Goal: Submit feedback/report problem

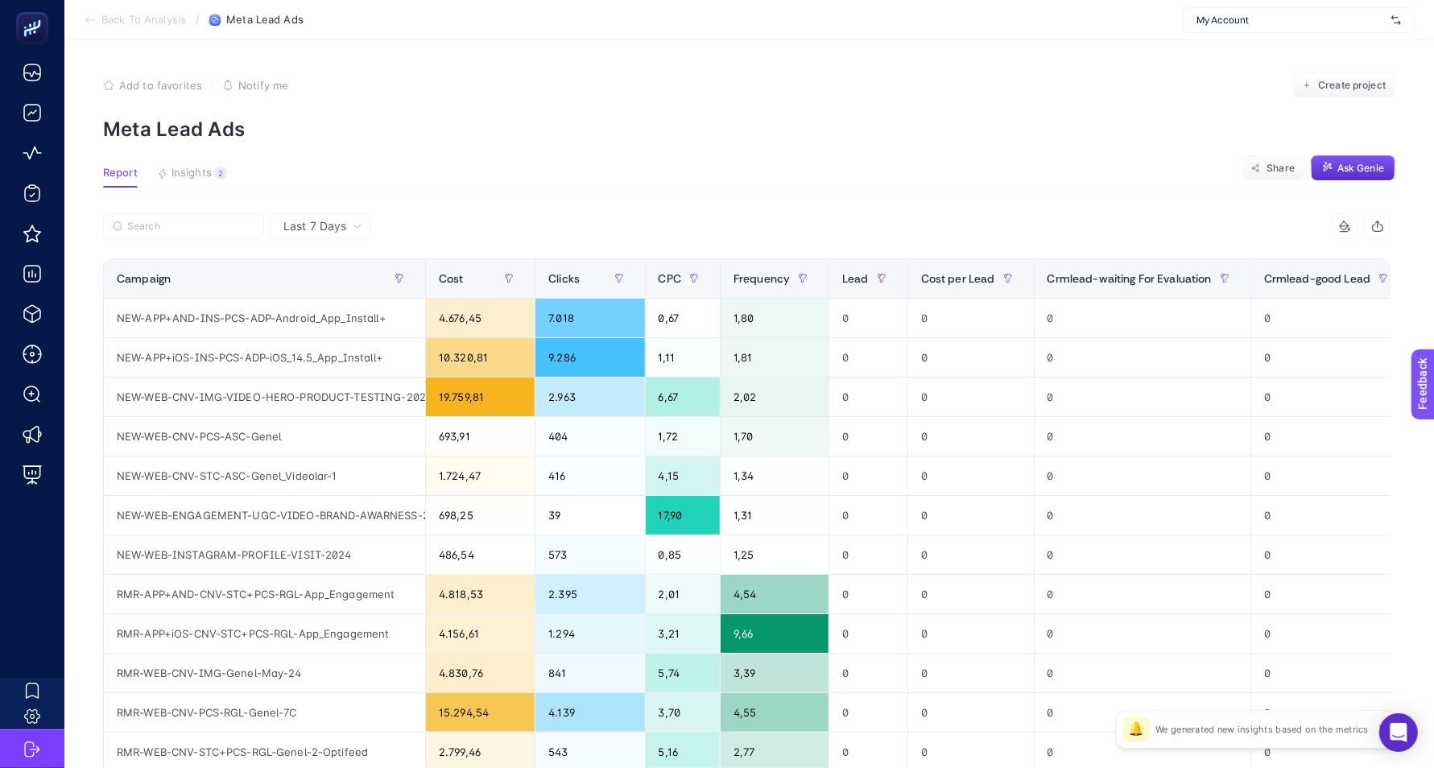
click at [546, 165] on article "Add to favorites false Notify me Create project Meta Lead Ads Report Insights 2…" at bounding box center [748, 551] width 1369 height 1022
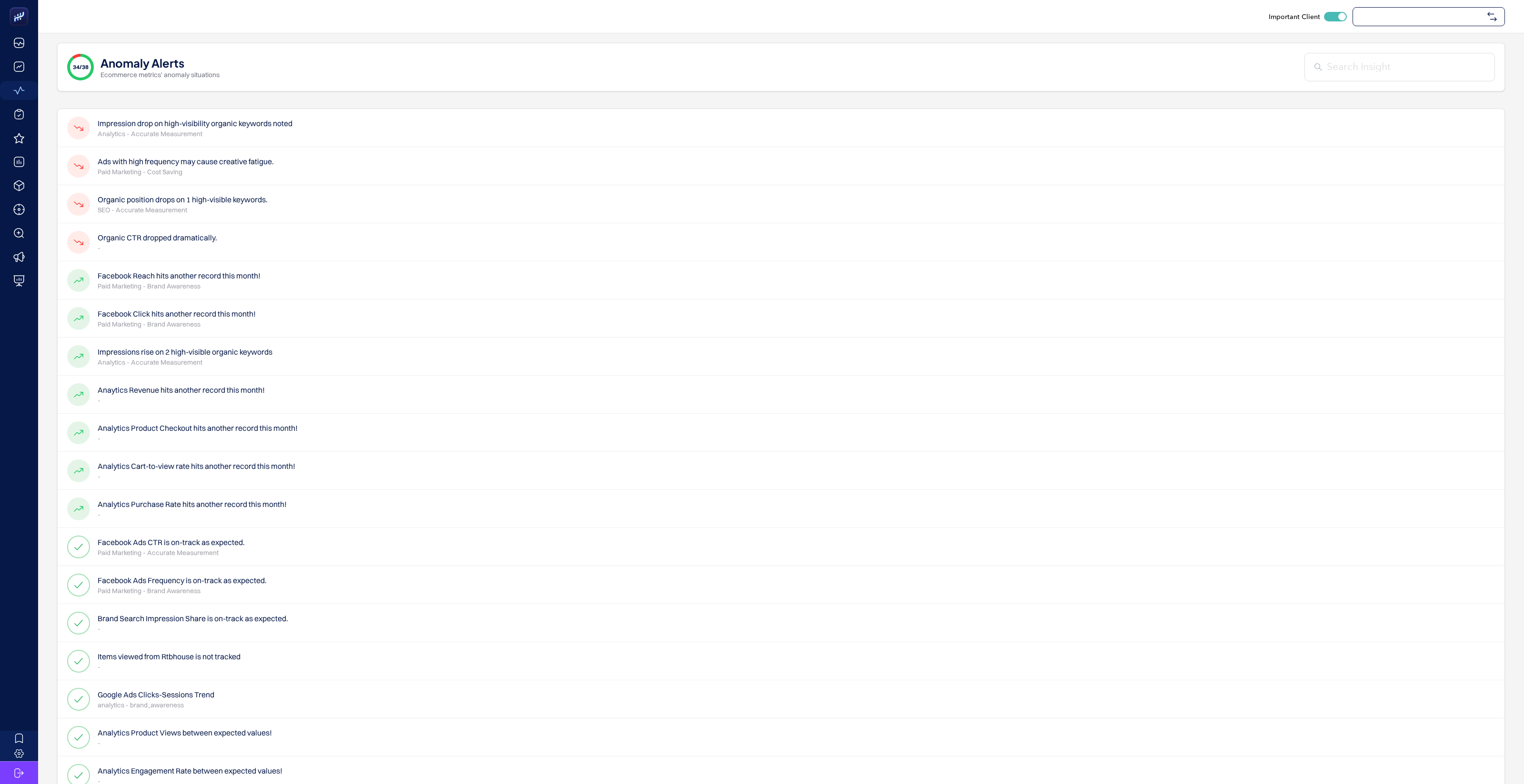
checkbox input "true"
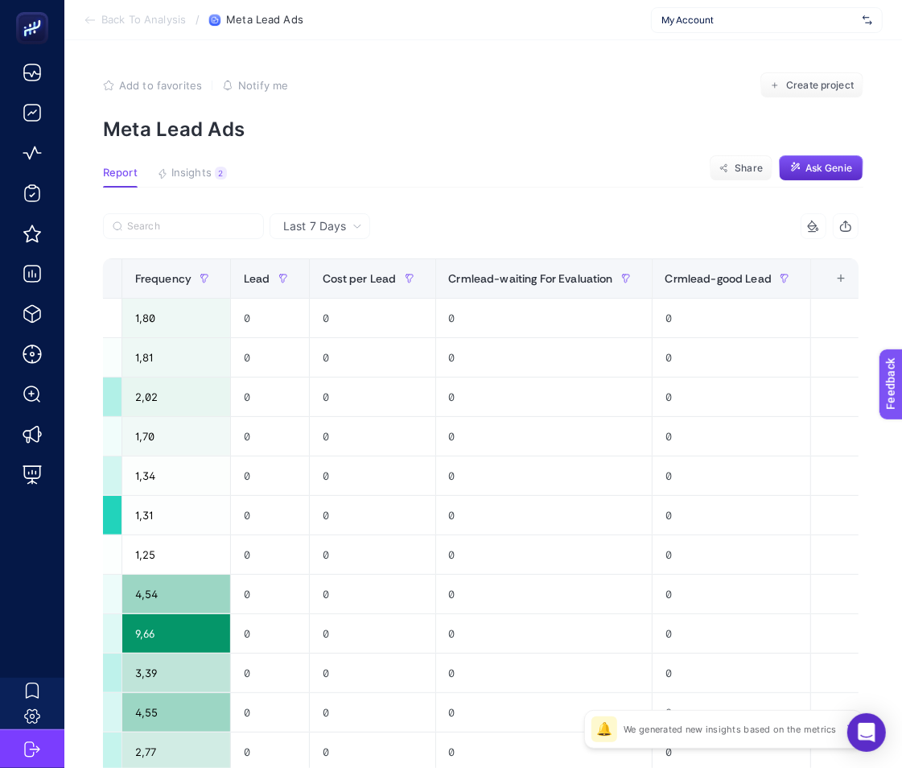
click at [771, 27] on div "My Account" at bounding box center [767, 20] width 232 height 26
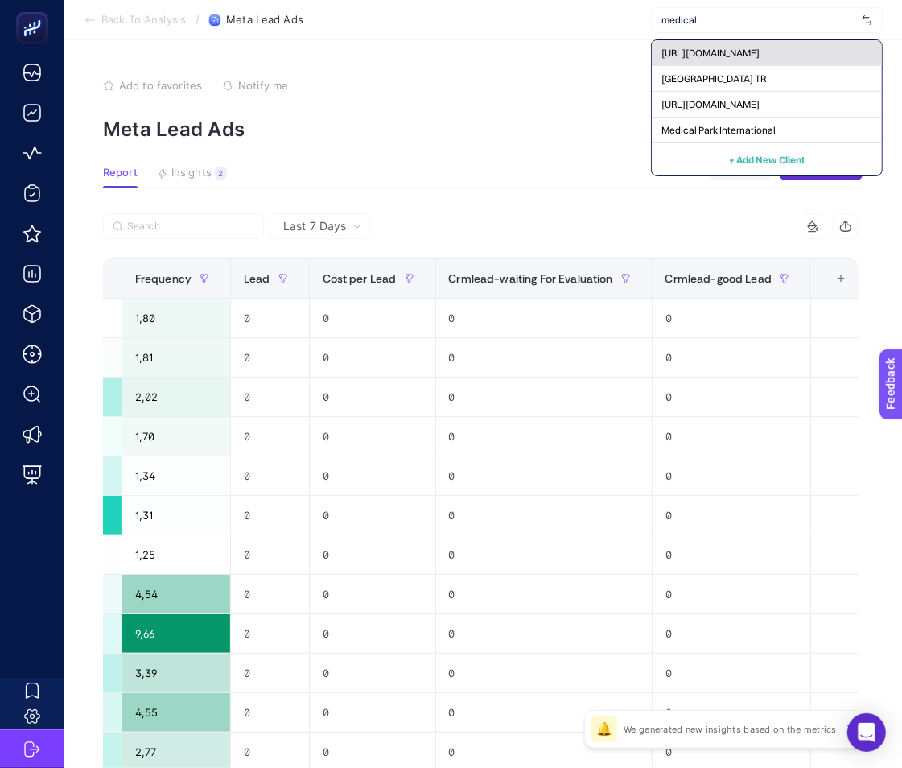
type input "medical"
click at [760, 48] on span "[URL][DOMAIN_NAME]" at bounding box center [711, 53] width 98 height 13
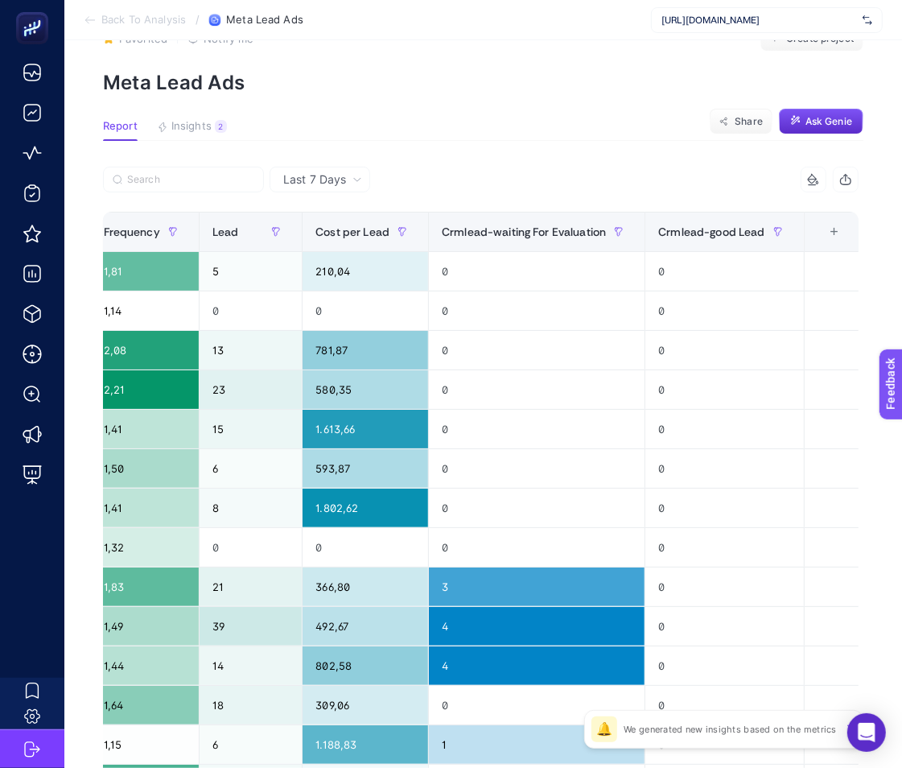
scroll to position [0, 10]
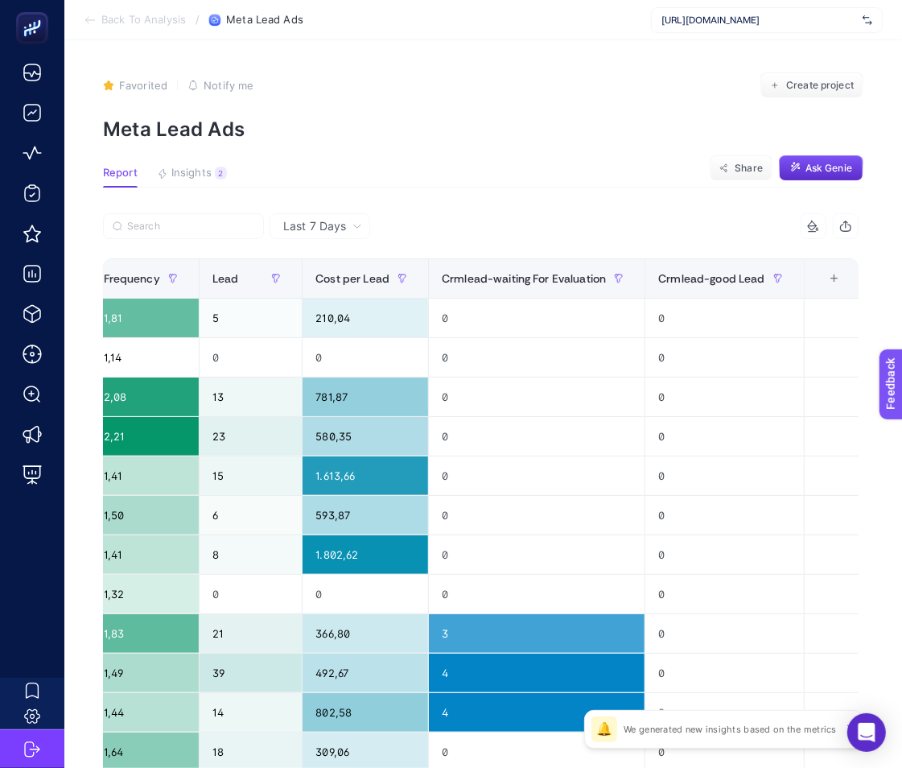
click at [295, 230] on span "Last 7 Days" at bounding box center [314, 226] width 63 height 16
click at [316, 285] on li "Last 30 Days" at bounding box center [320, 289] width 91 height 29
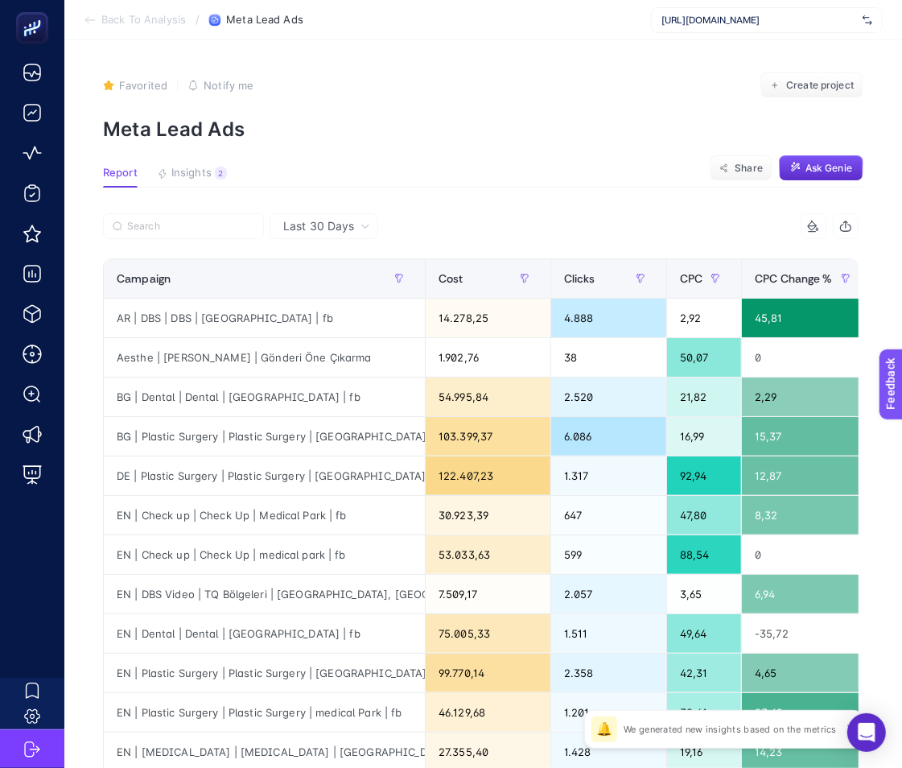
scroll to position [0, 416]
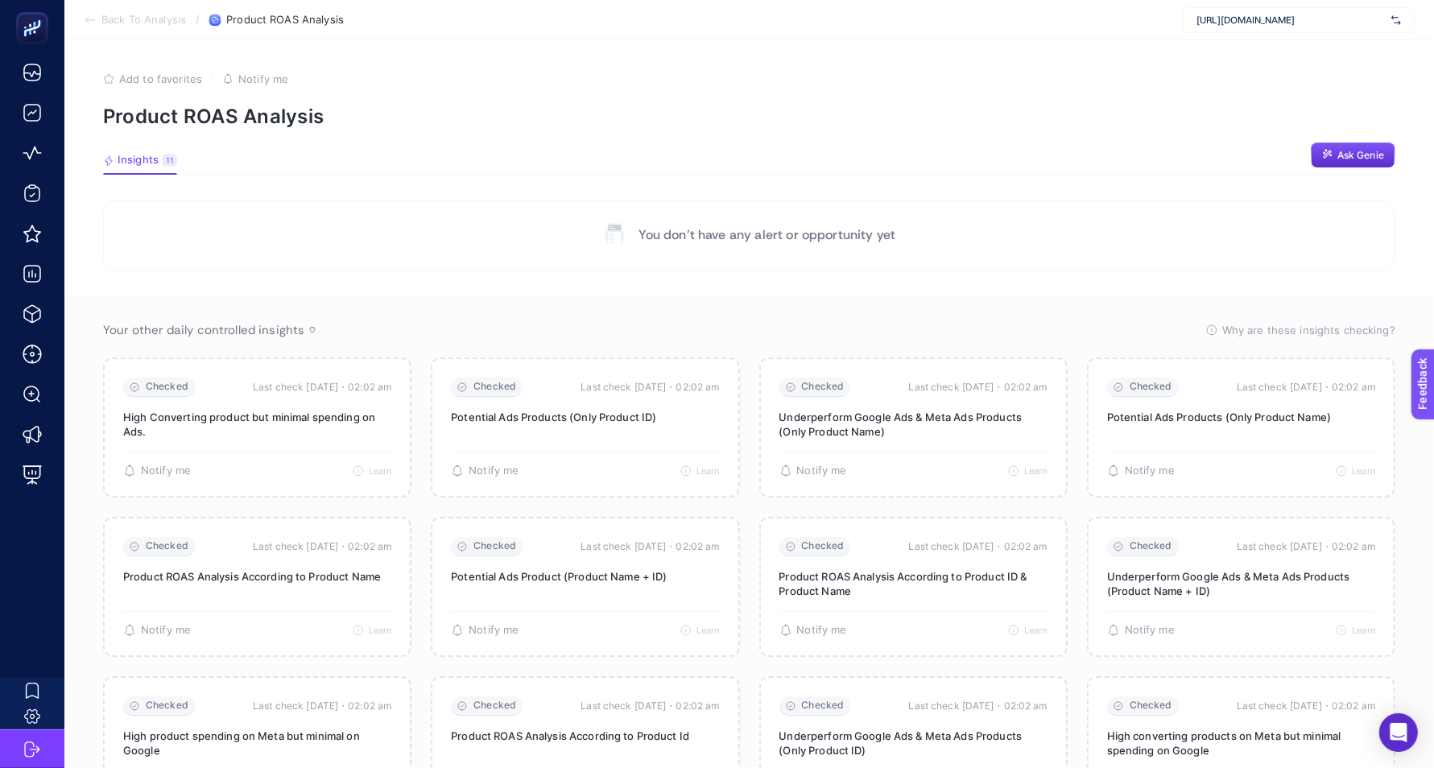
click at [1203, 28] on div "https://medicalparkinternational.net/" at bounding box center [1299, 20] width 232 height 26
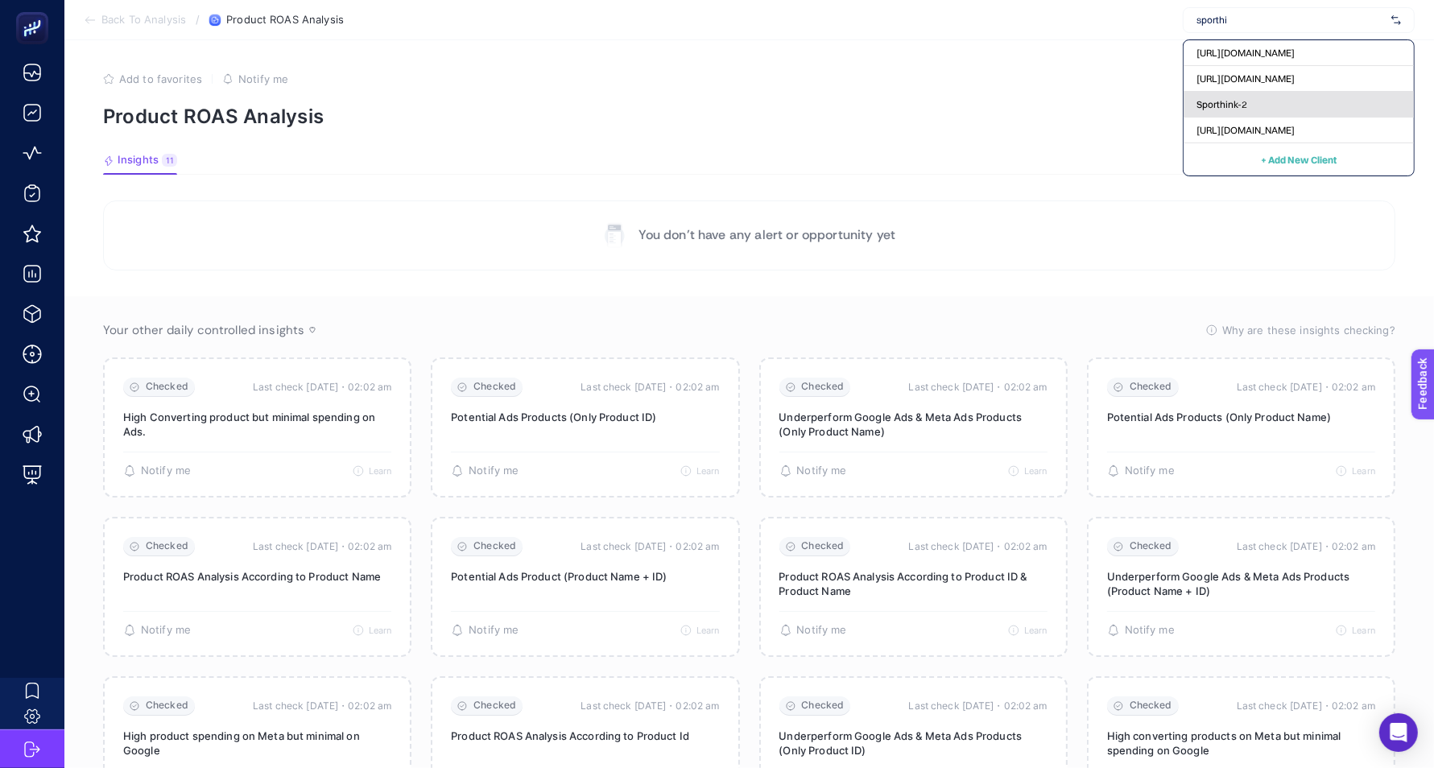
type input "sporthi"
click at [1312, 99] on div "Sporthink-2" at bounding box center [1298, 105] width 230 height 26
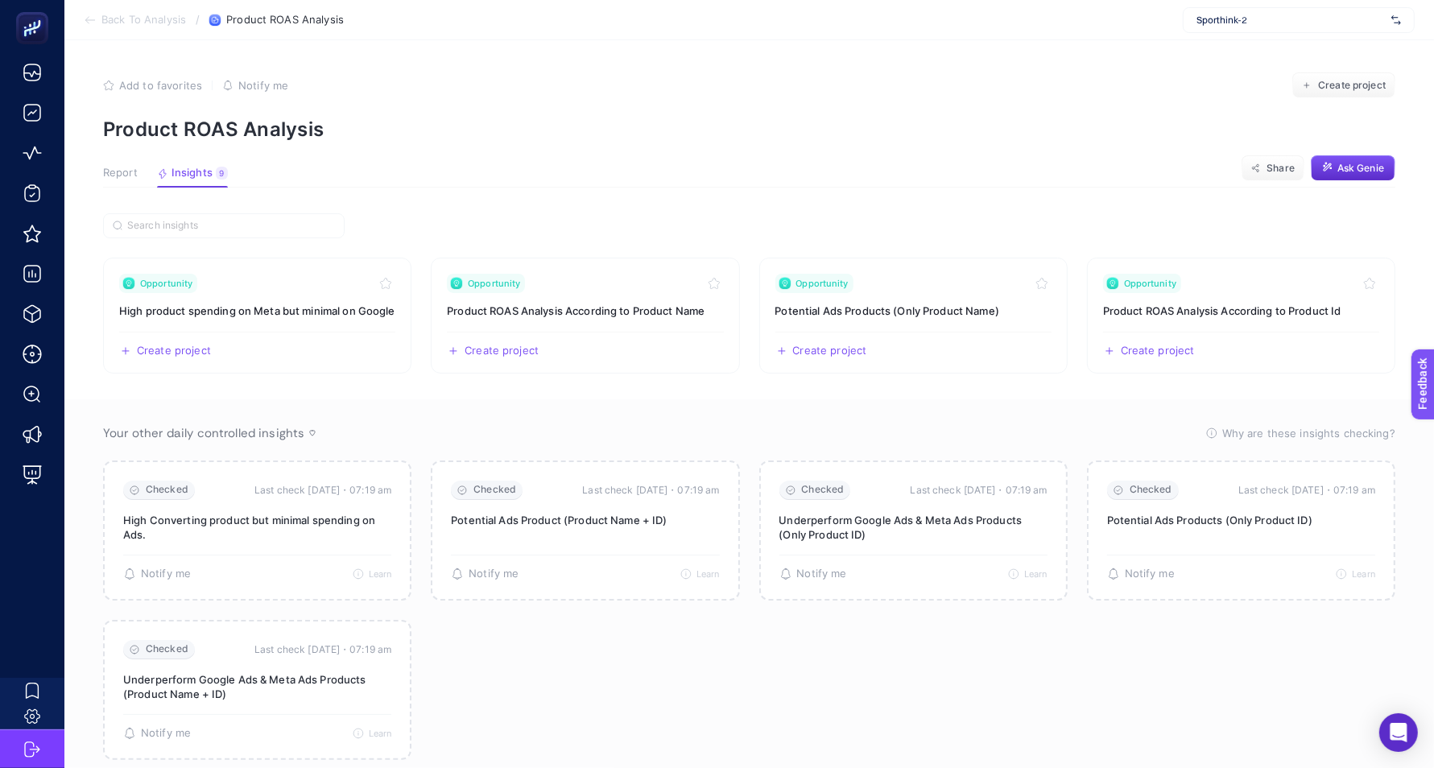
click at [120, 178] on span "Report" at bounding box center [120, 173] width 35 height 13
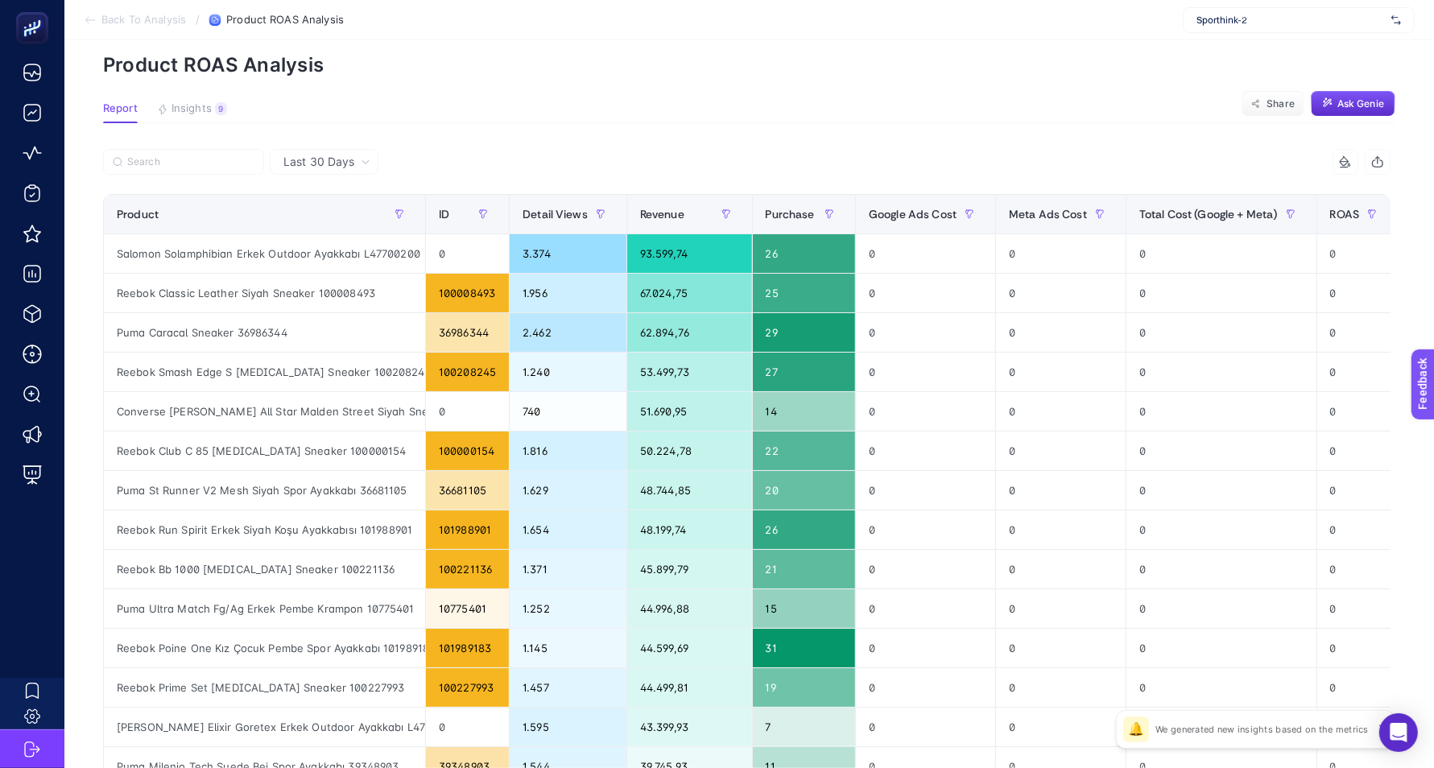
scroll to position [0, 67]
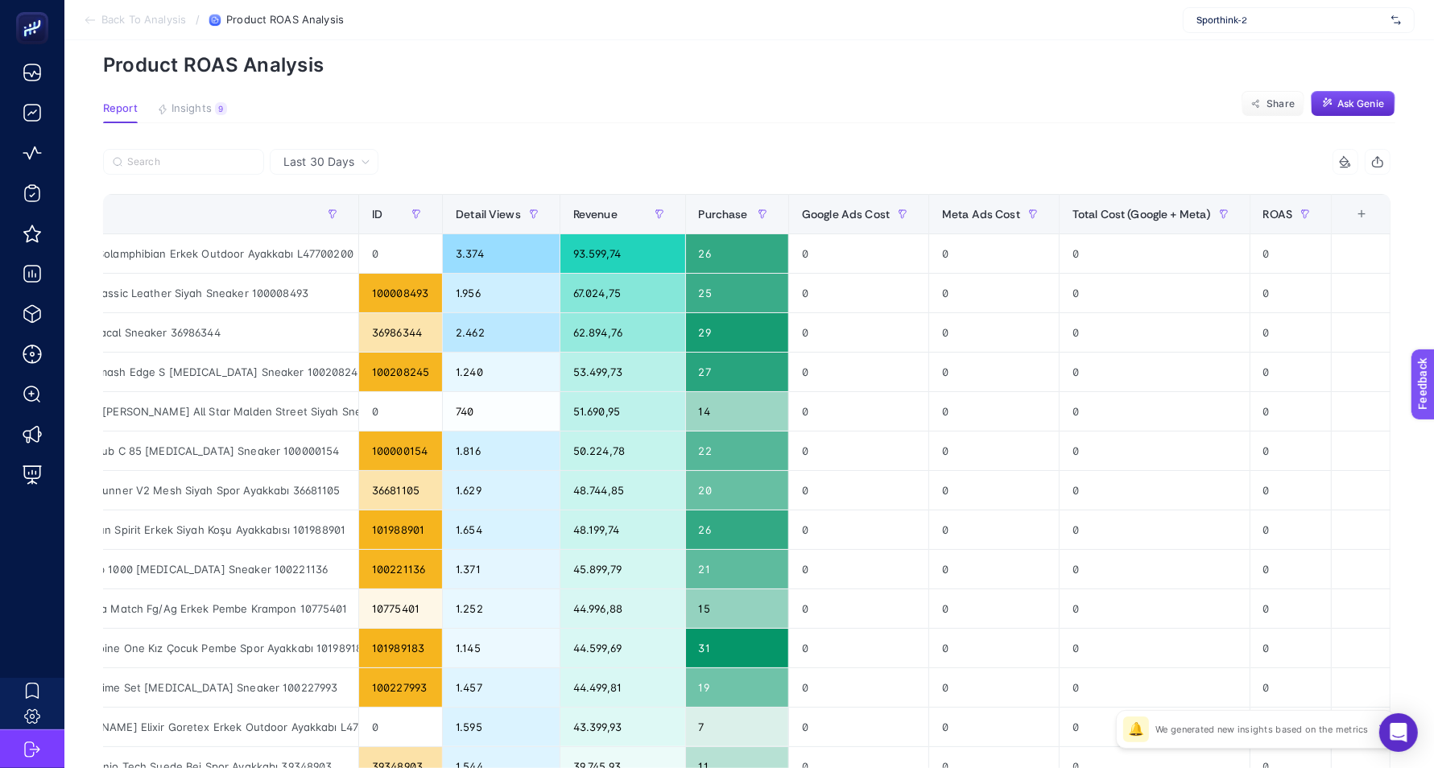
click at [1236, 30] on div "Sporthink-2" at bounding box center [1299, 20] width 232 height 26
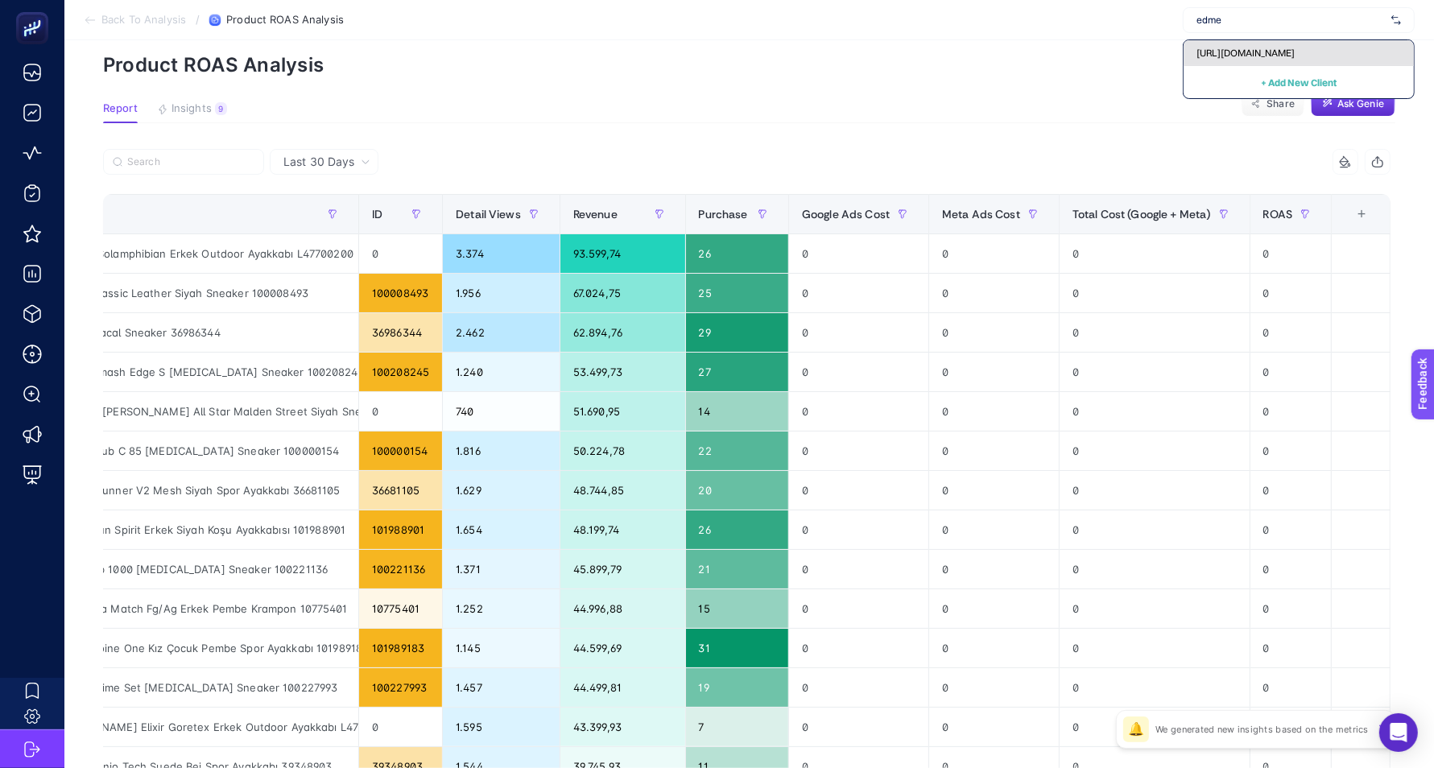
type input "edme"
click at [1231, 54] on span "https://www.edme.com.tr/" at bounding box center [1245, 53] width 98 height 13
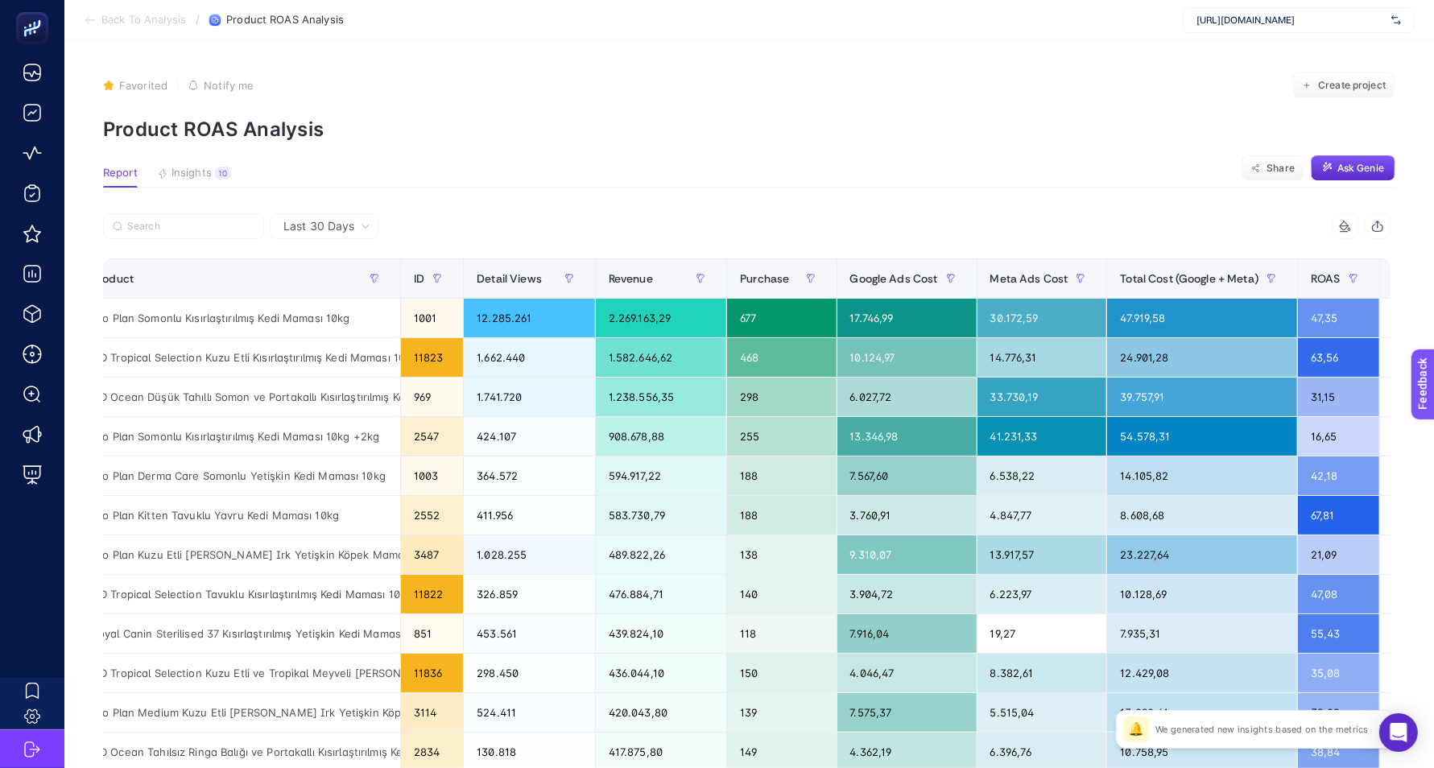
scroll to position [0, 0]
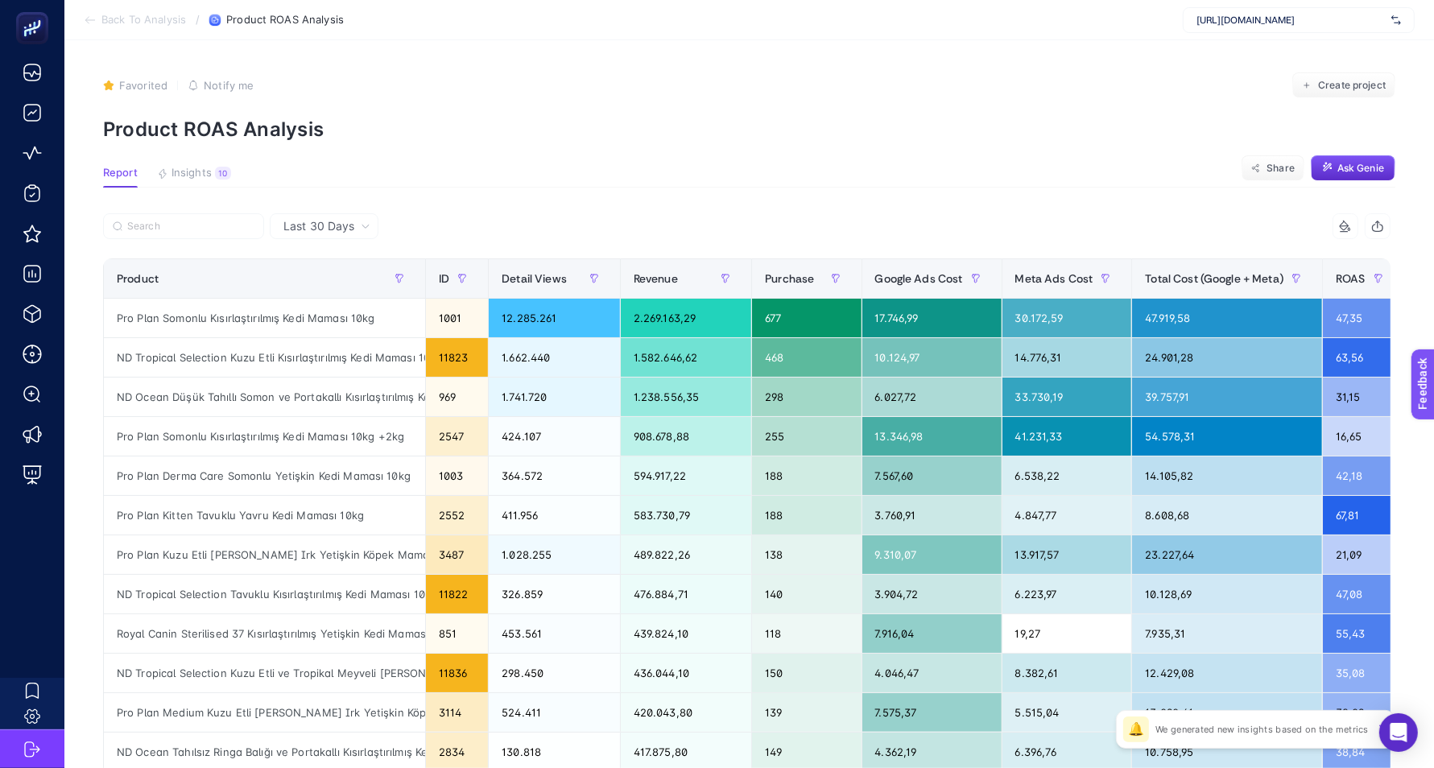
click at [349, 220] on span "Last 30 Days" at bounding box center [318, 226] width 71 height 16
click at [346, 290] on li "Last 7 Days" at bounding box center [324, 289] width 99 height 29
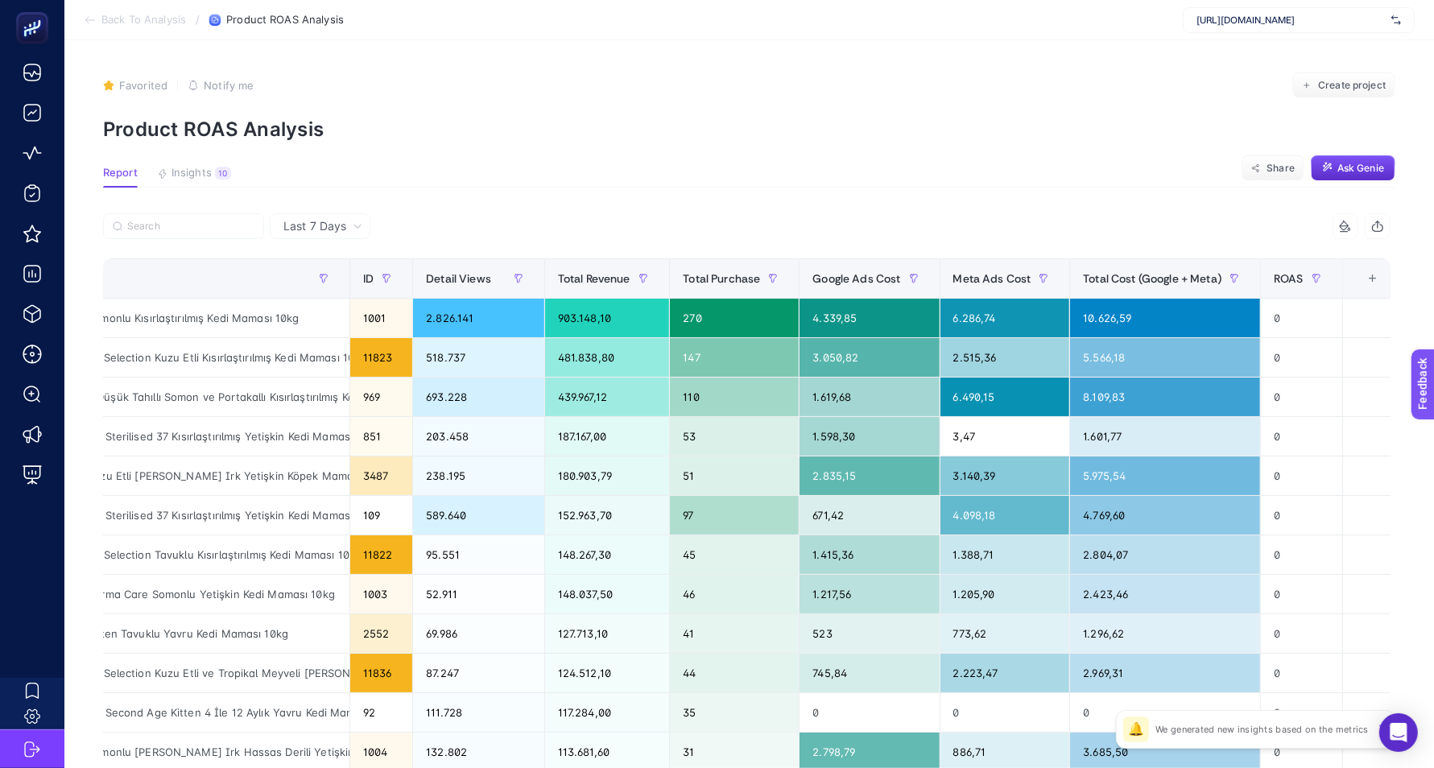
scroll to position [0, 65]
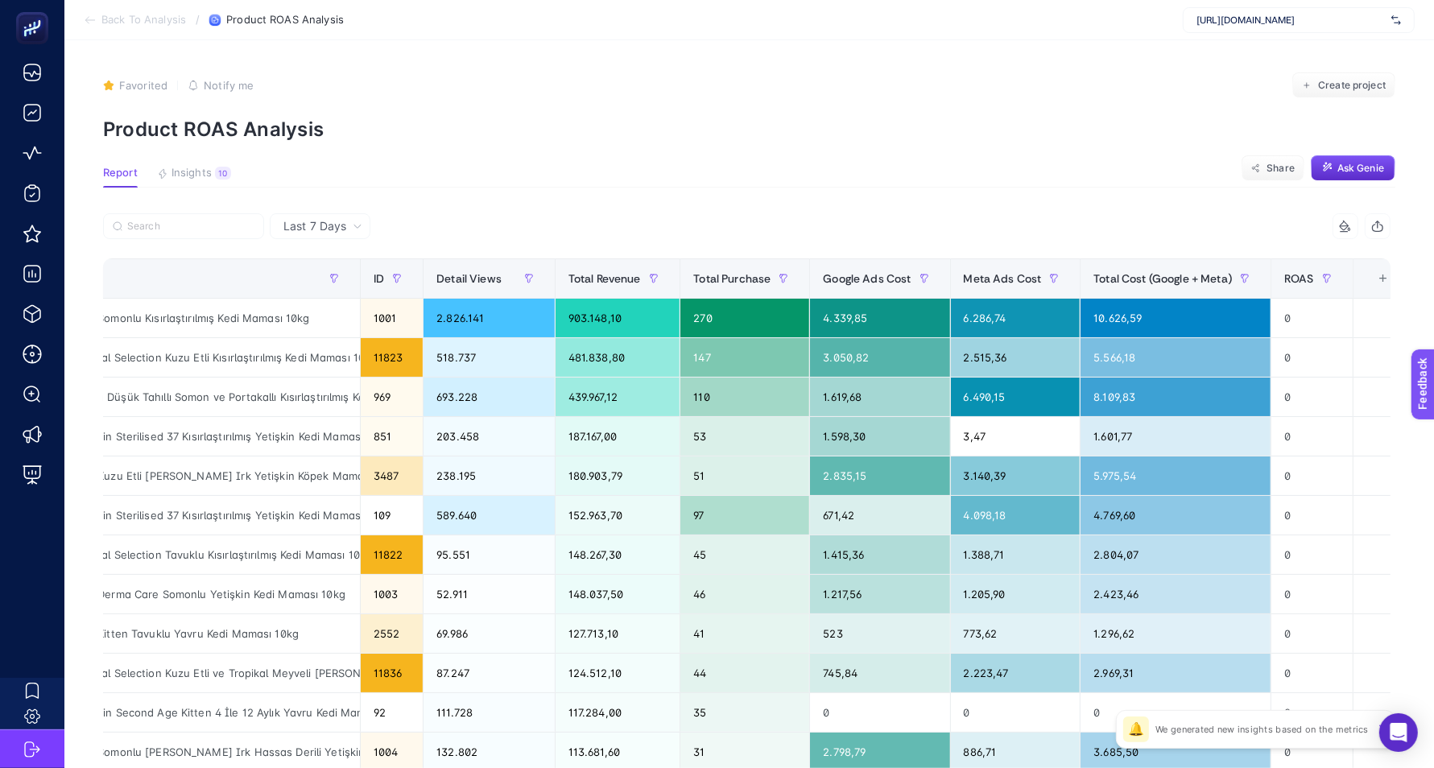
click at [339, 220] on span "Last 7 Days" at bounding box center [314, 226] width 63 height 16
click at [333, 319] on li "Yesterday" at bounding box center [320, 317] width 91 height 29
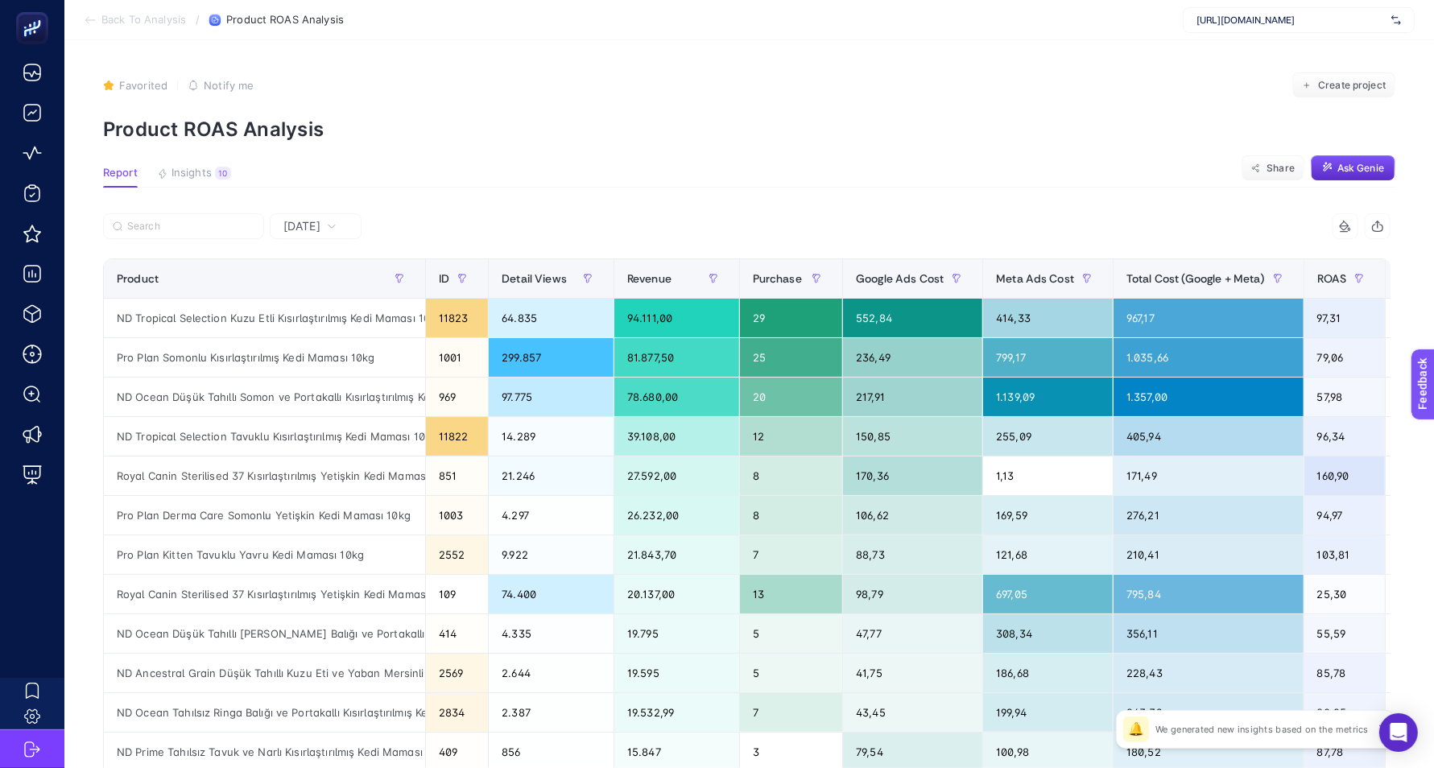
click at [316, 219] on span "Yesterday" at bounding box center [301, 226] width 37 height 16
click at [326, 303] on li "Last 7 Days" at bounding box center [316, 305] width 82 height 29
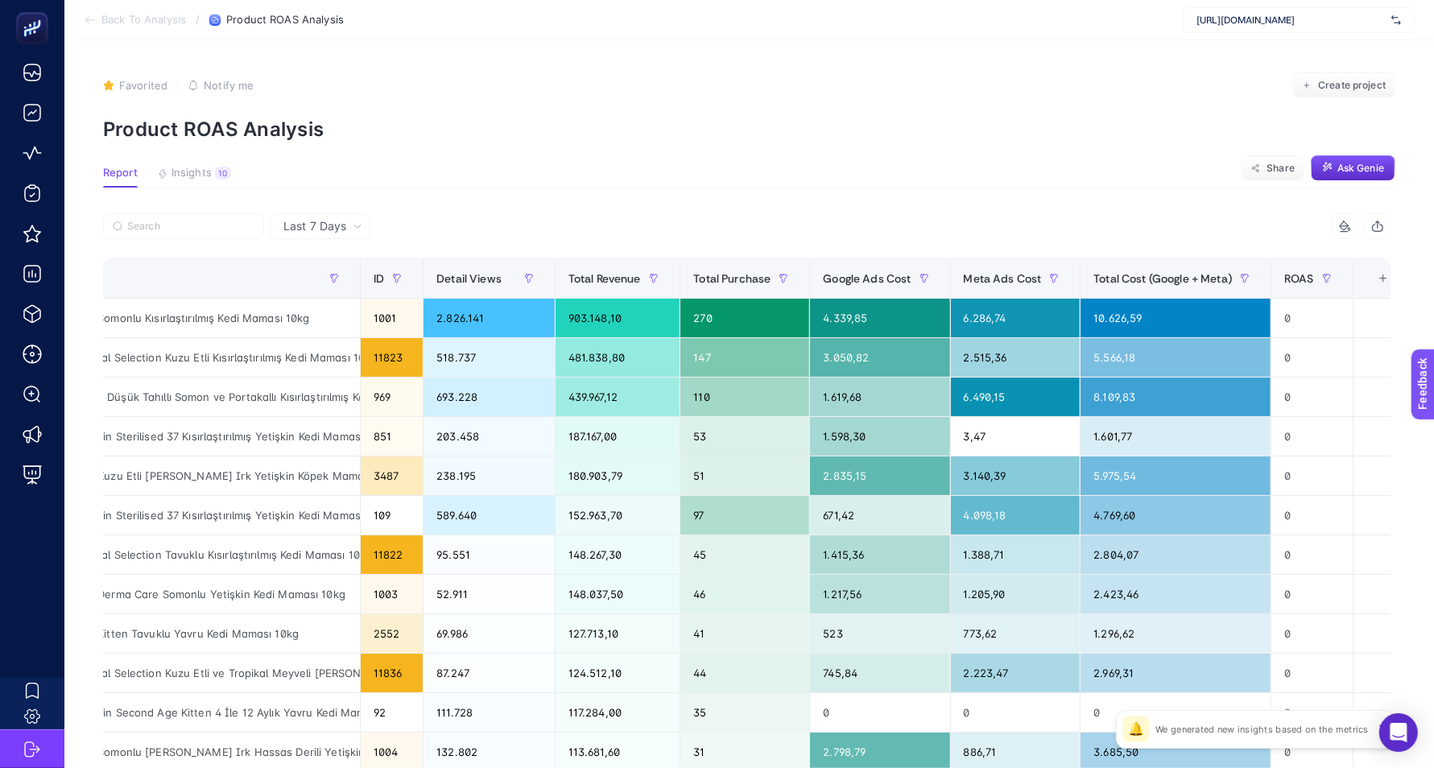
scroll to position [0, 87]
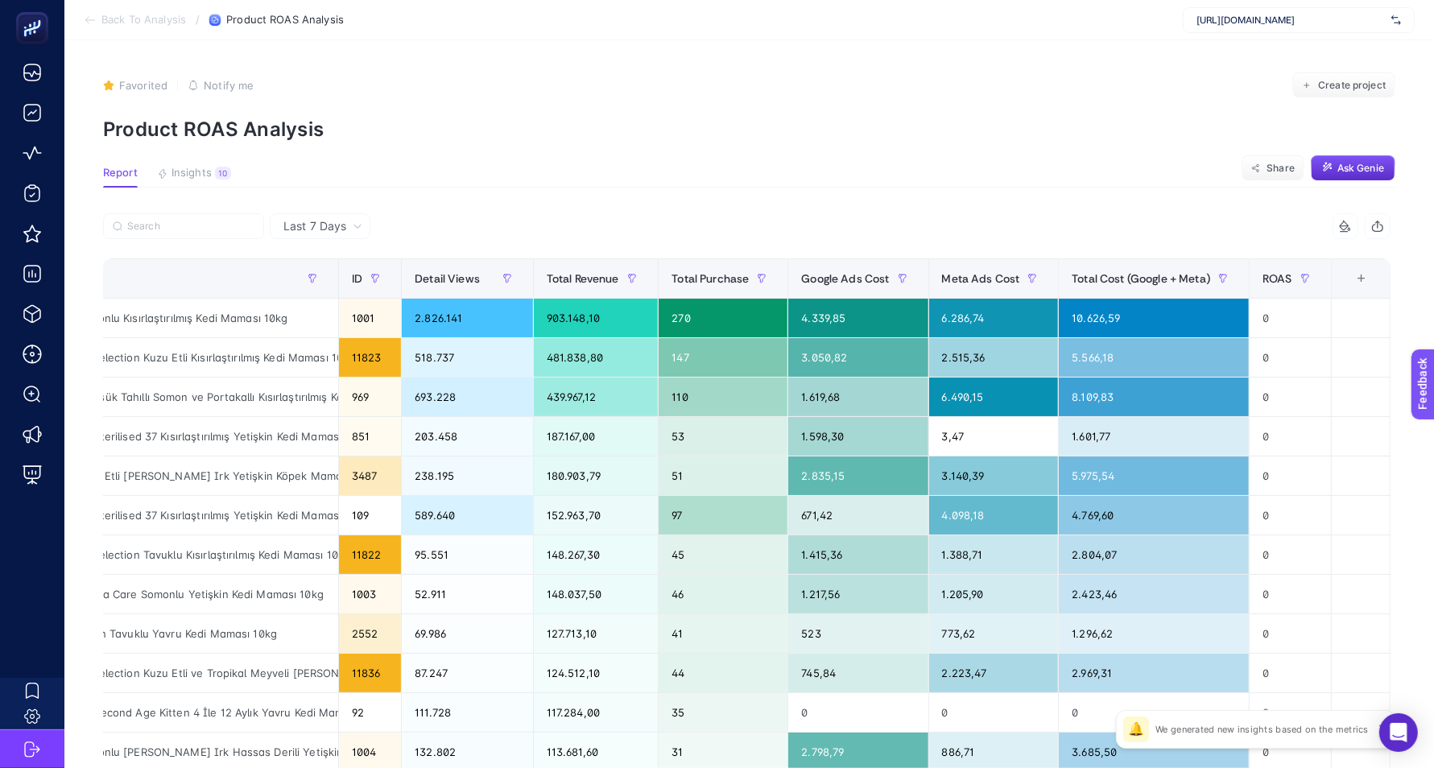
click at [348, 226] on div "Last 7 Days" at bounding box center [323, 226] width 92 height 11
click at [332, 262] on li "Last 30 Days" at bounding box center [320, 260] width 91 height 29
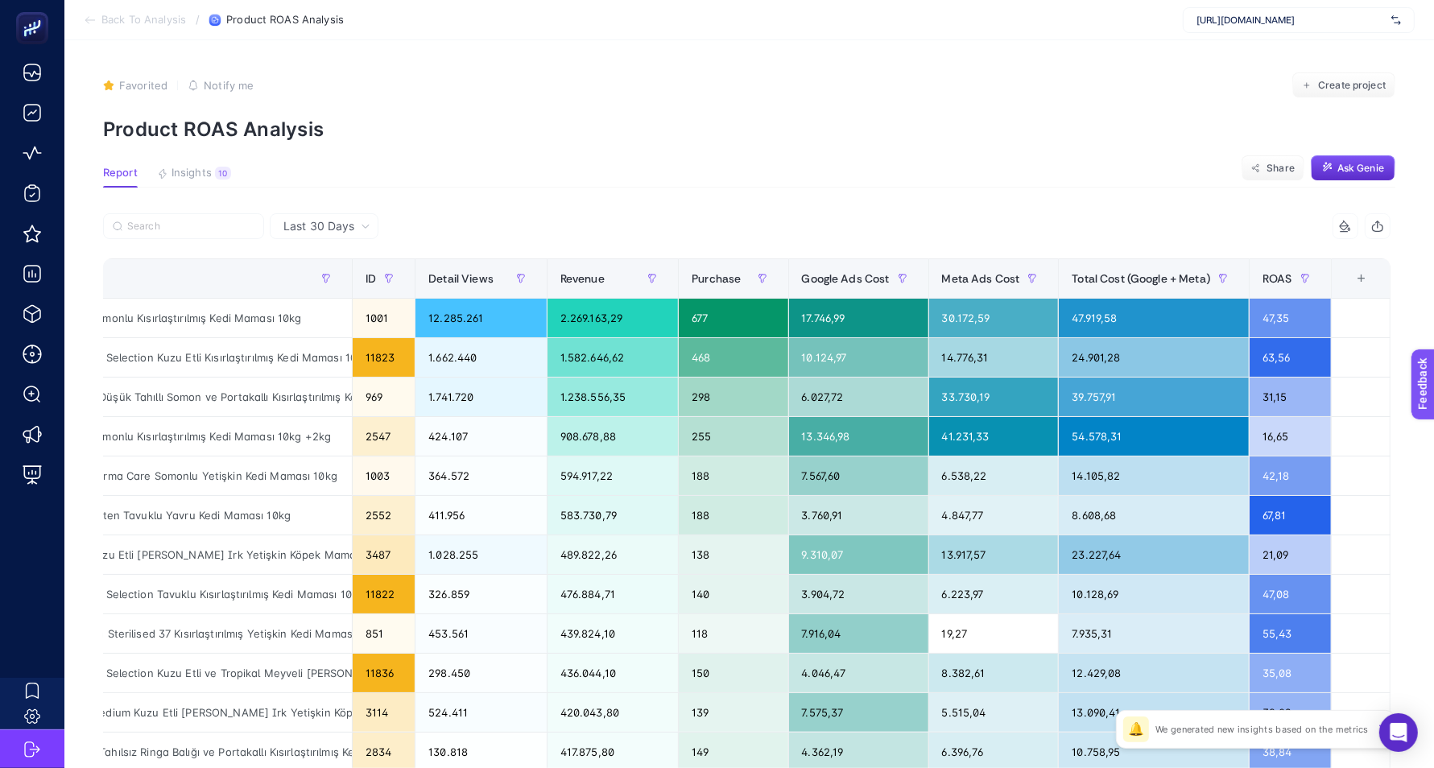
scroll to position [0, 10]
click at [340, 228] on span "Last 30 Days" at bounding box center [318, 226] width 71 height 16
click at [327, 292] on li "Last 7 Days" at bounding box center [324, 289] width 99 height 29
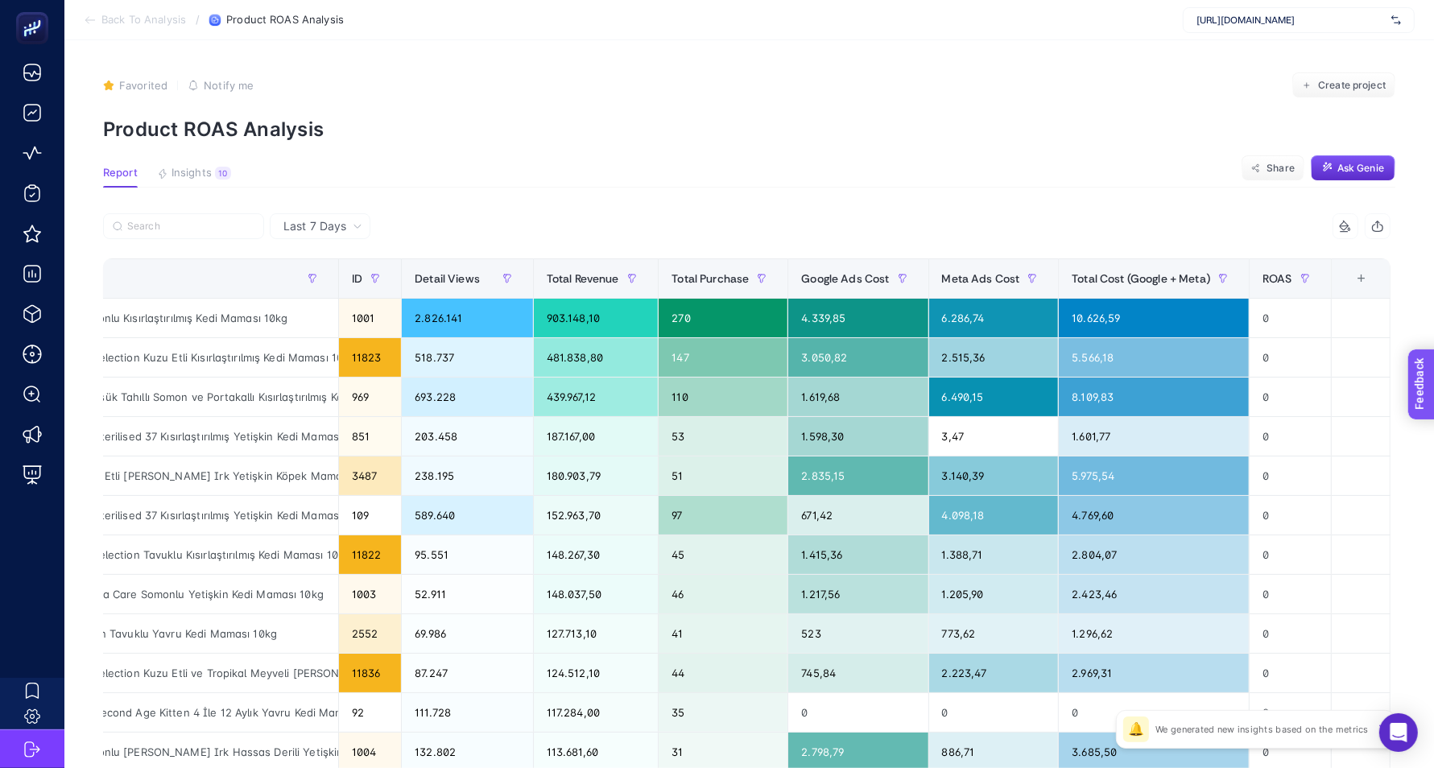
click at [1444, 427] on span "Feedback" at bounding box center [1443, 429] width 52 height 13
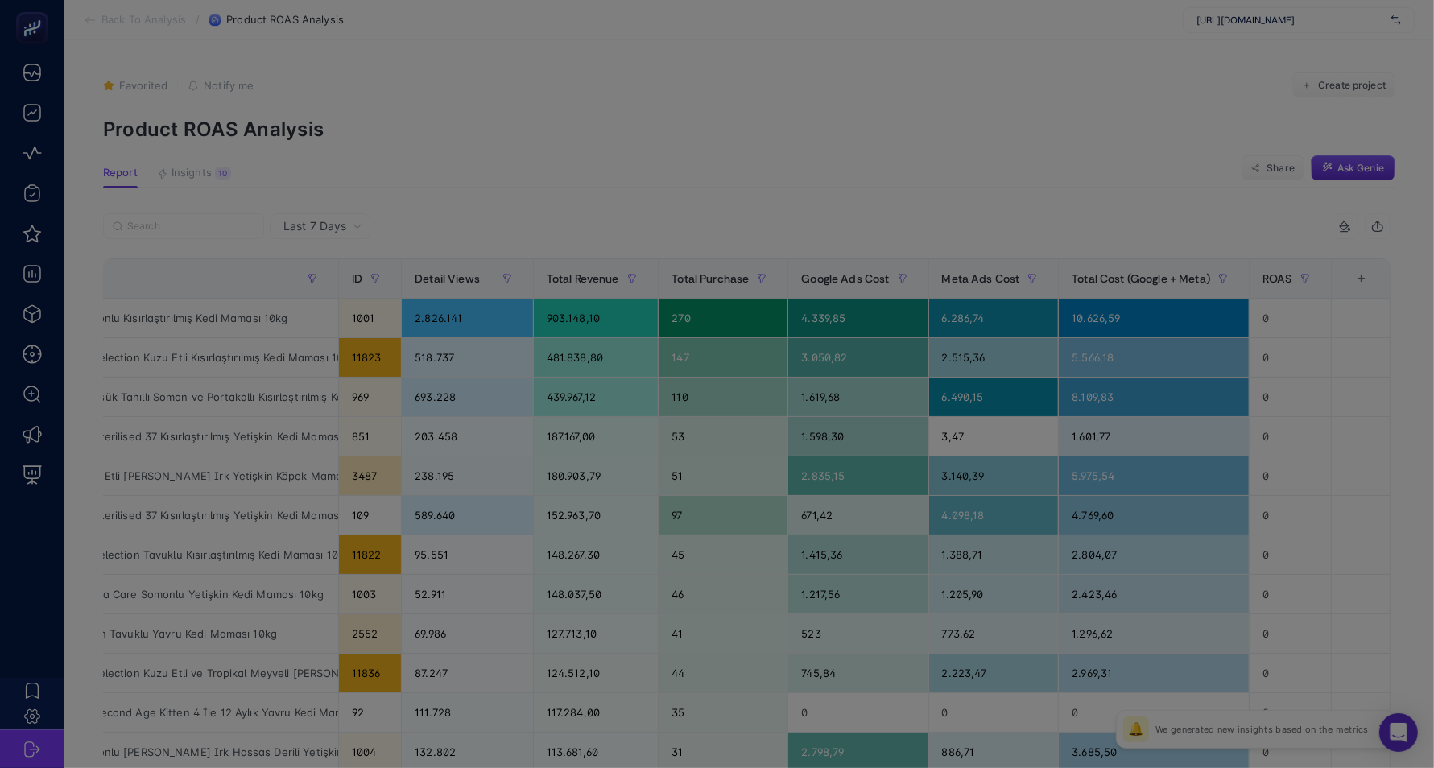
scroll to position [0, 0]
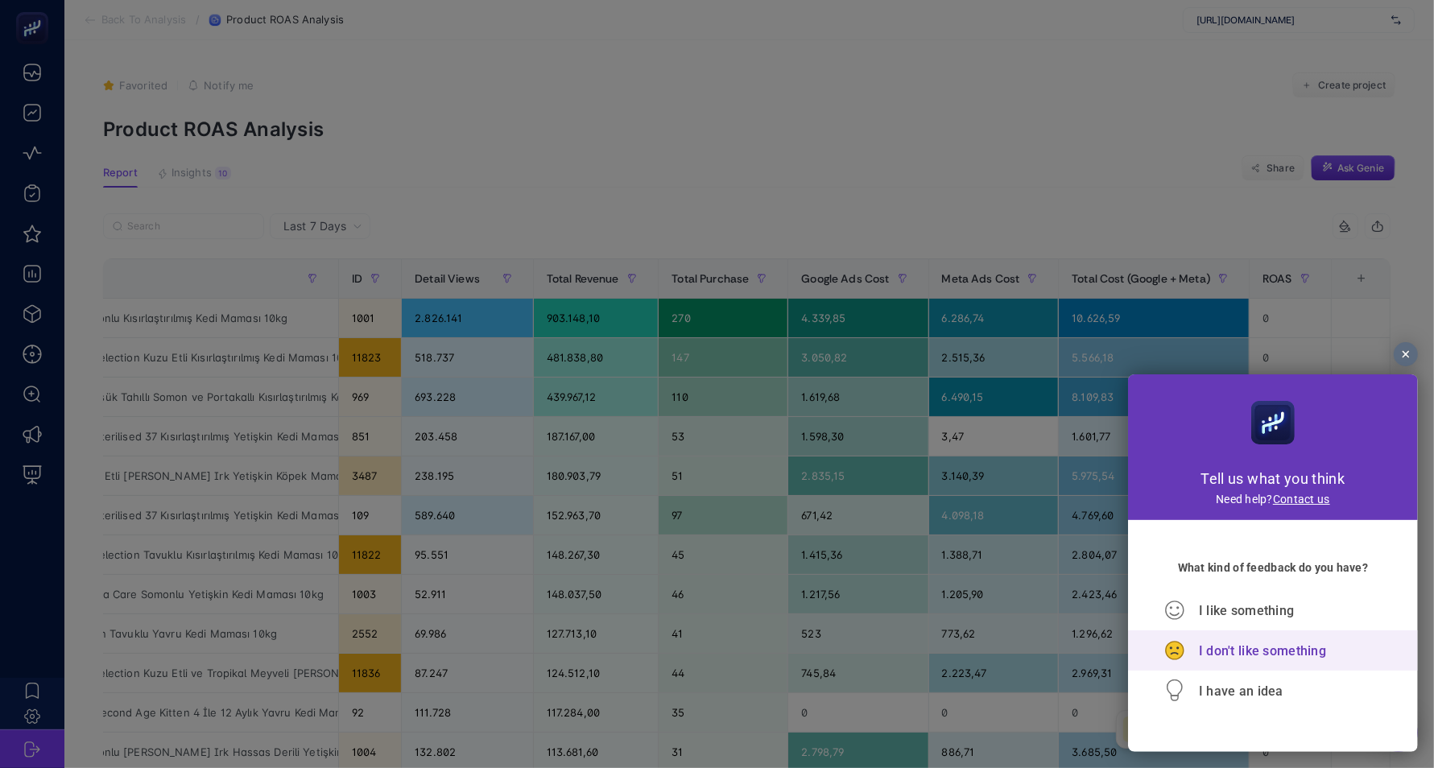
click at [1230, 658] on span "I don't like something" at bounding box center [1261, 649] width 127 height 15
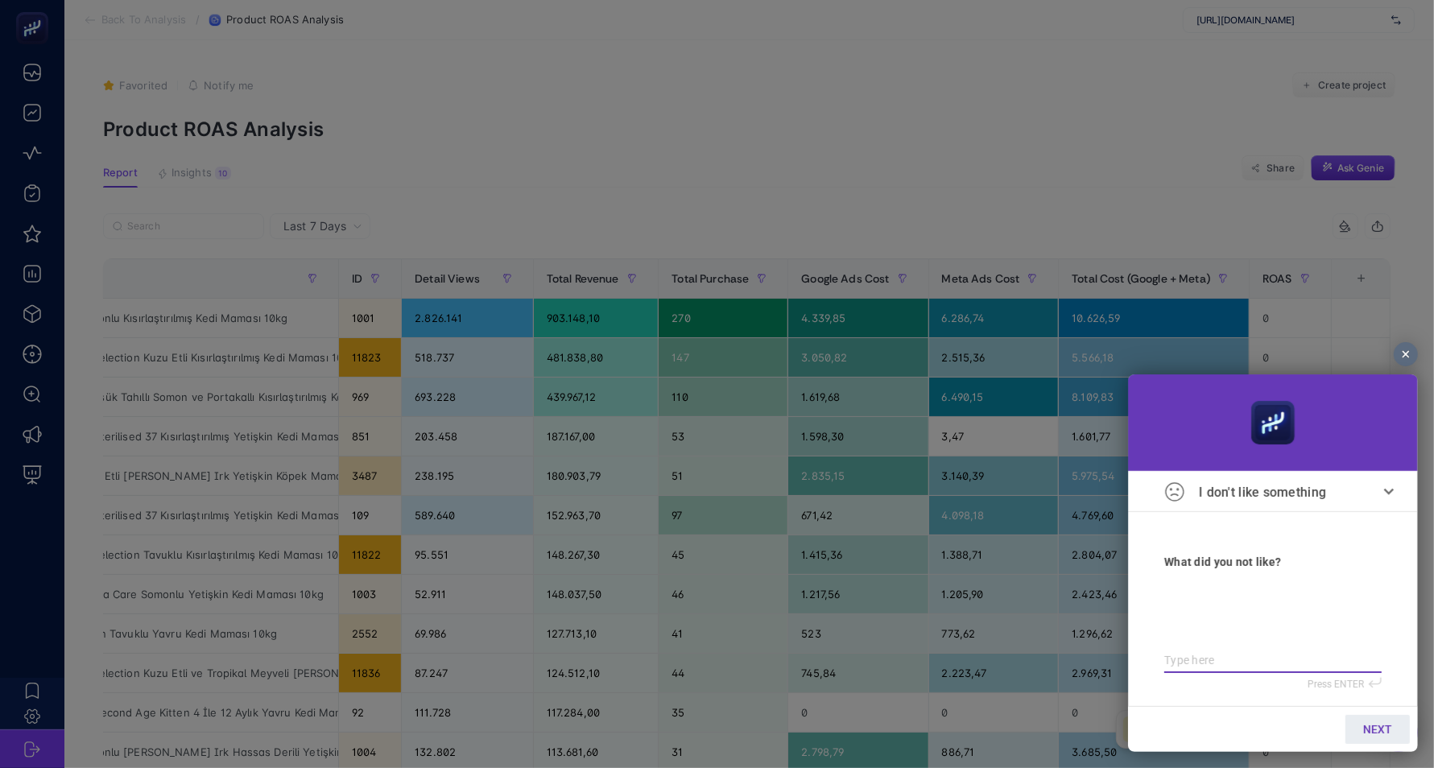
type textarea "P"
type textarea "Pr"
type textarea "Pro"
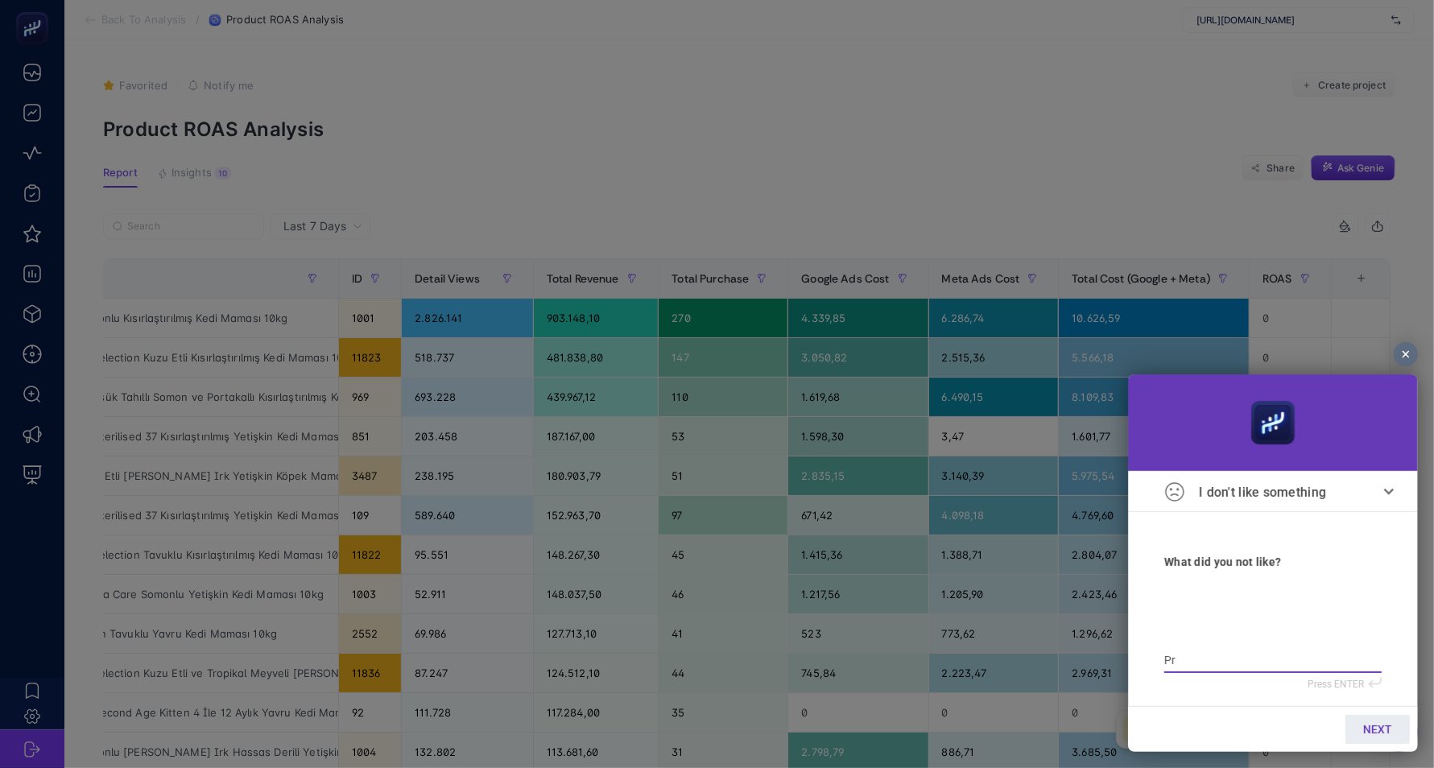
type textarea "Pro"
type textarea "Prod"
type textarea "Produ"
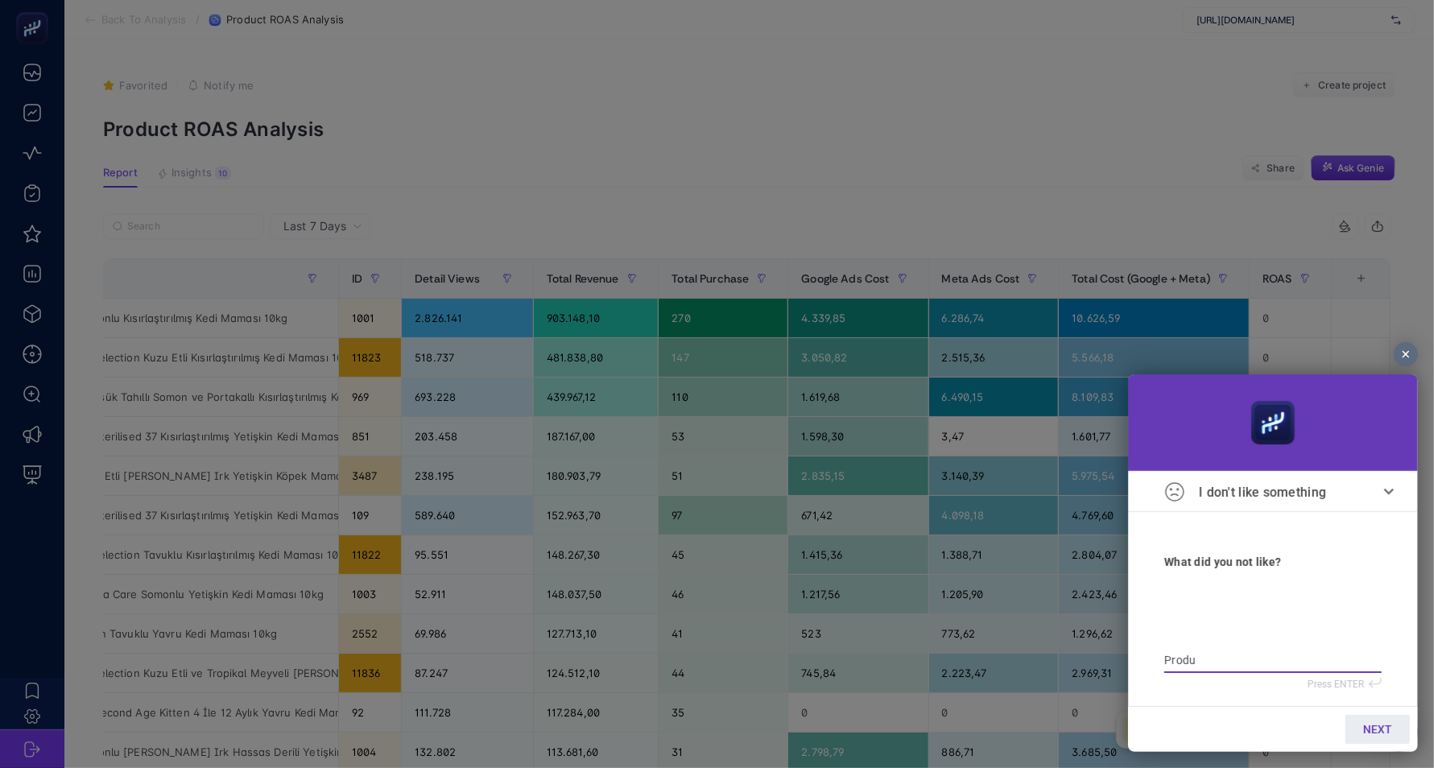
type textarea "Produc"
type textarea "Product"
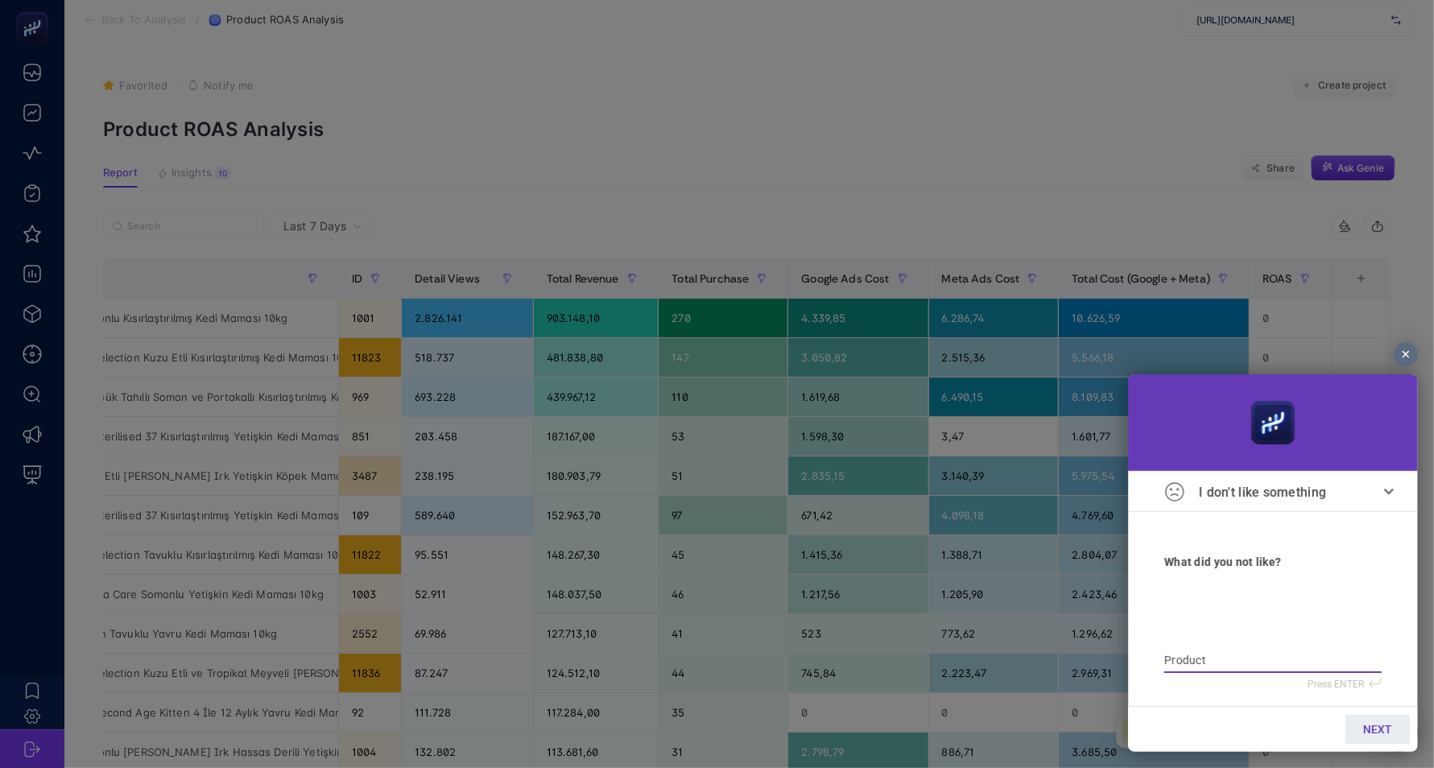
type textarea "Product"
type textarea "Product R"
type textarea "Product RO"
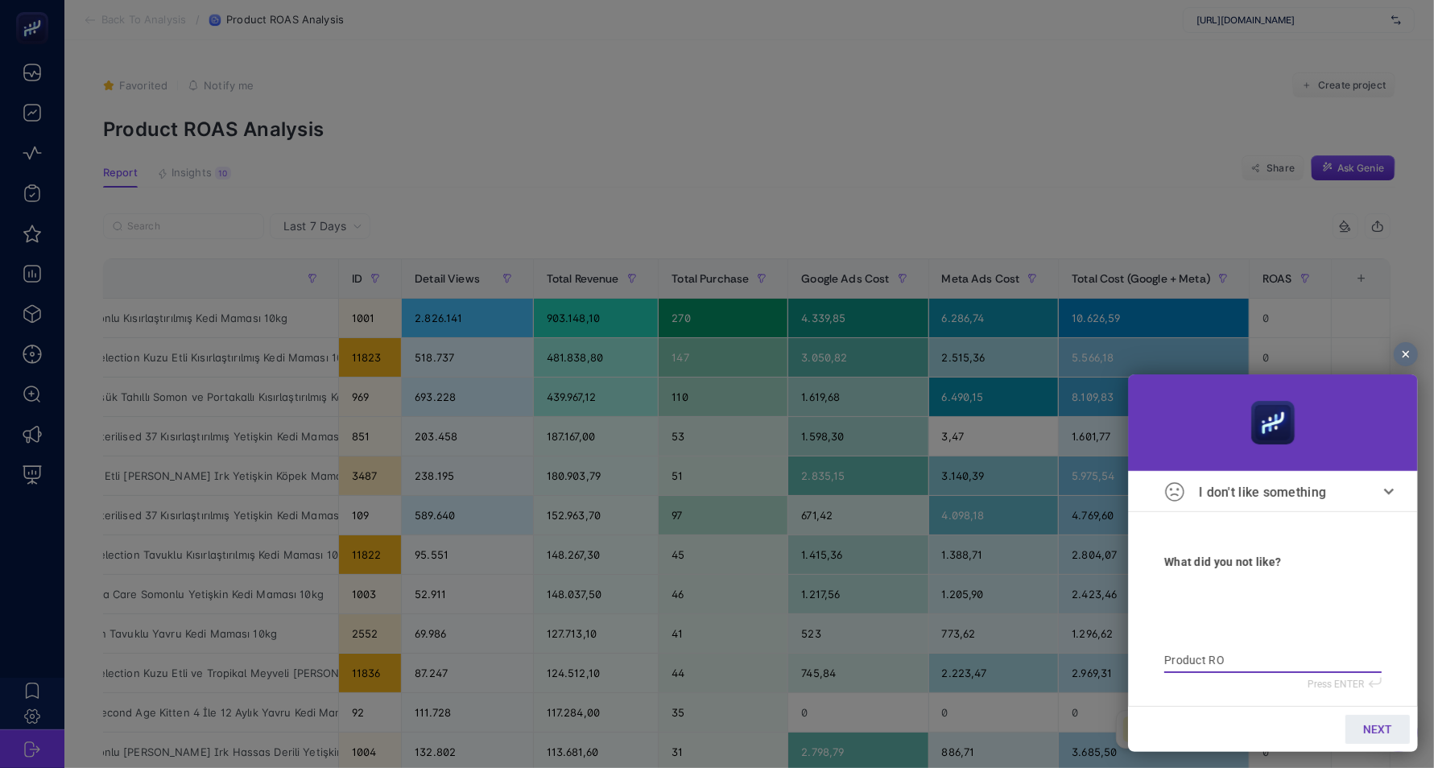
type textarea "Product ROA"
type textarea "Product ROAS"
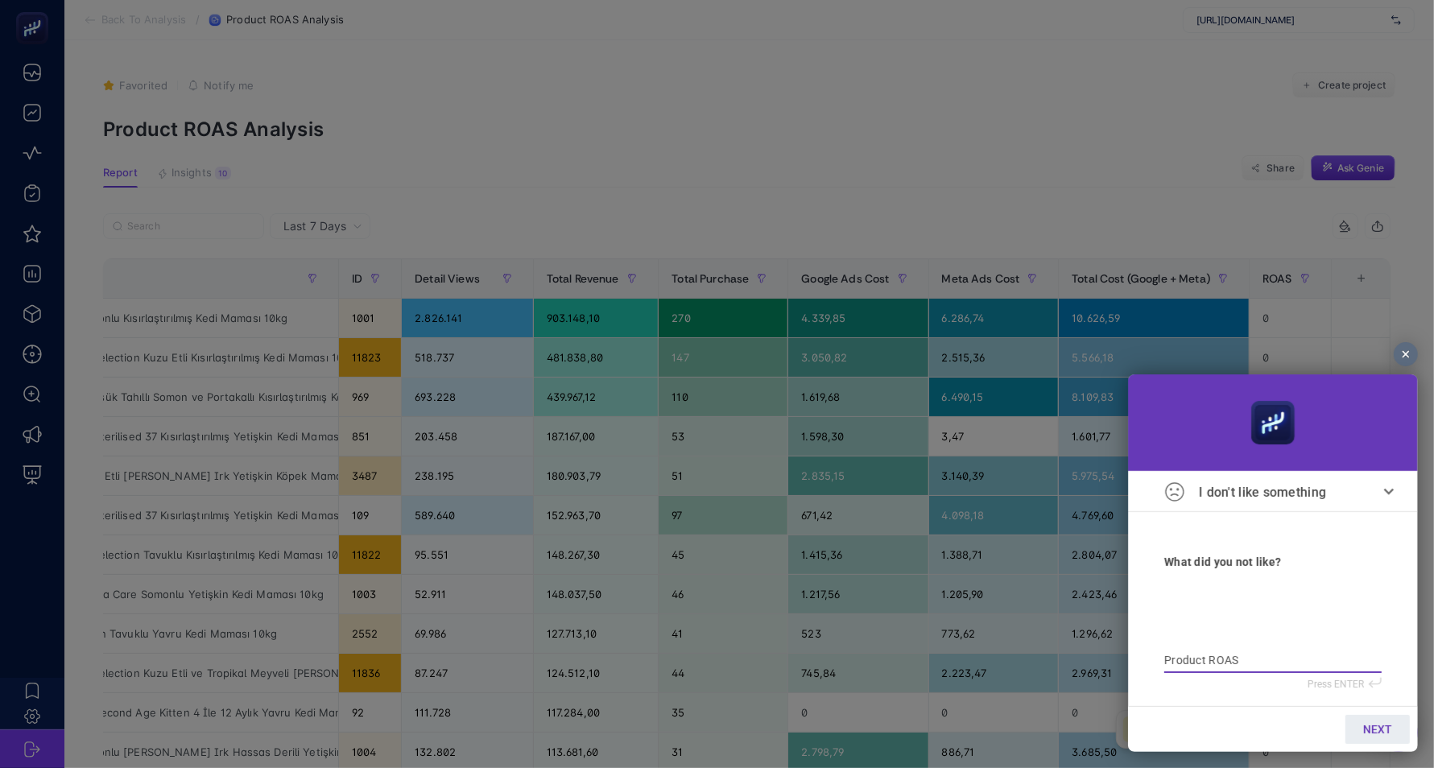
type textarea "Product ROAS"
type textarea "Product ROAS L"
type textarea "Product ROAS La"
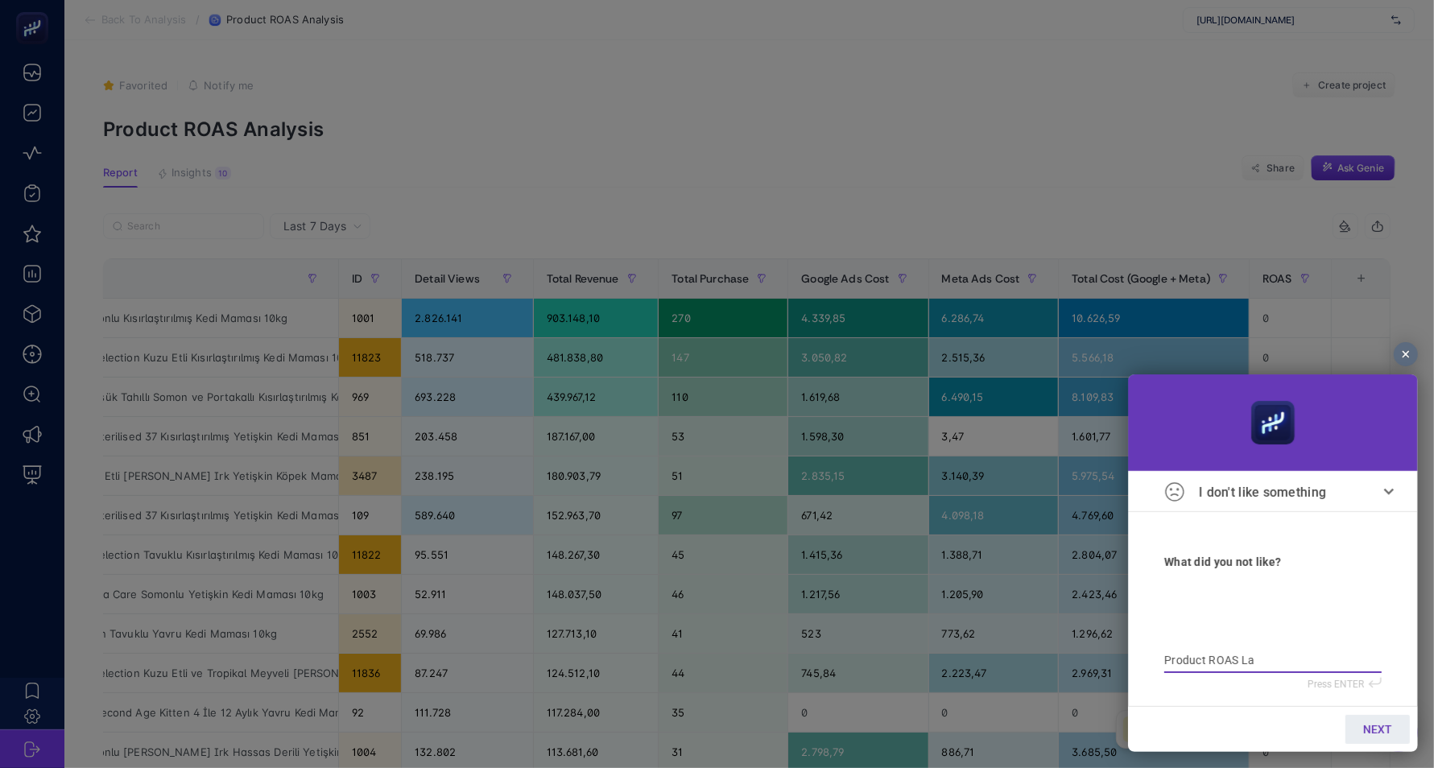
type textarea "Product ROAS Las"
type textarea "Product ROAS Last"
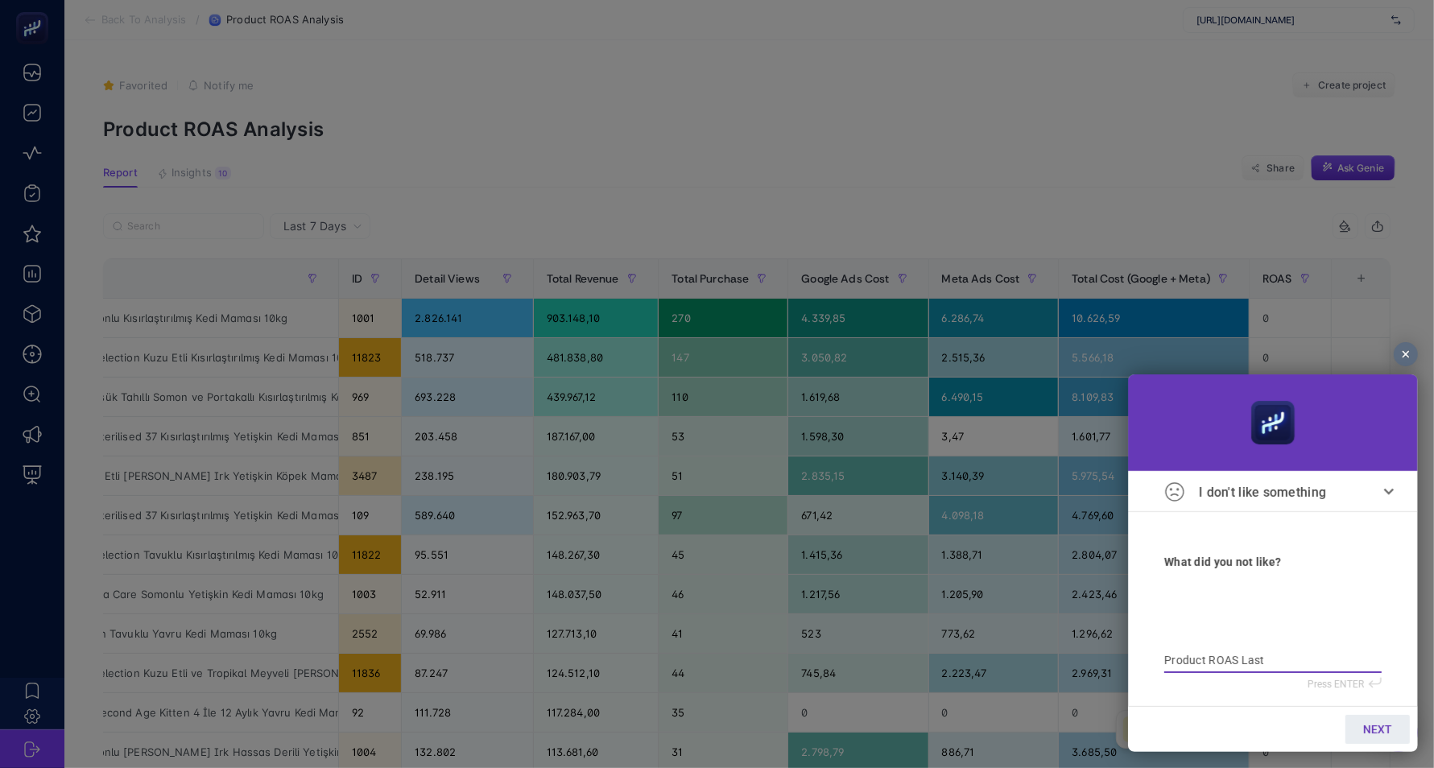
type textarea "Product ROAS Last"
type textarea "Product ROAS Last 7"
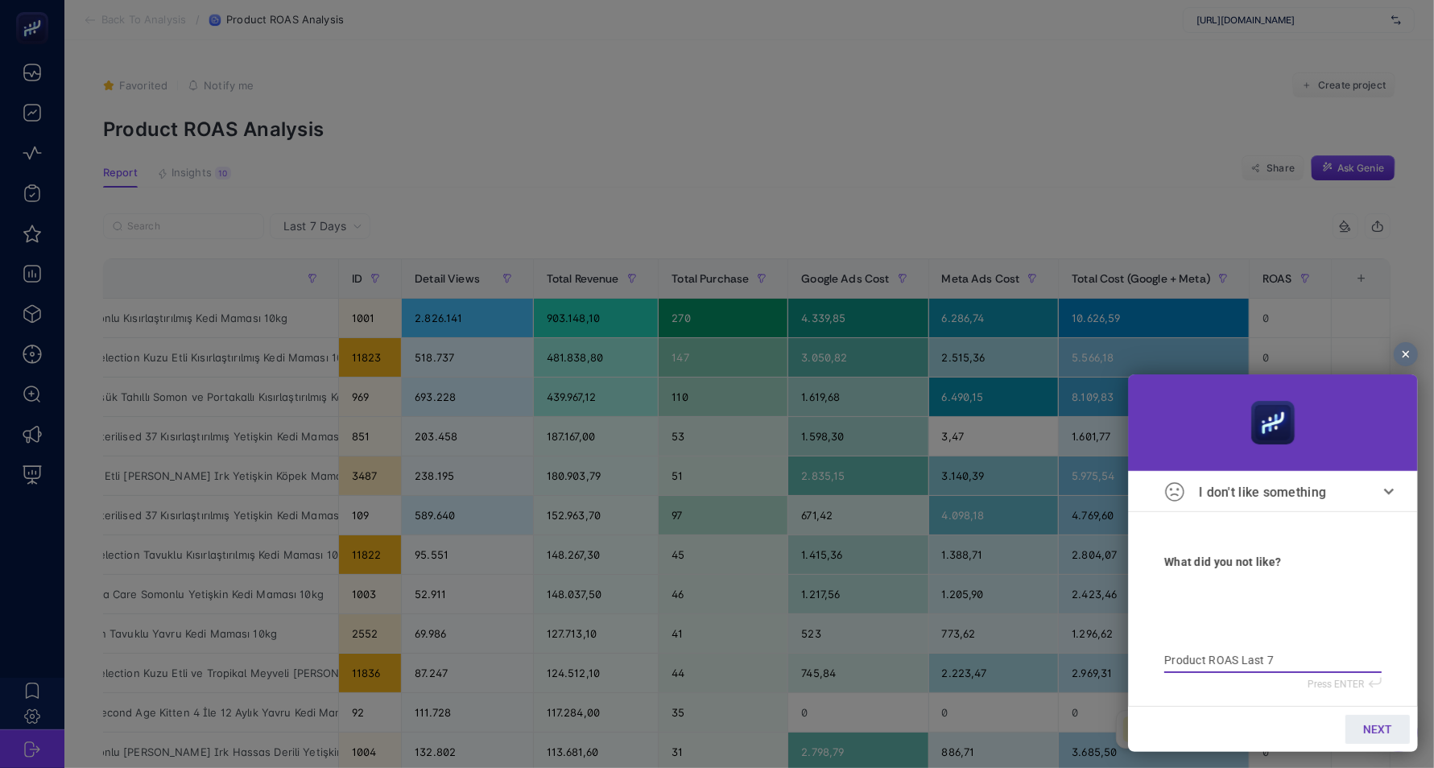
type textarea "Product ROAS Last 7 D"
type textarea "Product ROAS Last 7 Da"
type textarea "Product ROAS Last 7 Das"
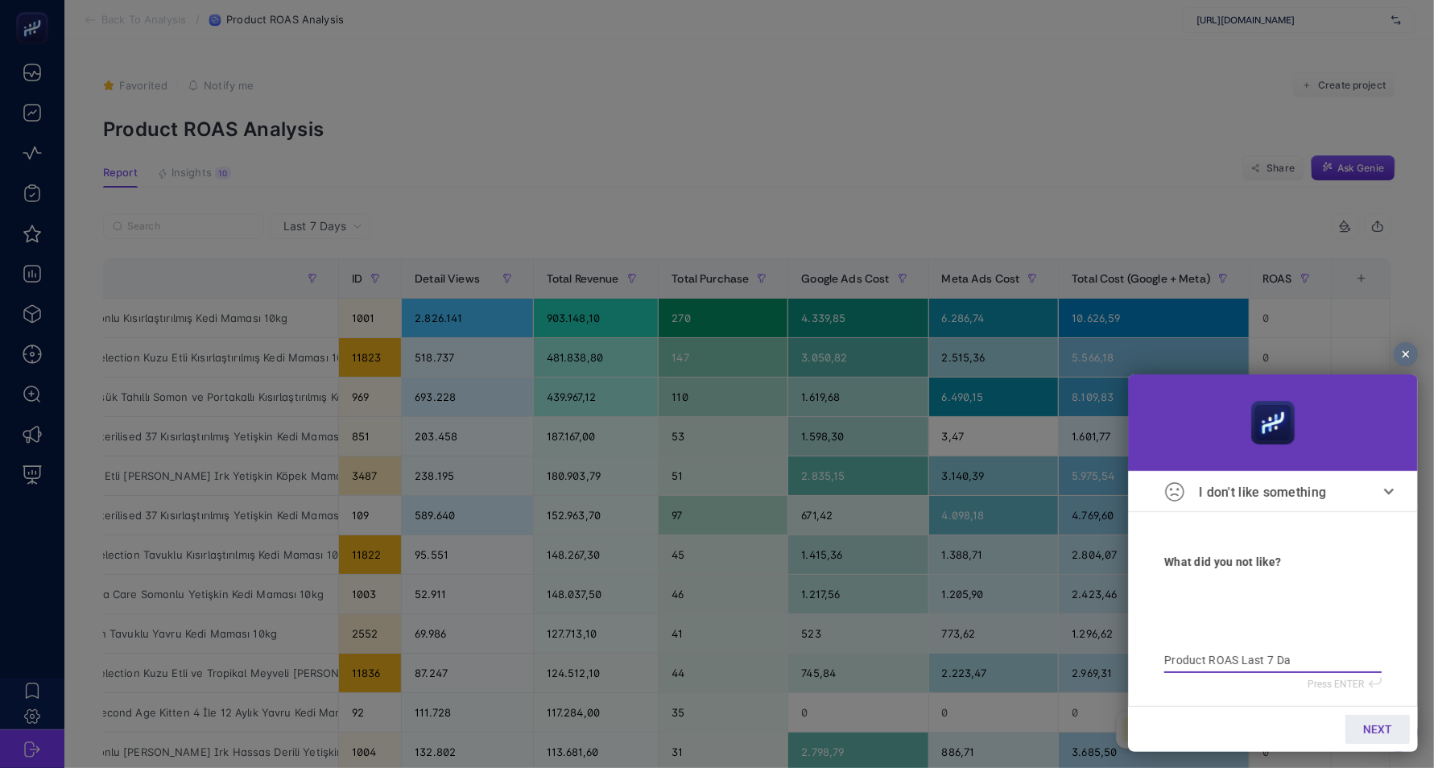
type textarea "Product ROAS Last 7 Das"
type textarea "Product ROAS Last 7 Dasy"
type textarea "Product ROAS Last 7 Dasy'"
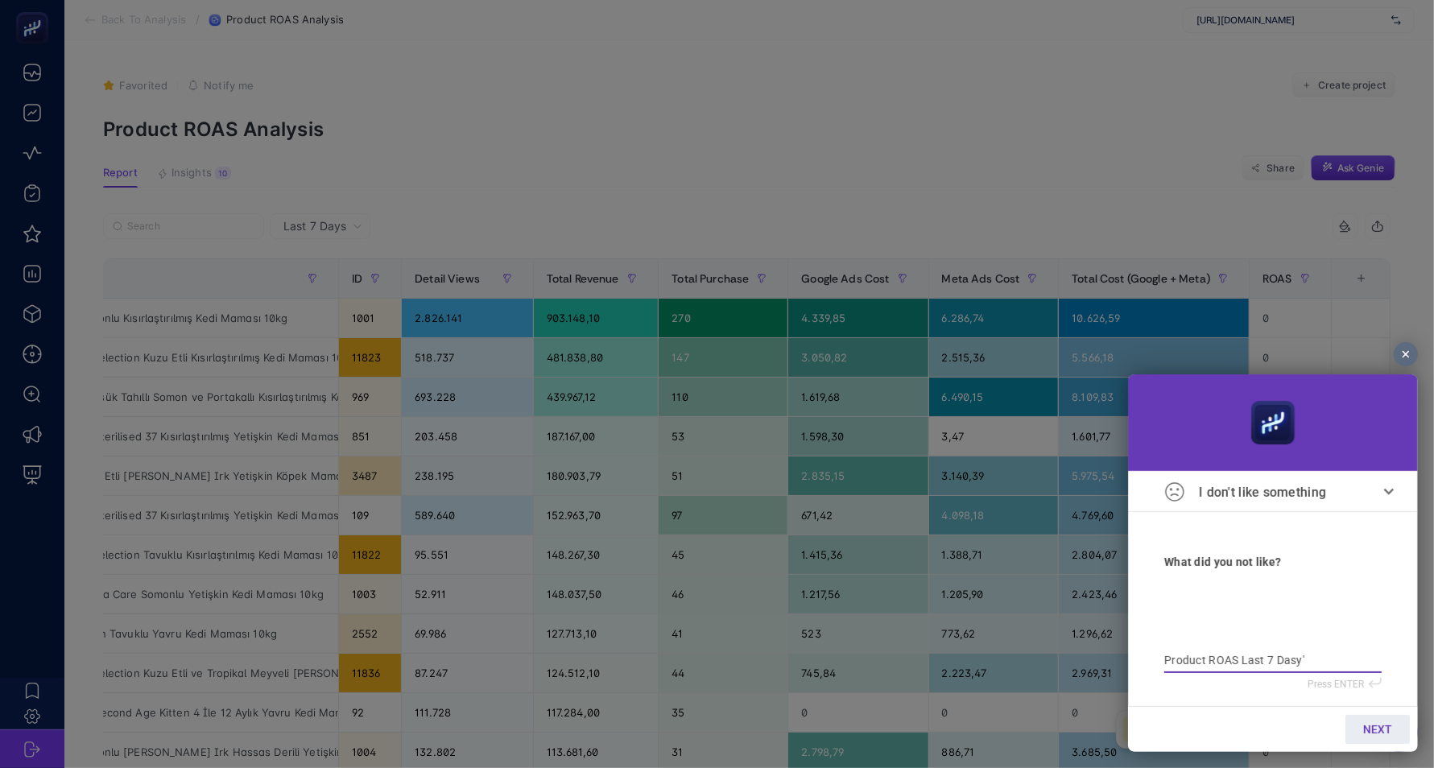
type textarea "Product ROAS Last 7 Dasy'd"
type textarea "Product ROAS Last 7 Dasy'de"
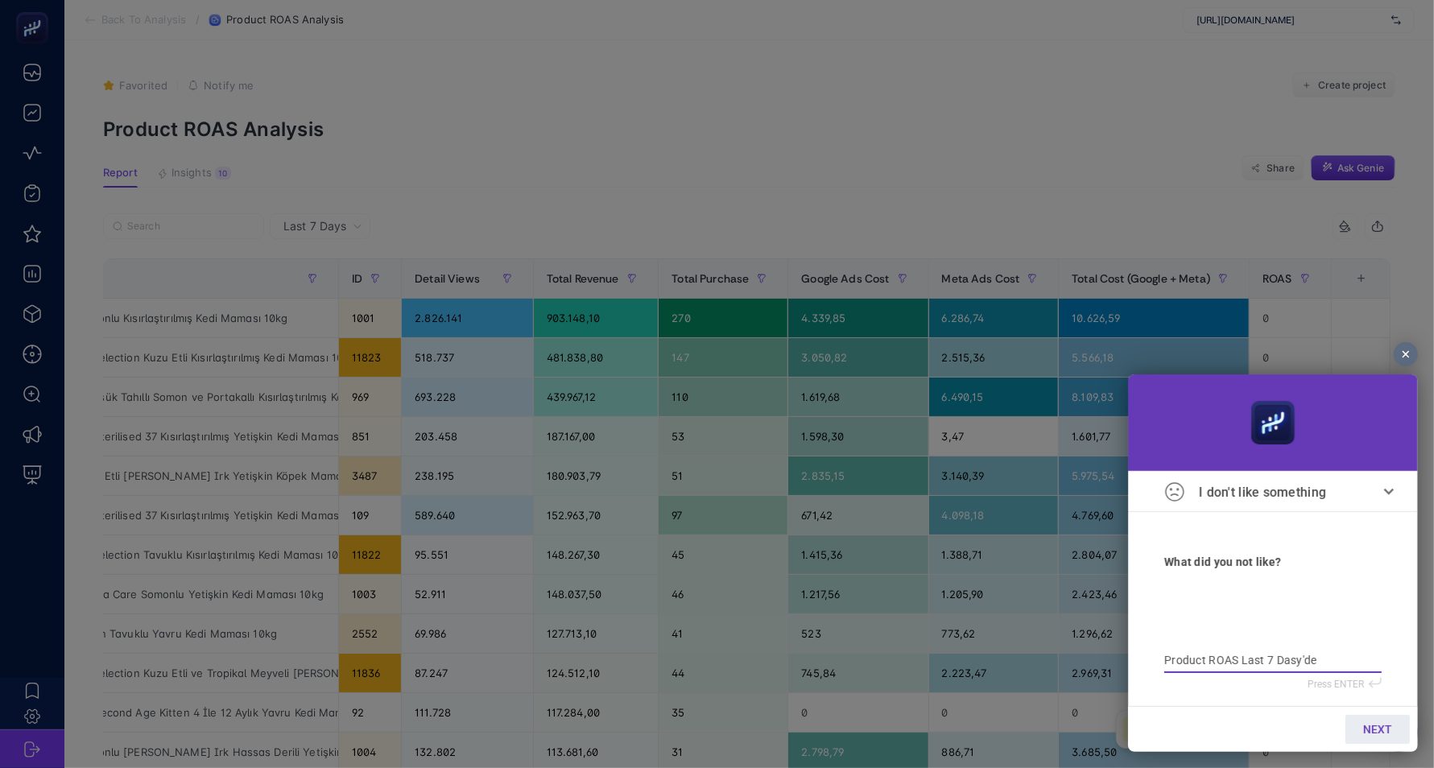
type textarea "Product ROAS Last 7 Dasy'de"
type textarea "Product ROAS Last 7 Dasy'de R"
type textarea "Product ROAS Last 7 Dasy'de RO"
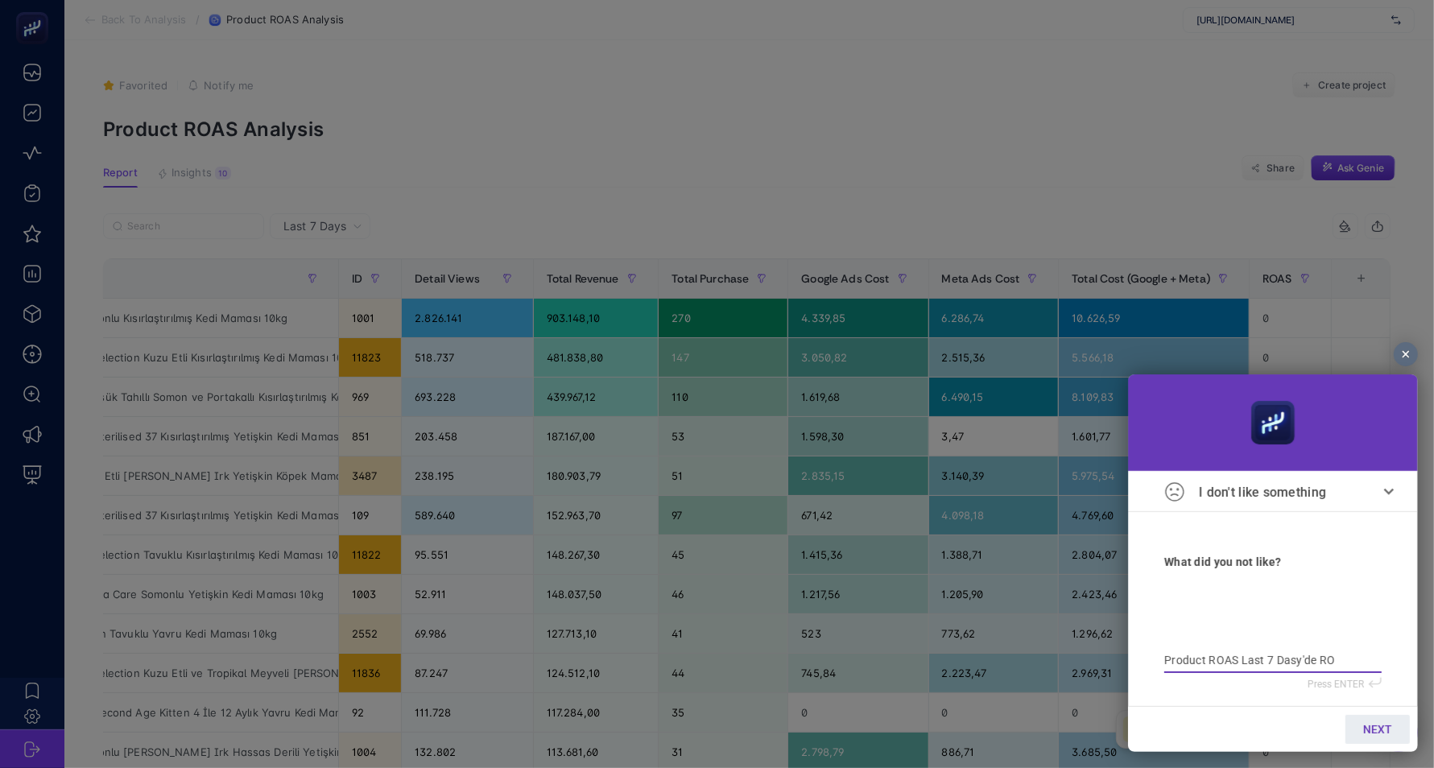
type textarea "Product ROAS Last 7 Dasy'de ROA"
type textarea "Product ROAS Last 7 Dasy'de ROAS"
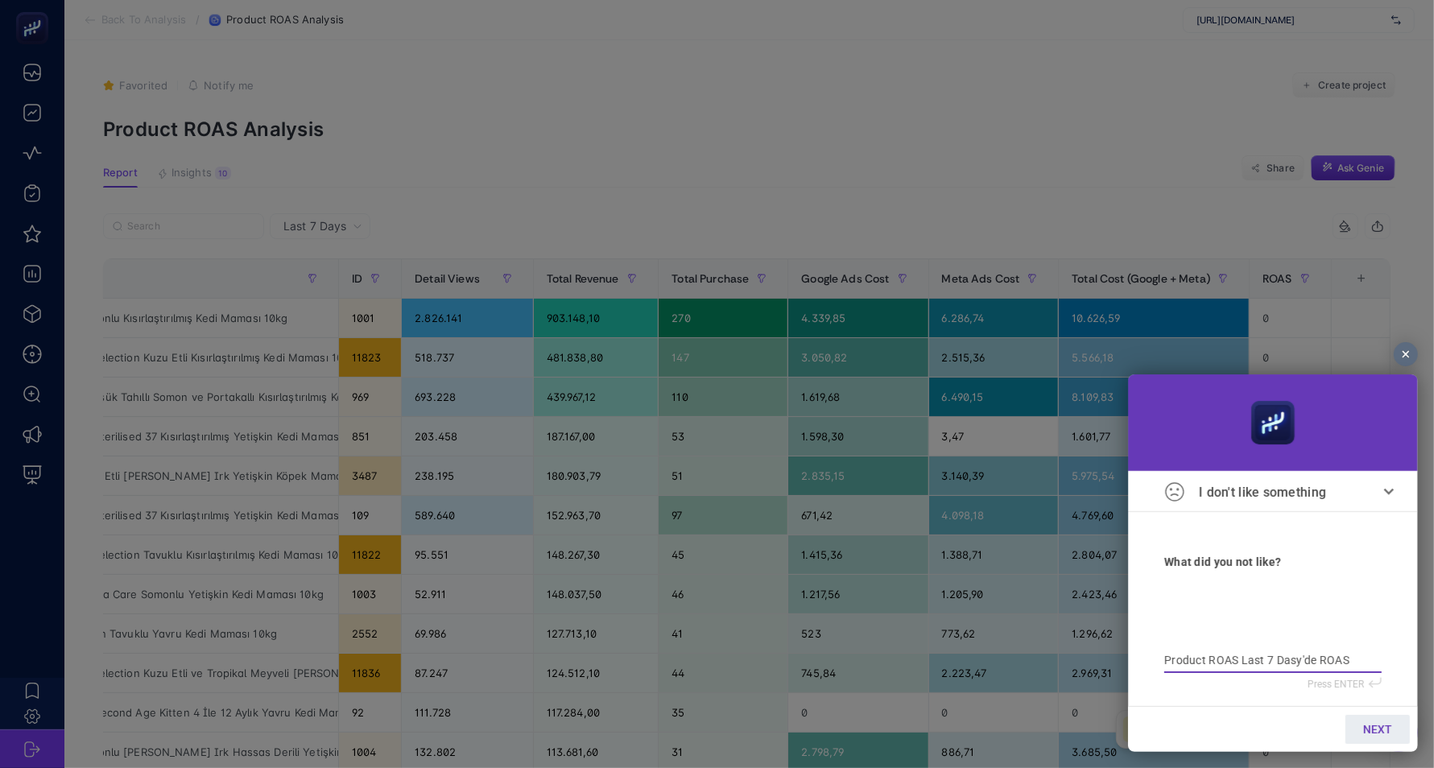
type textarea "Product ROAS Last 7 Dasy'de ROAS"
type textarea "Product ROAS Last 7 Dasy'de ROAS 0"
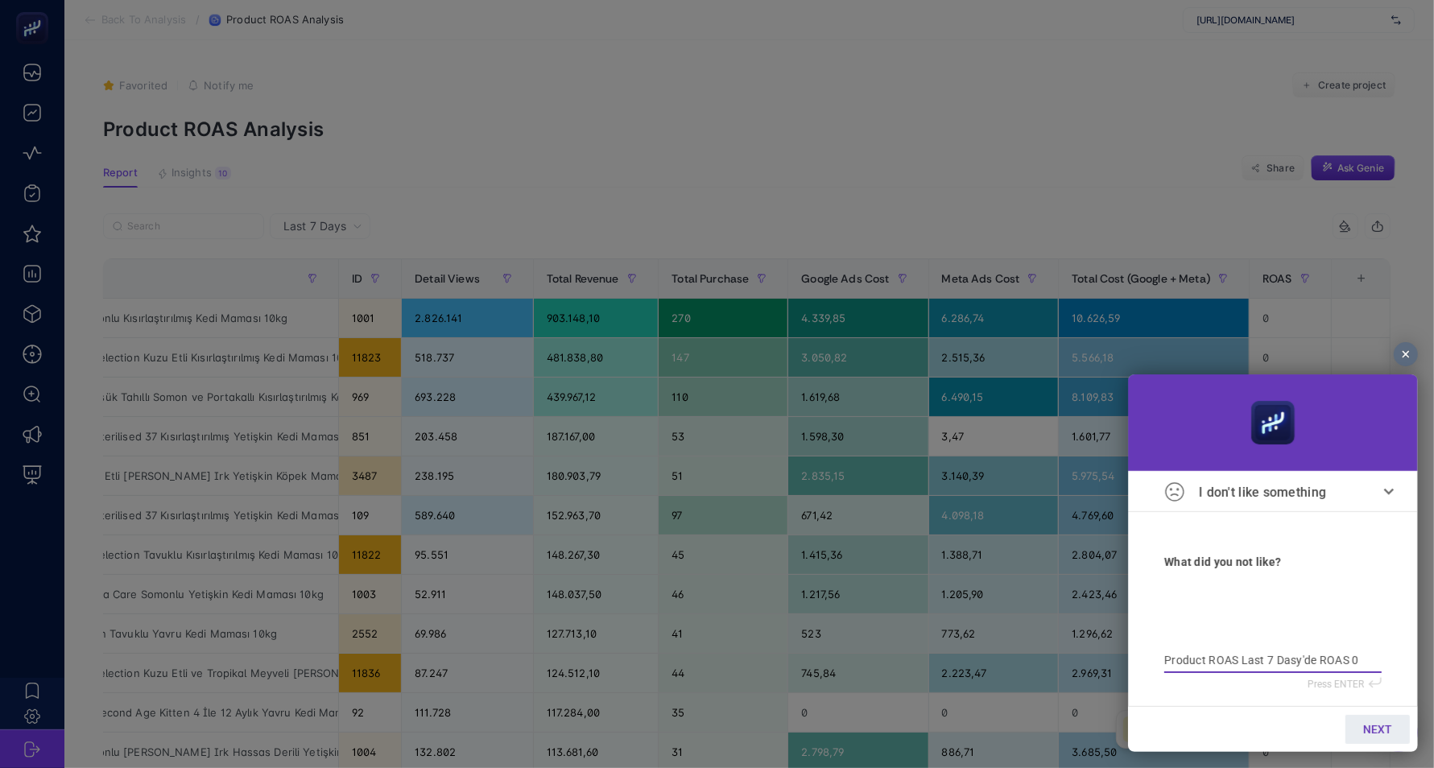
type textarea "Product ROAS Last 7 Dasy'de ROAS 0 a"
type textarea "Product ROAS Last 7 Dasy'de ROAS 0 am"
type textarea "Product ROAS Last 7 Dasy'de ROAS 0 ama"
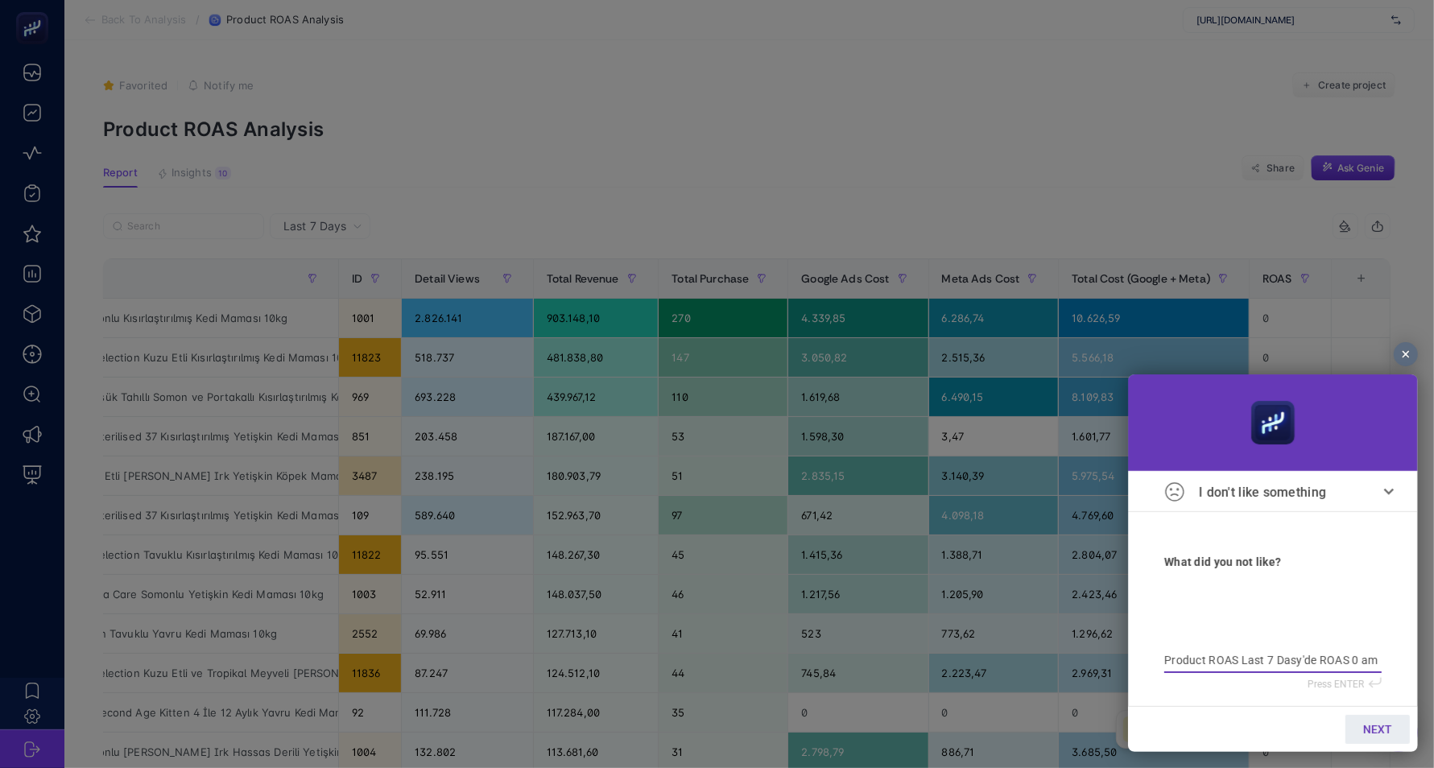
type textarea "Product ROAS Last 7 Dasy'de ROAS 0 ama"
type textarea "Product ROAS Last 7 Dasy'de ROAS 0 ama r"
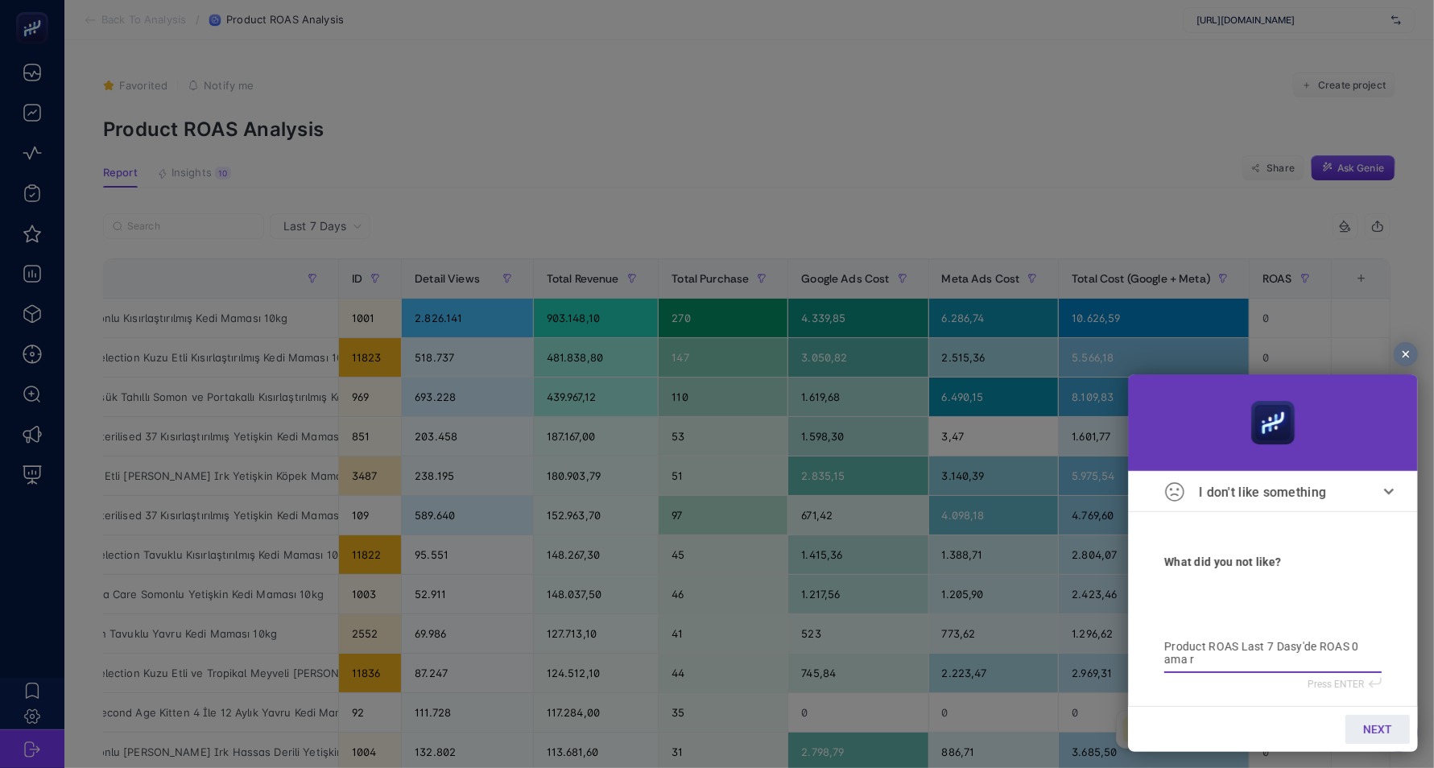
type textarea "Product ROAS Last 7 Dasy'de ROAS 0 ama re"
type textarea "Product ROAS Last 7 Dasy'de ROAS 0 ama rev"
type textarea "Product ROAS Last 7 Dasy'de ROAS 0 ama reve"
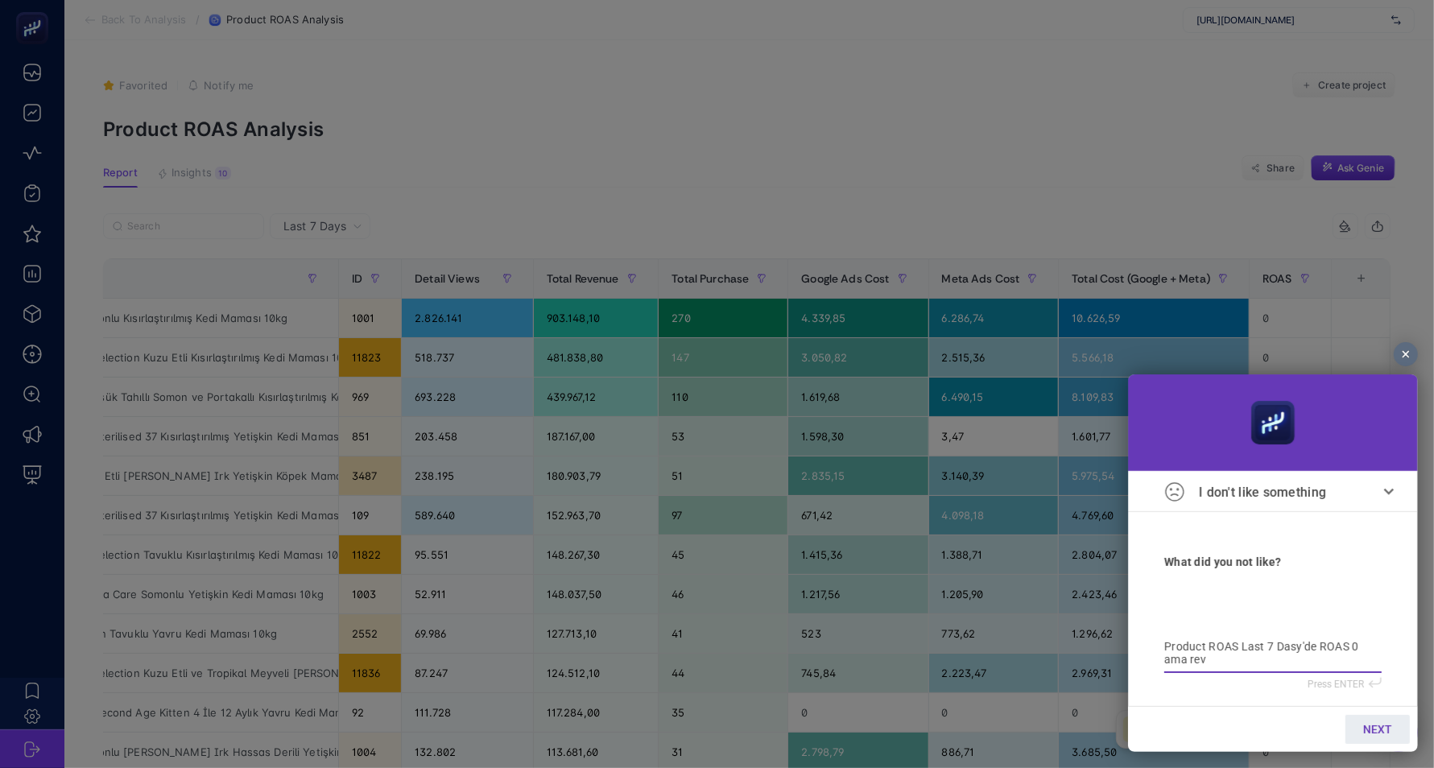
type textarea "Product ROAS Last 7 Dasy'de ROAS 0 ama reve"
type textarea "Product ROAS Last 7 Dasy'de ROAS 0 ama reven"
type textarea "Product ROAS Last 7 Dasy'de ROAS 0 ama revenu"
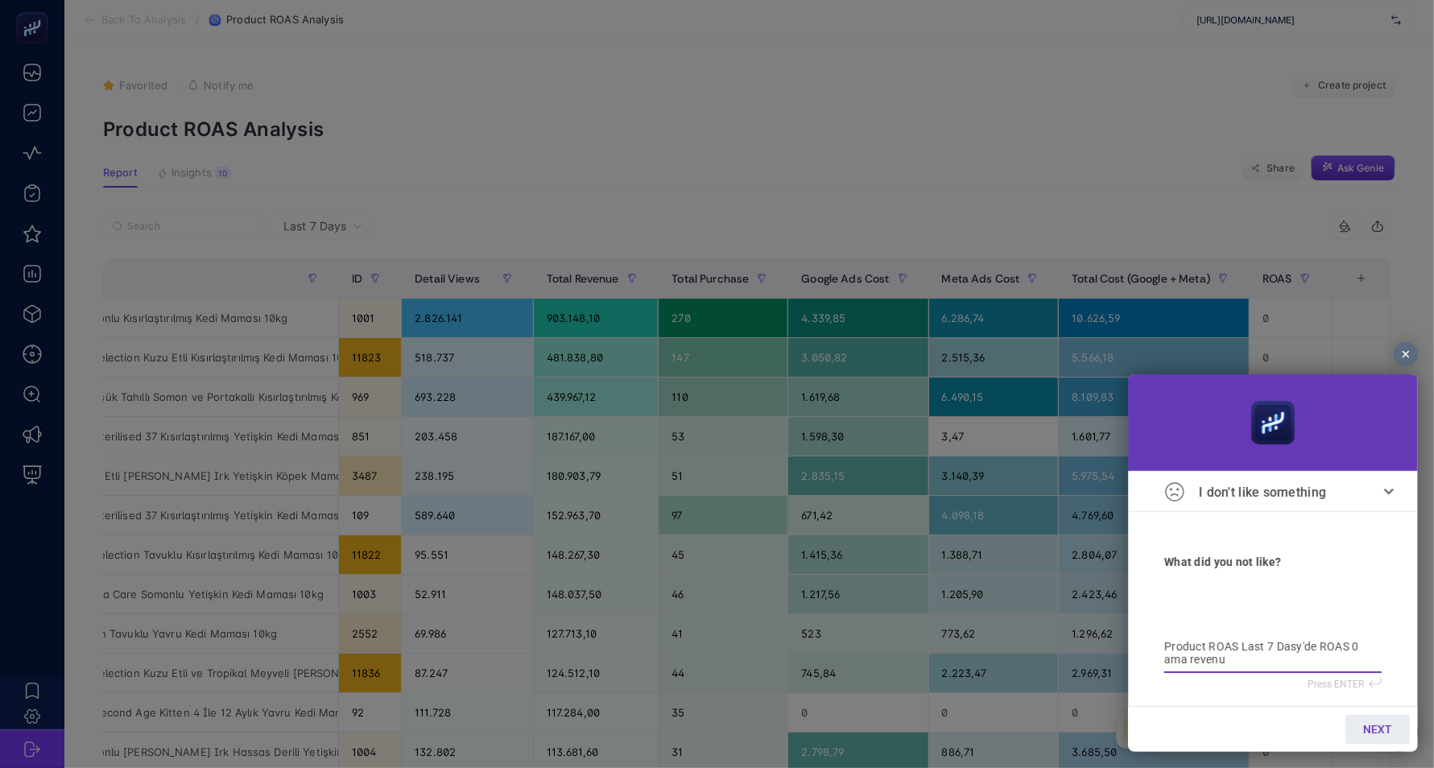
type textarea "Product ROAS Last 7 Dasy'de ROAS 0 ama revenue"
type textarea "Product ROAS Last 7 Dasy'de ROAS 0 ama revenue v"
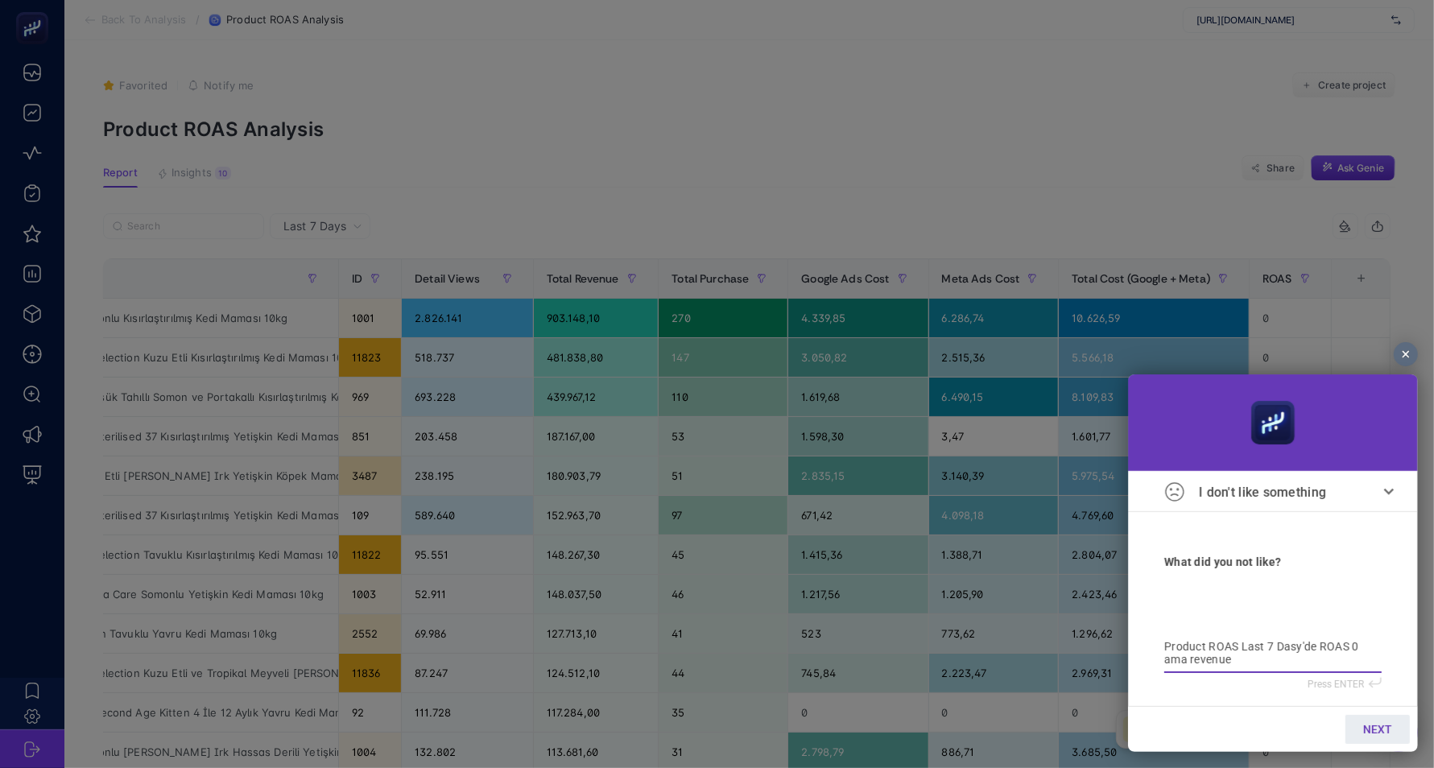
type textarea "Product ROAS Last 7 Dasy'de ROAS 0 ama revenue v"
type textarea "Product ROAS Last 7 Dasy'de ROAS 0 ama revenue ve"
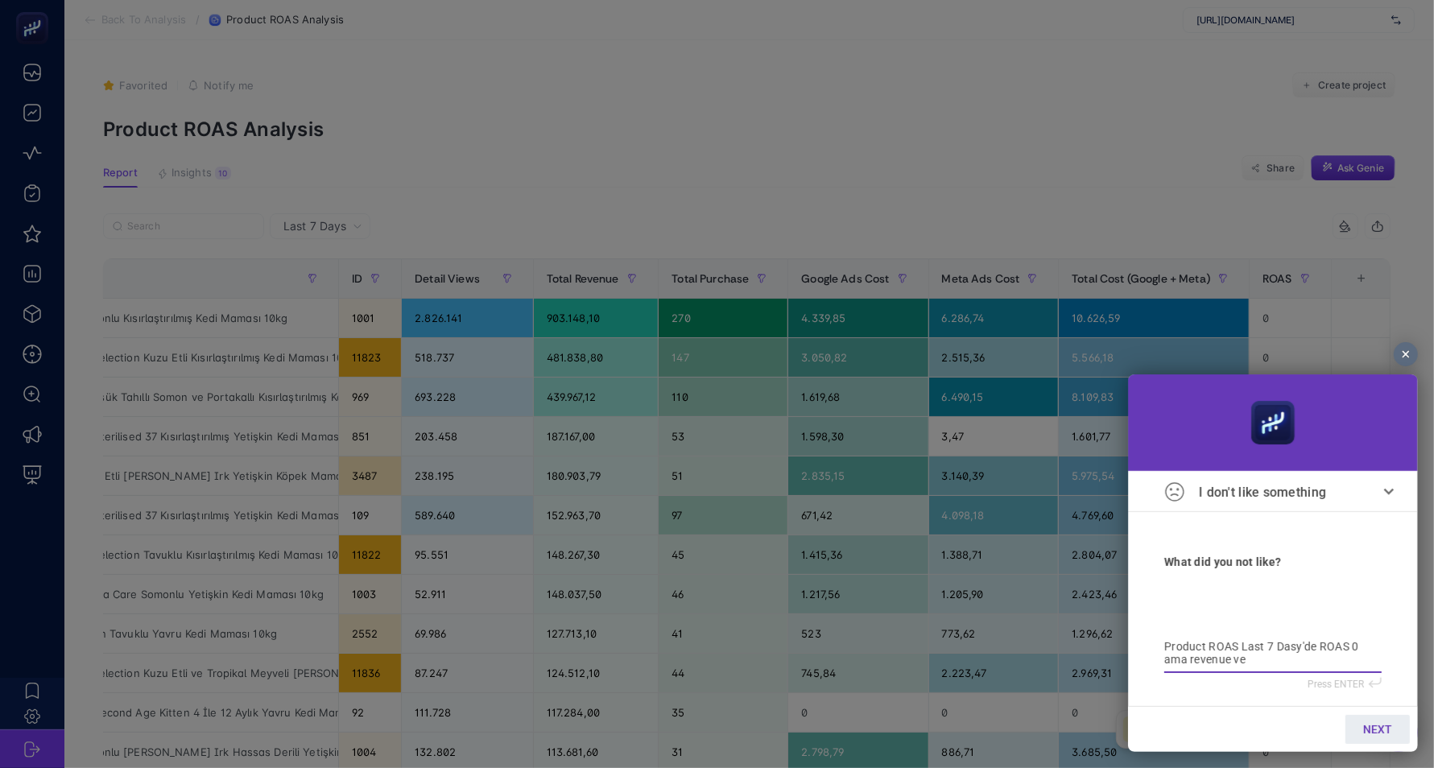
type textarea "Product ROAS Last 7 Dasy'de ROAS 0 ama revenue ve c"
type textarea "Product ROAS Last 7 Dasy'de ROAS 0 ama revenue ve co"
type textarea "Product ROAS Last 7 Dasy'de ROAS 0 ama revenue ve cos"
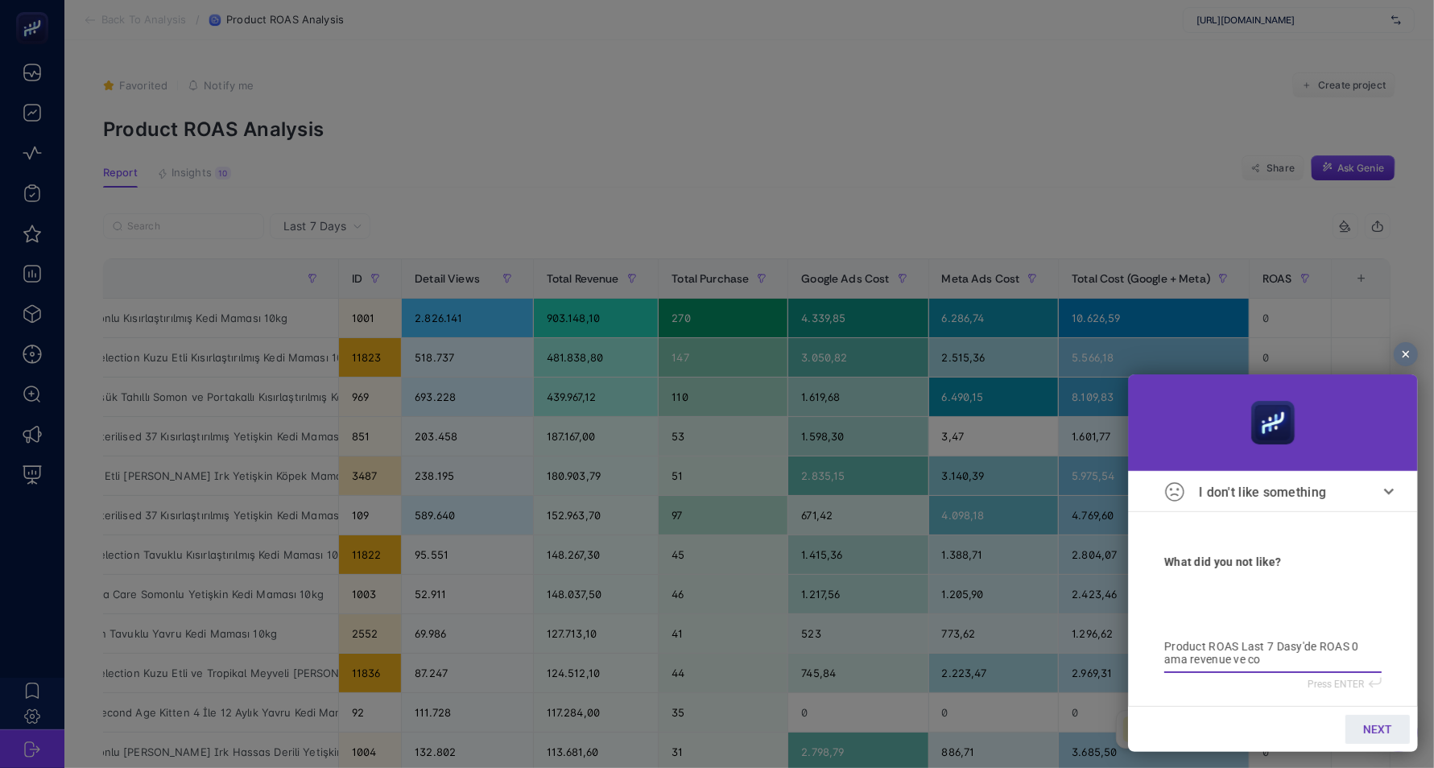
type textarea "Product ROAS Last 7 Dasy'de ROAS 0 ama revenue ve cos"
type textarea "Product ROAS Last 7 Dasy'de ROAS 0 ama revenue ve cost"
type textarea "Product ROAS Last 7 Dasy'de ROAS 0 ama revenue ve cost'"
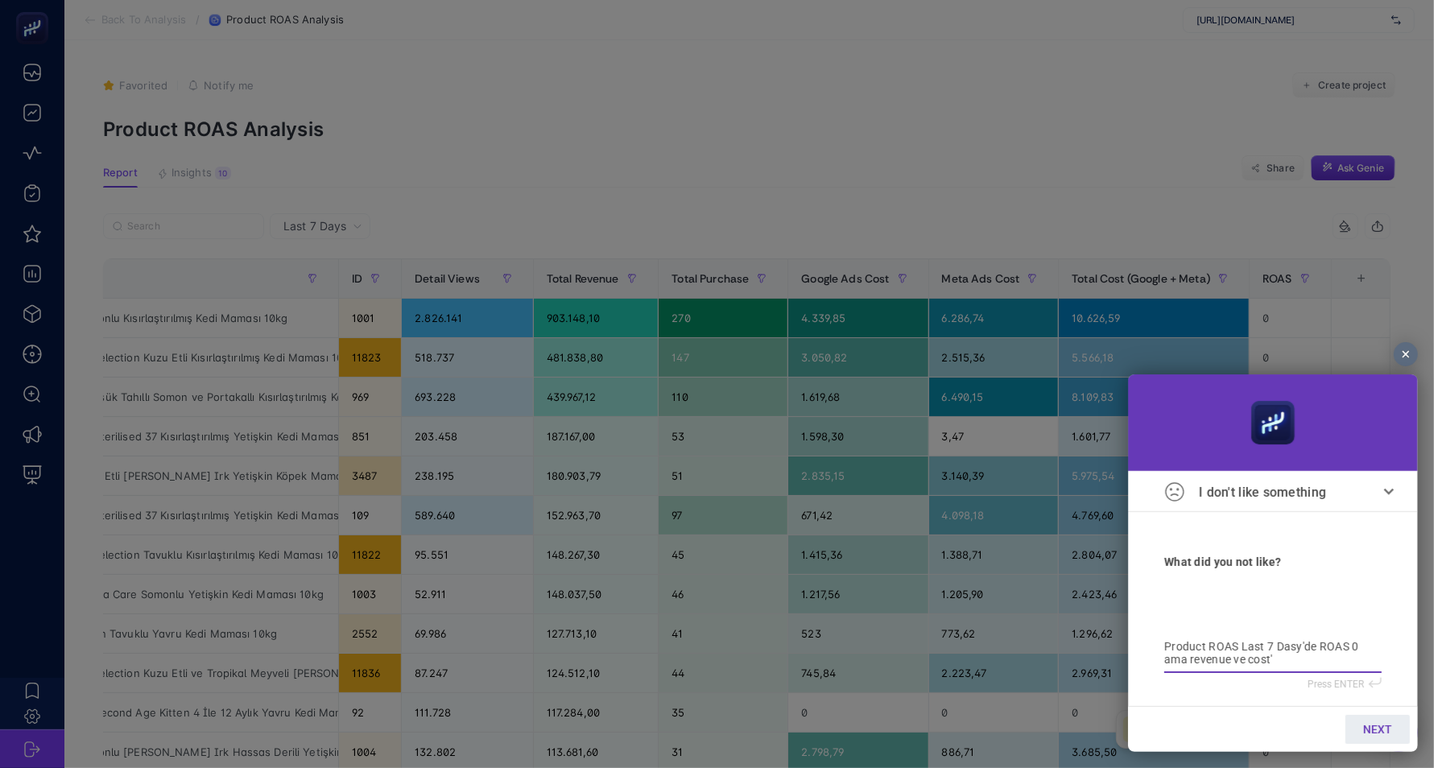
type textarea "Product ROAS Last 7 Dasy'de ROAS 0 ama revenue ve cost'l"
type textarea "Product ROAS Last 7 Dasy'de ROAS 0 ama revenue ve cost'la"
type textarea "Product ROAS Last 7 Dasy'de ROAS 0 ama revenue ve cost'lar"
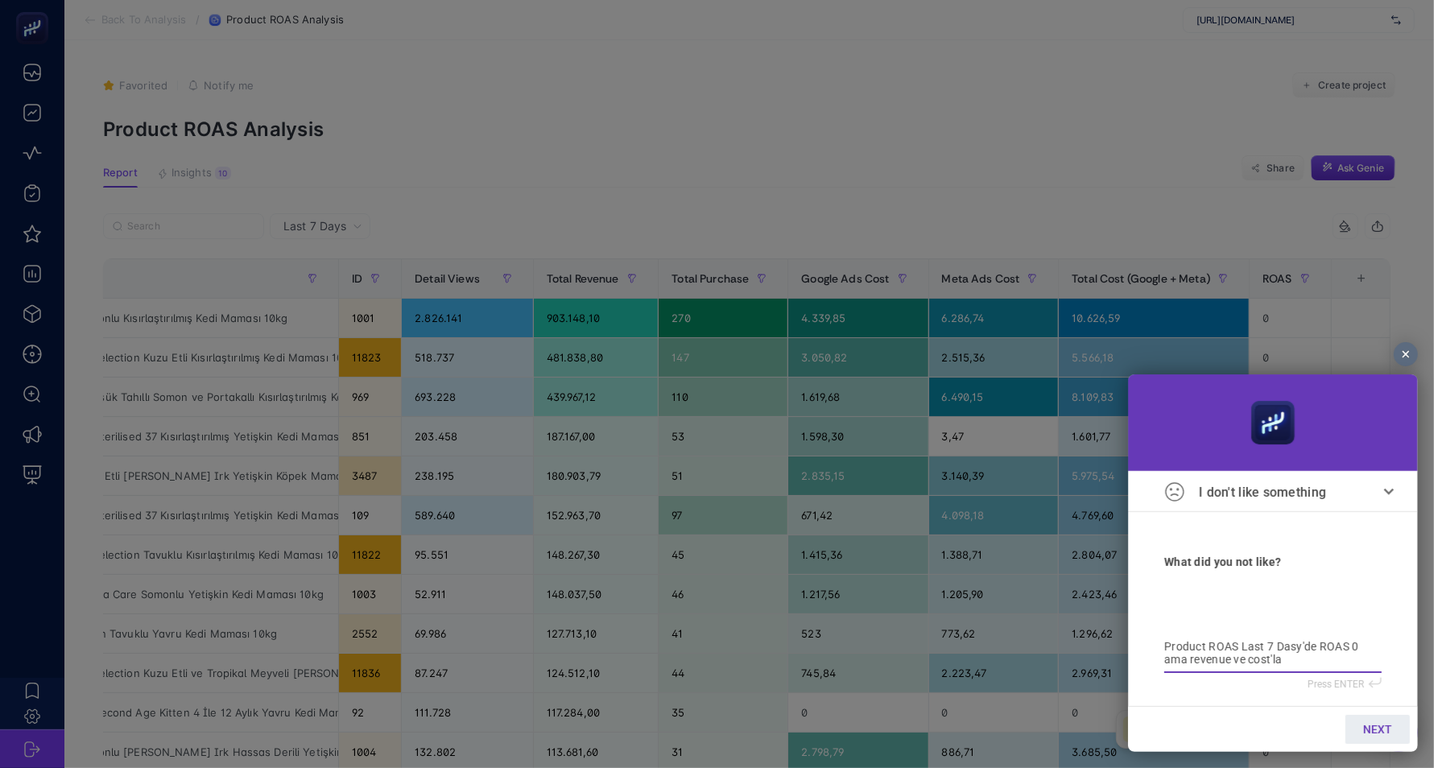
type textarea "Product ROAS Last 7 Dasy'de ROAS 0 ama revenue ve cost'lar"
type textarea "Product ROAS Last 7 Dasy'de ROAS 0 ama revenue ve cost'lar v"
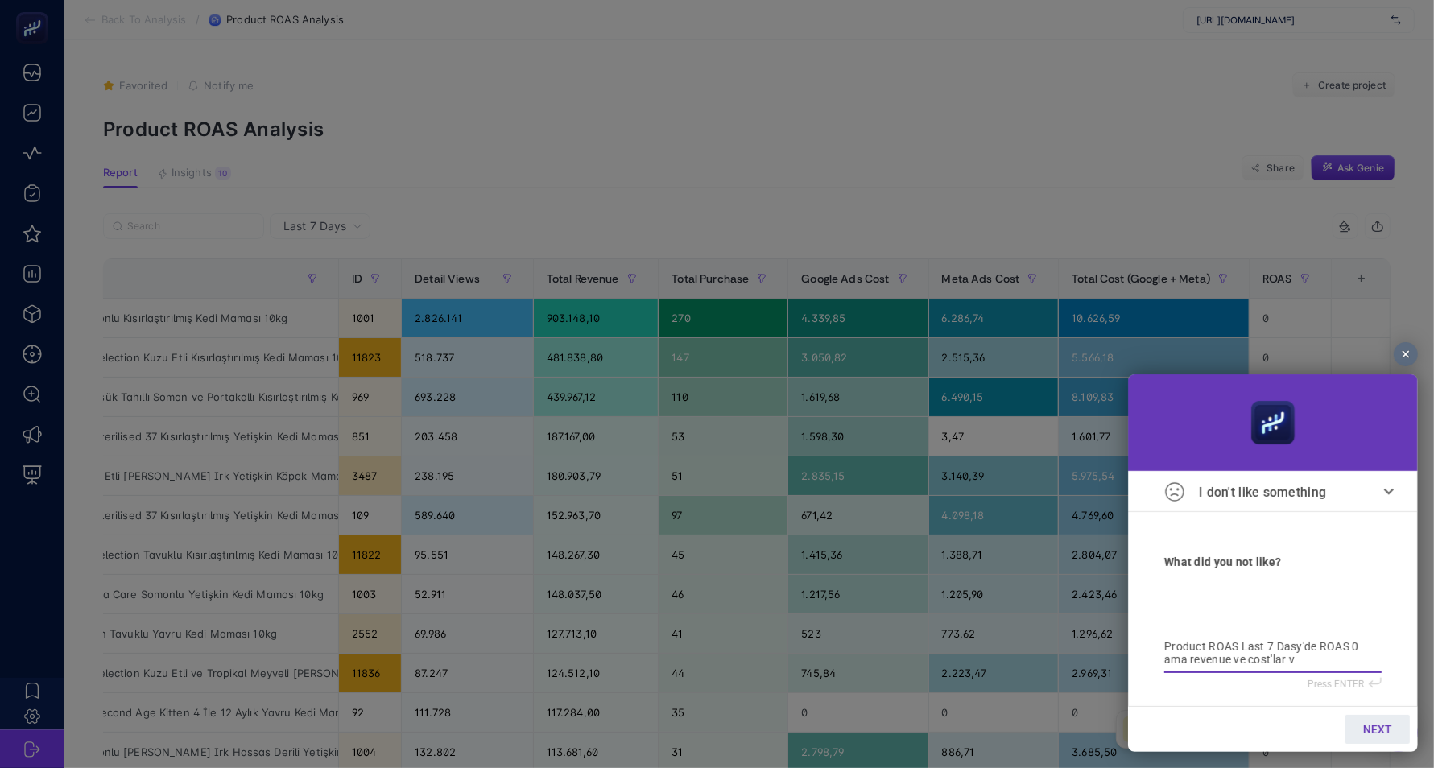
type textarea "Product ROAS Last 7 Dasy'de ROAS 0 ama revenue ve cost'lar va"
type textarea "Product ROAS Last 7 Dasy'de ROAS 0 ama revenue ve cost'lar var"
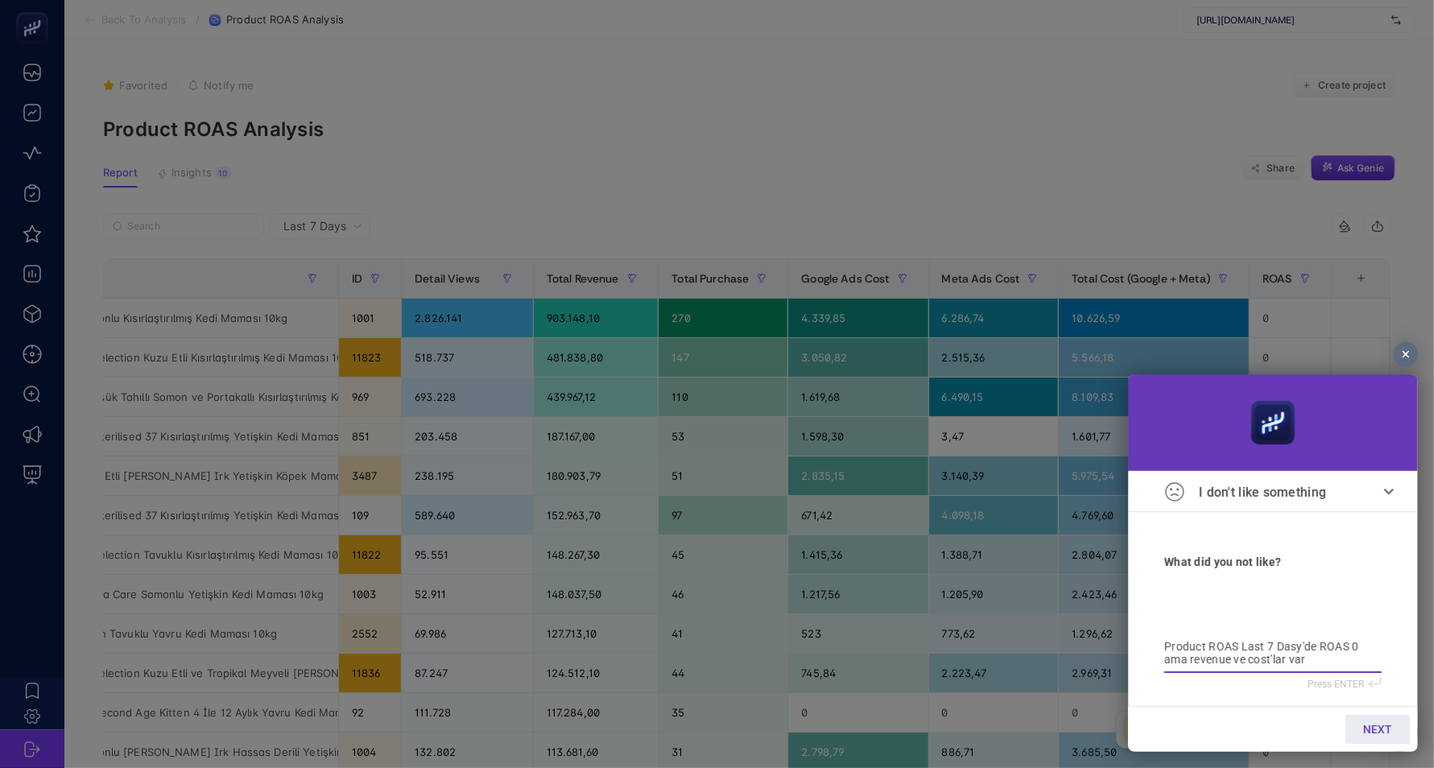
click at [1386, 725] on span "NEXT" at bounding box center [1376, 728] width 29 height 13
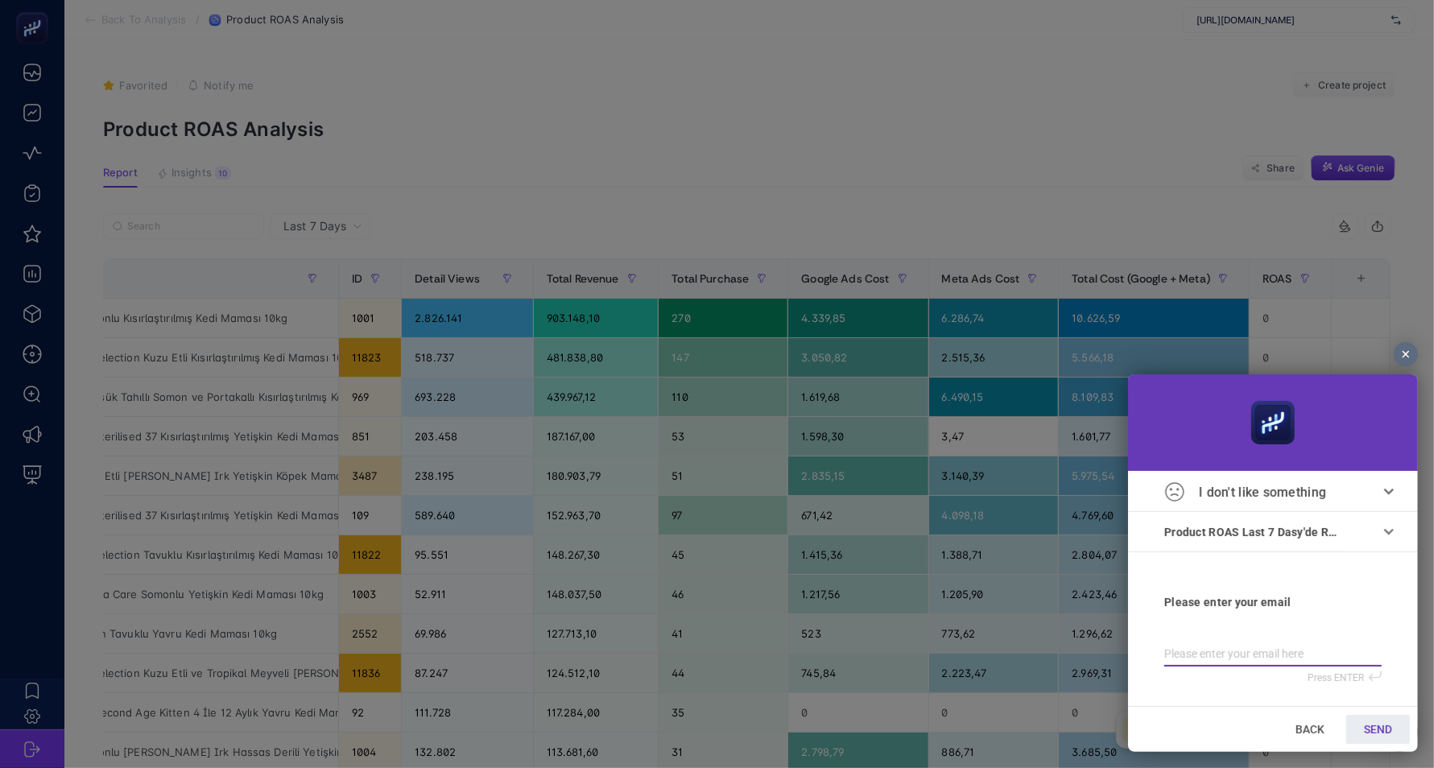
type input "k"
type input "ka"
type input "kad"
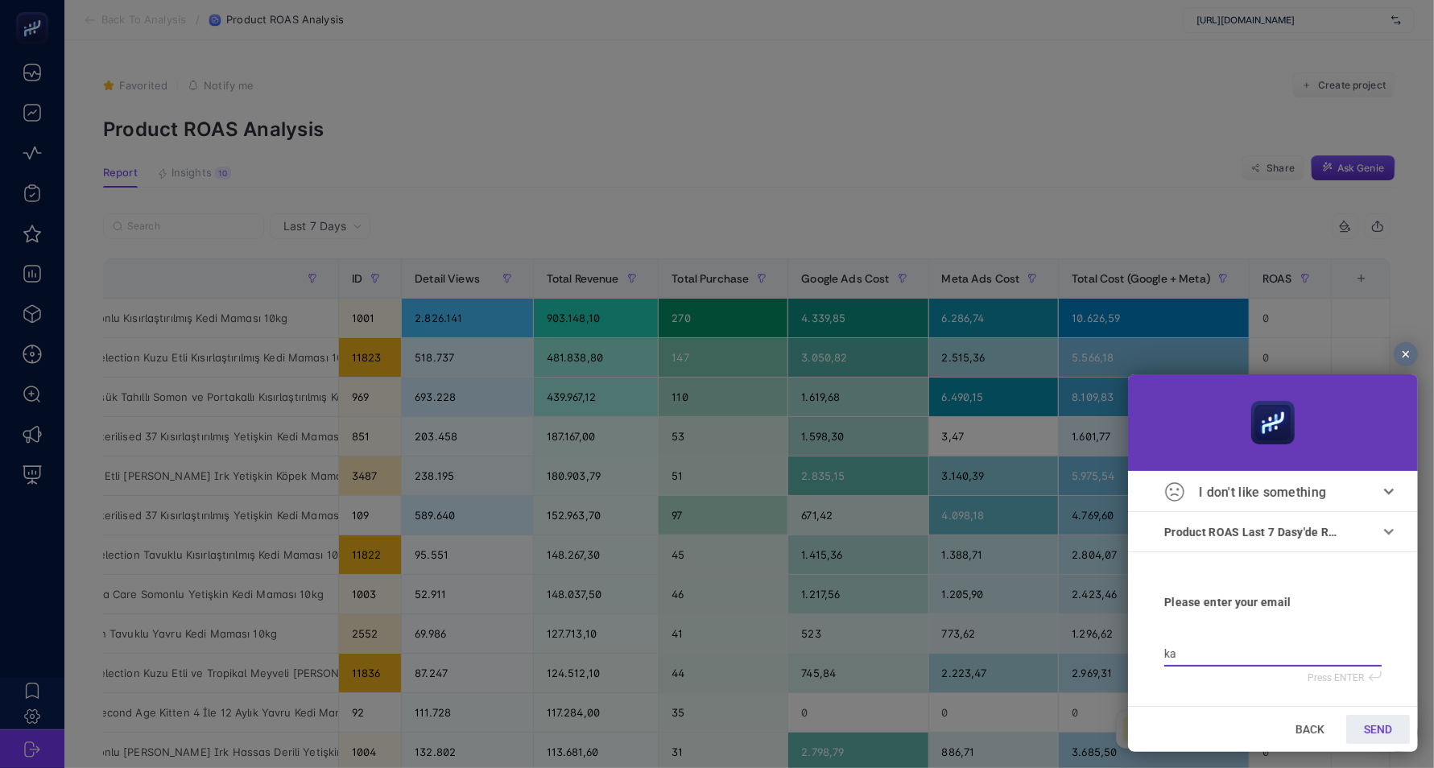
type input "kad"
type input "kade"
type input "kader"
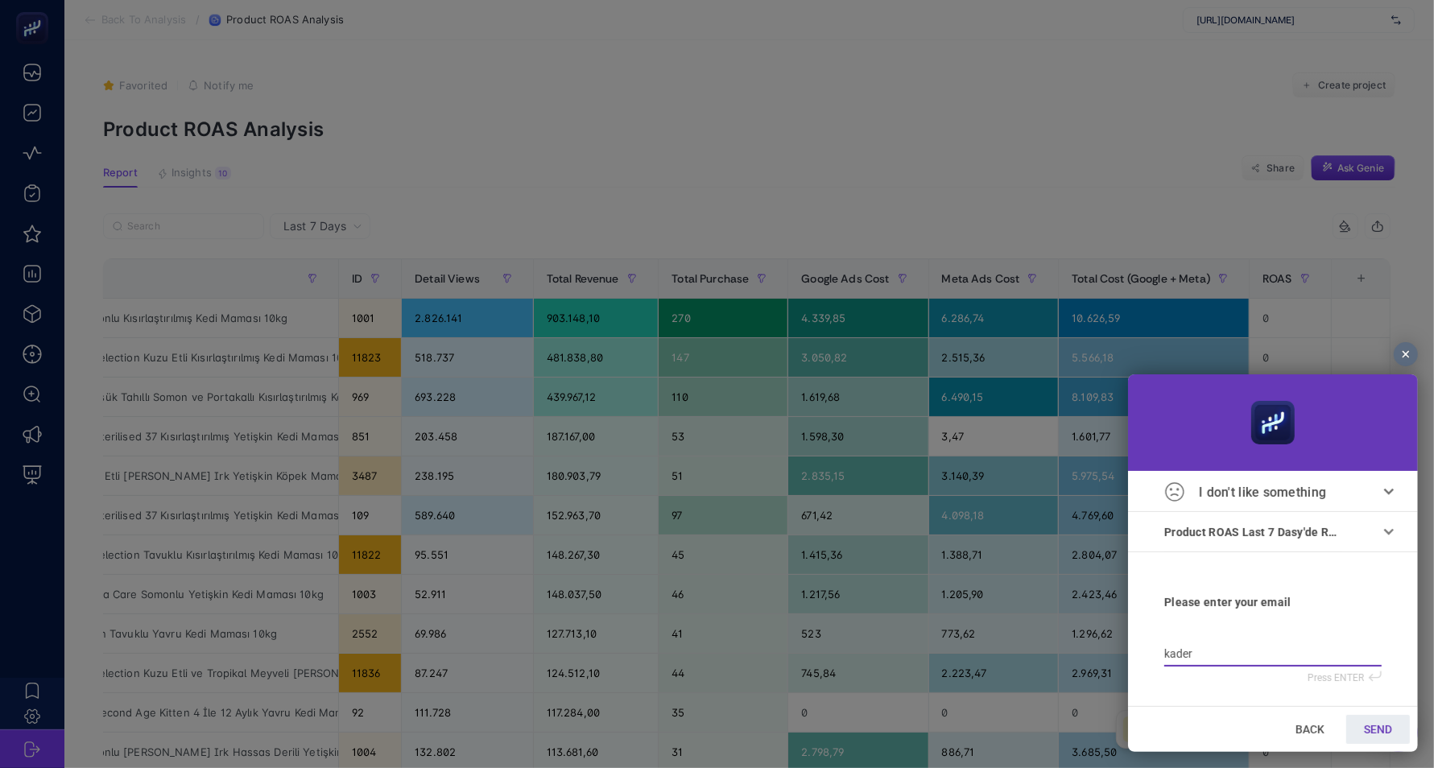
type input "kader@"
type input "kader@h"
type input "kader@he"
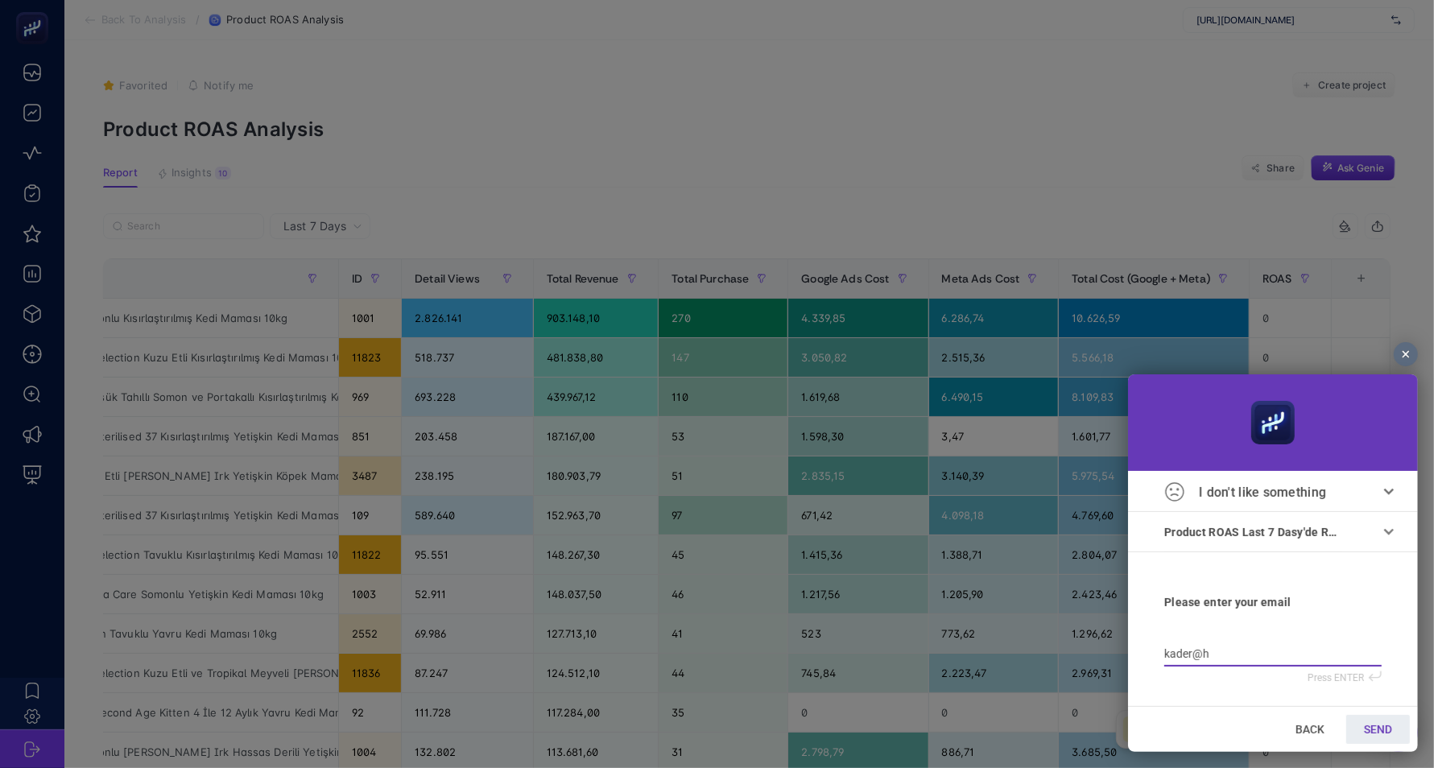
type input "kader@he"
type input "kader@hey"
type input "kader@heyb"
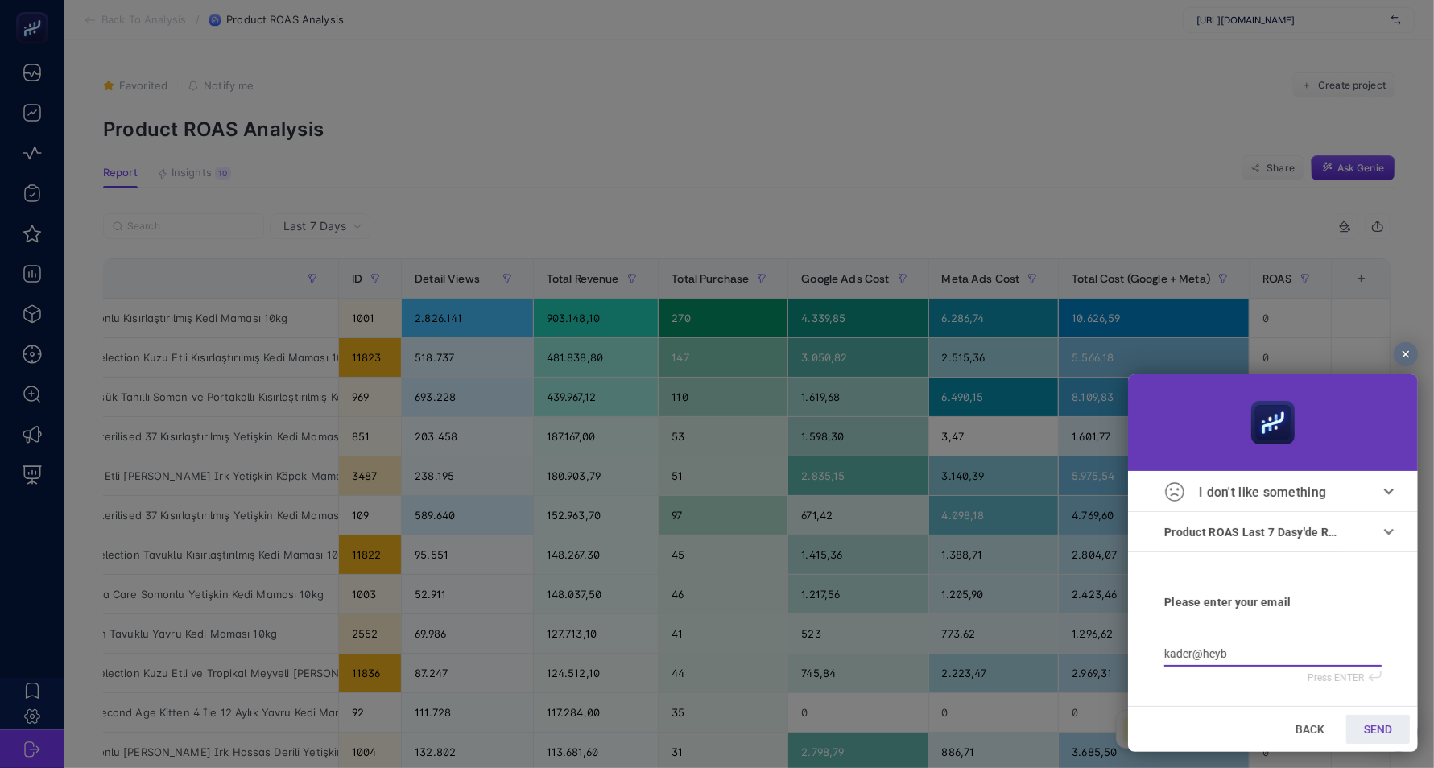
type input "kader@heybo"
type input "kader@heyboo"
type input "kader@heyboos"
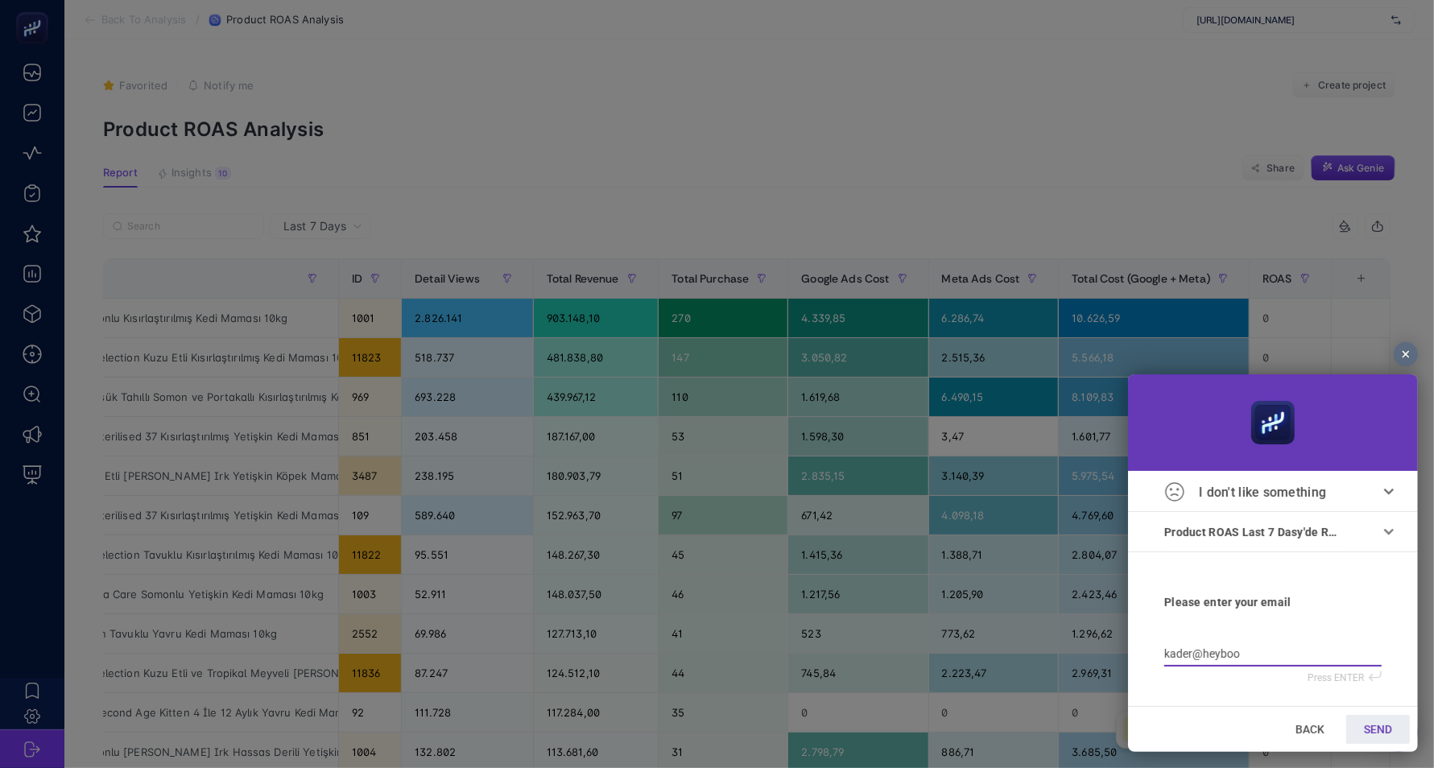
type input "kader@heyboos"
type input "kader@heyboost"
type input "kader@heybooste"
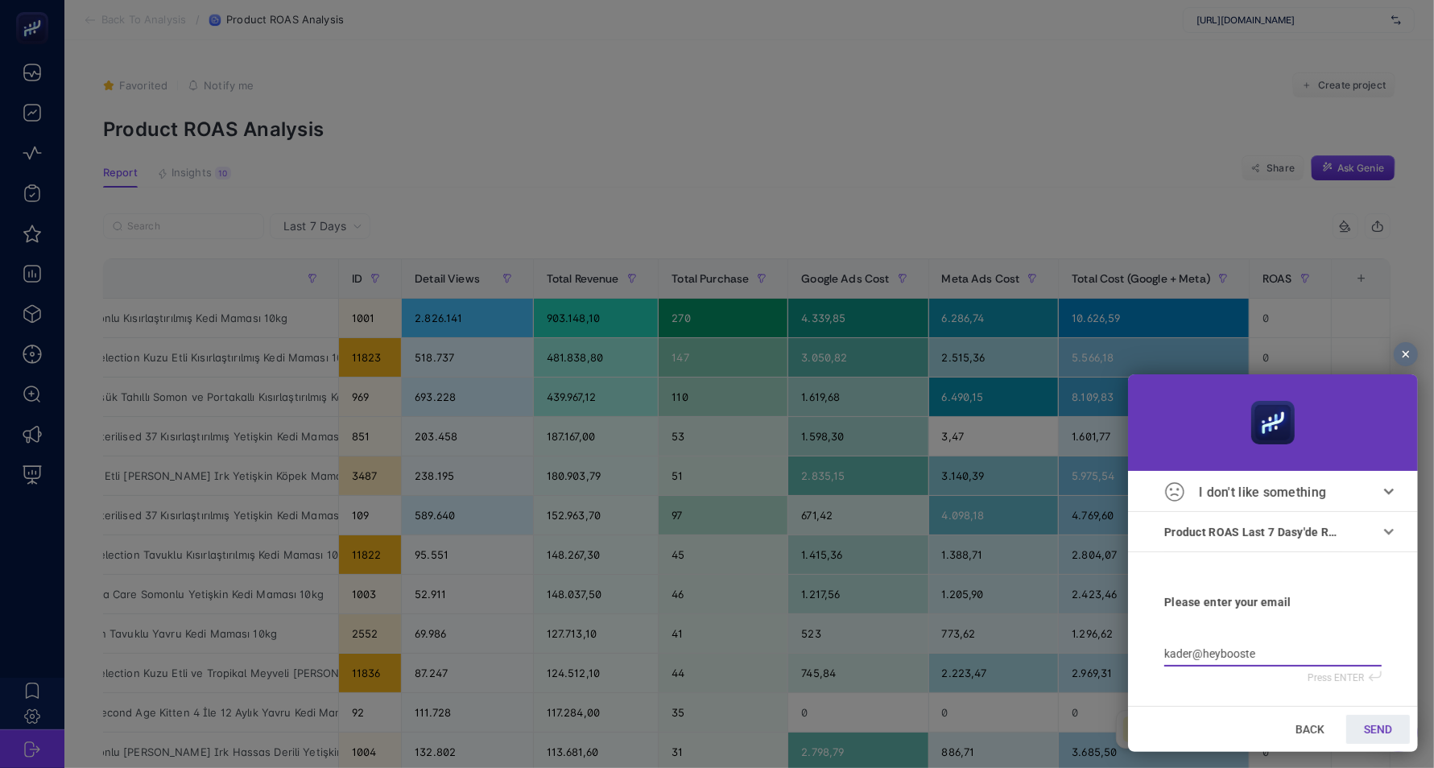
type input "kader@heybooster"
type input "kader@heybooster."
type input "kader@heybooster.a"
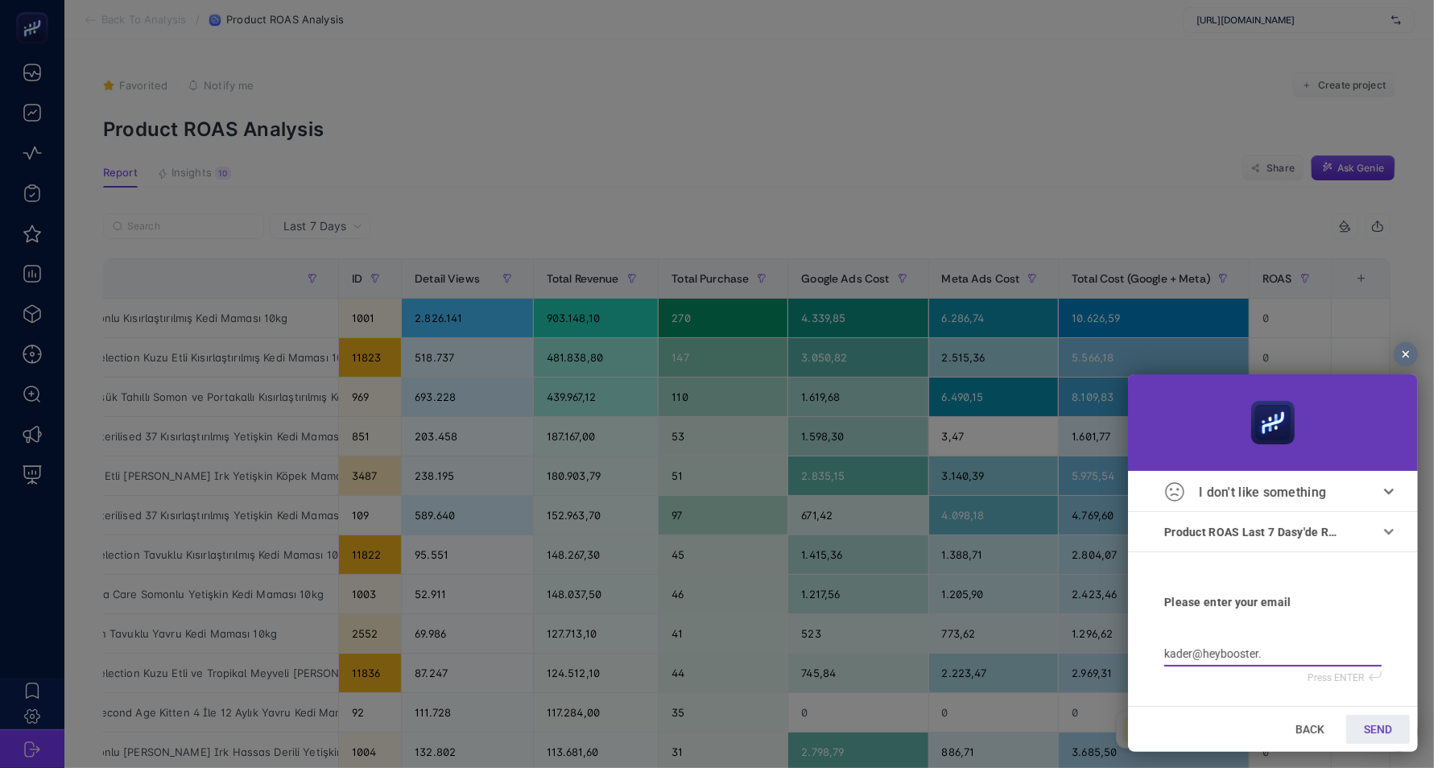
type input "kader@heybooster.a"
type input "kader@heybooster.ai"
click at [1371, 737] on link "SEND" at bounding box center [1377, 728] width 64 height 29
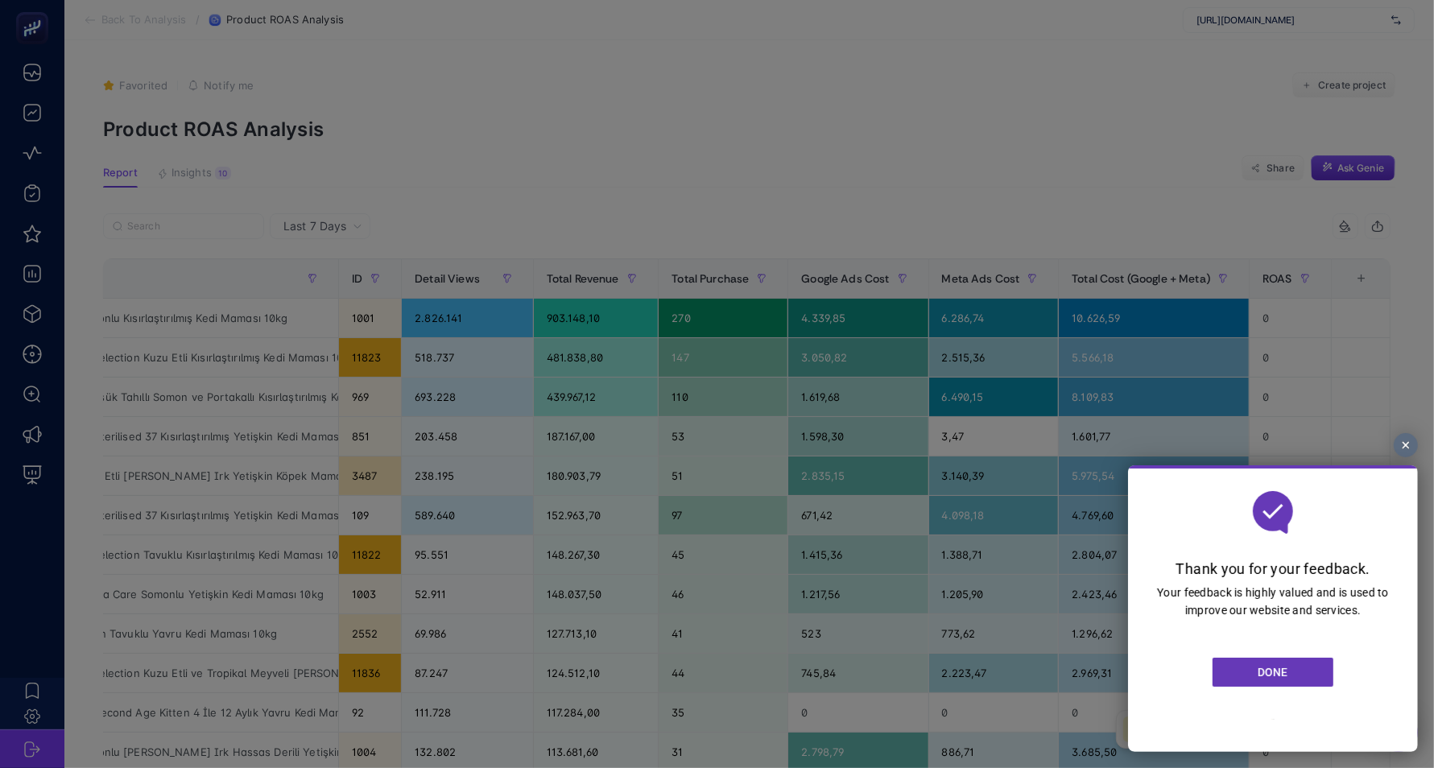
click at [1303, 669] on link "DONE" at bounding box center [1272, 671] width 121 height 29
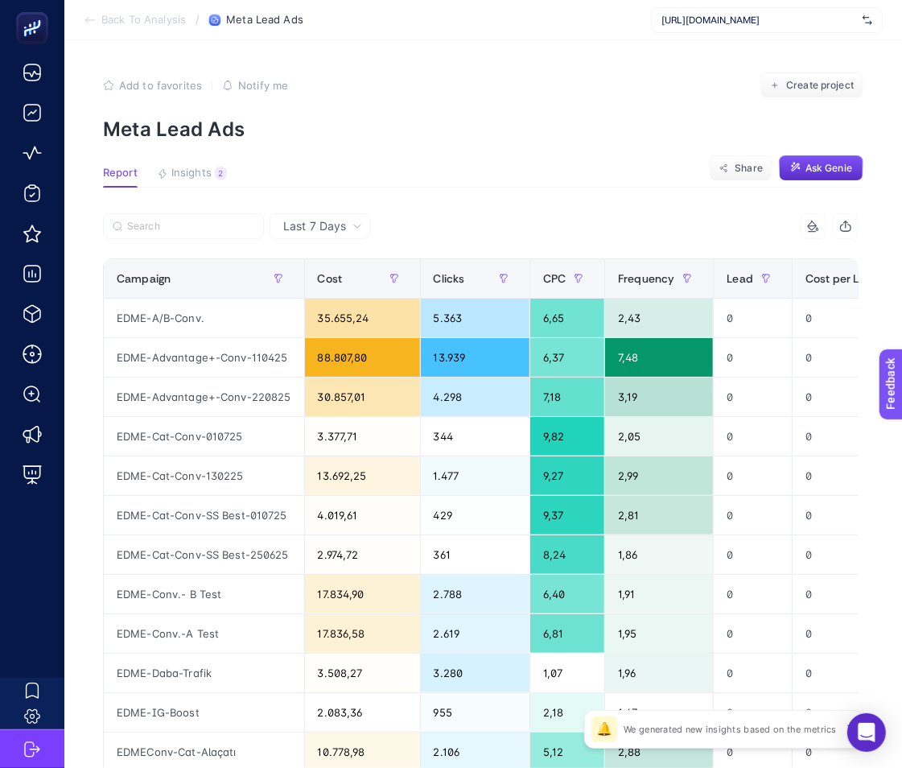
click at [293, 225] on span "Last 7 Days" at bounding box center [314, 226] width 63 height 16
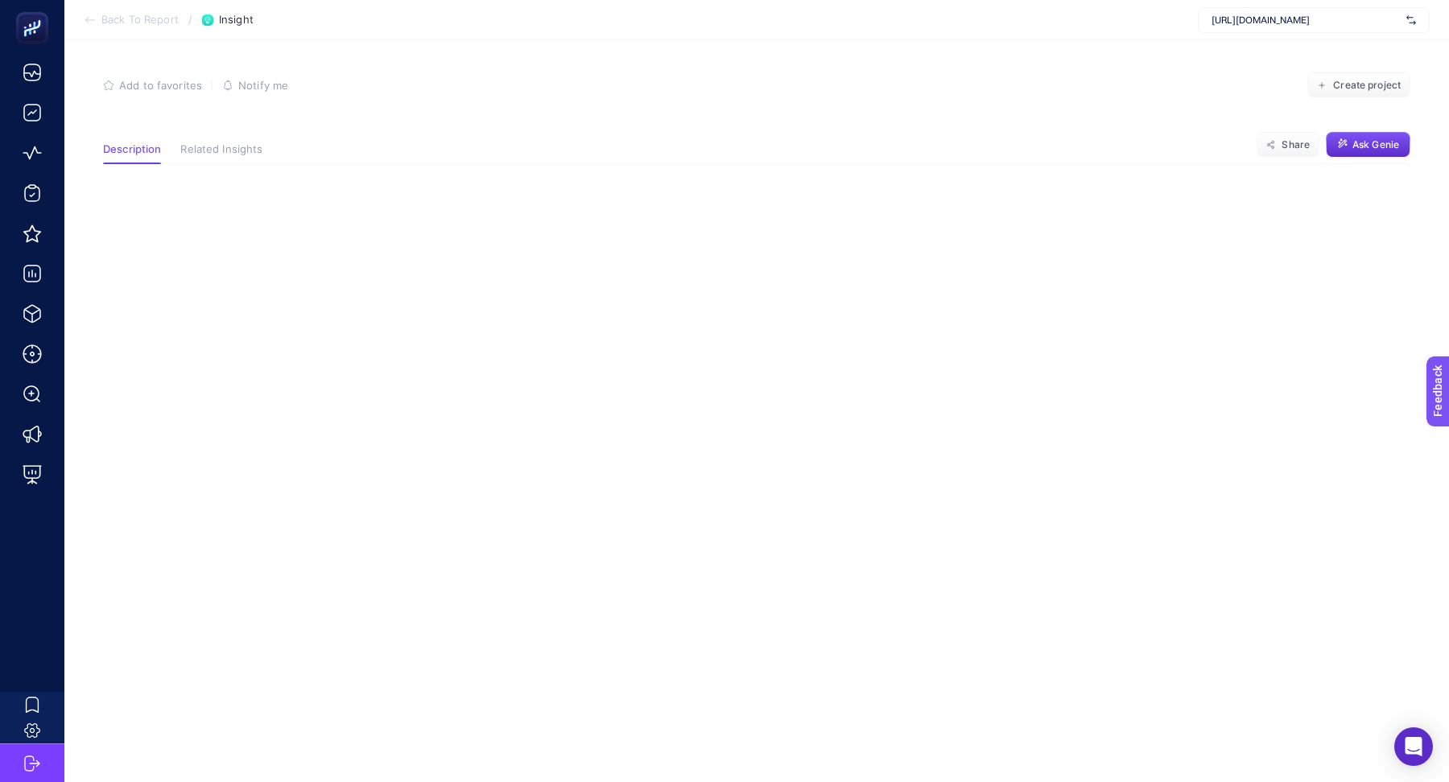
click at [1256, 14] on span "https://www.edme.com.tr/" at bounding box center [1306, 20] width 188 height 13
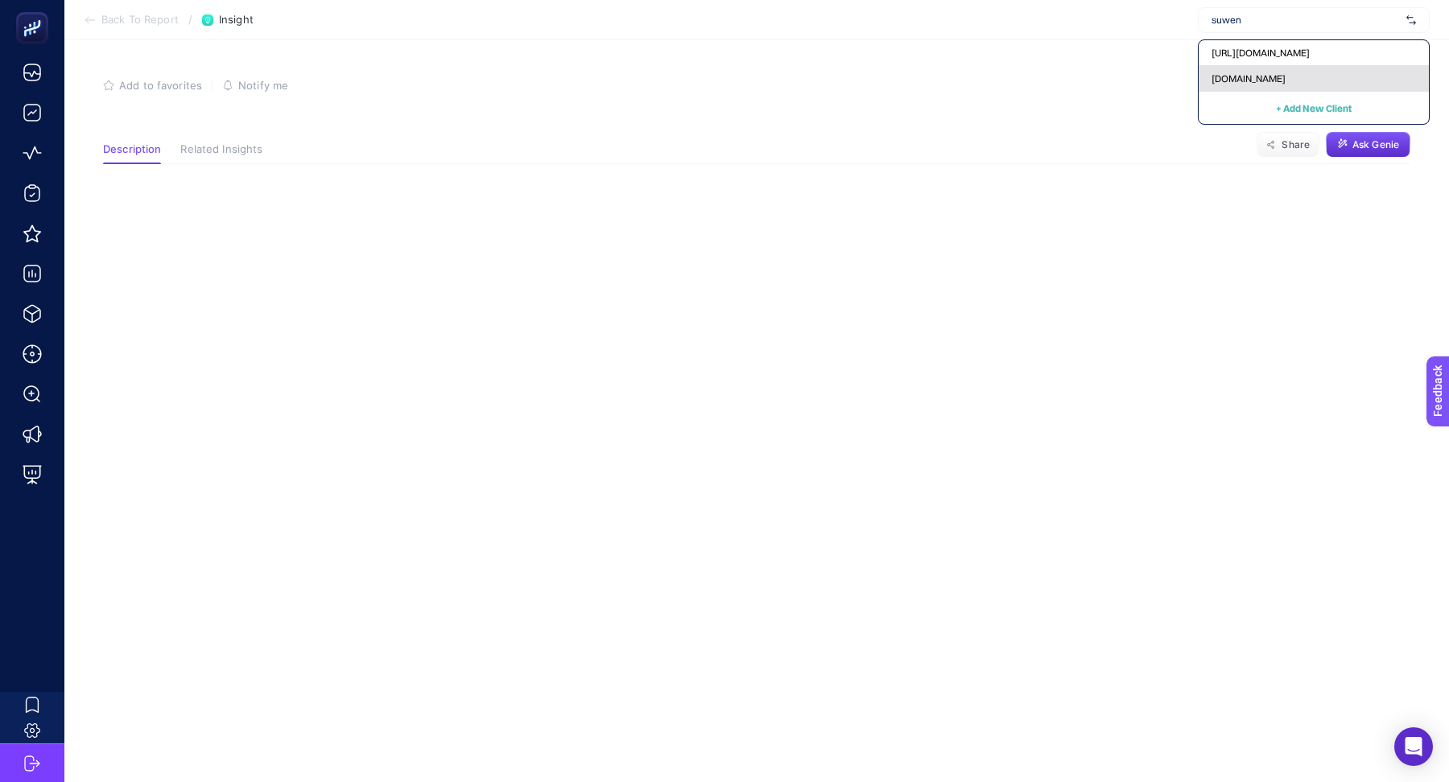
type input "suwen"
click at [1236, 84] on span "www.suwen.com.tr" at bounding box center [1249, 78] width 74 height 13
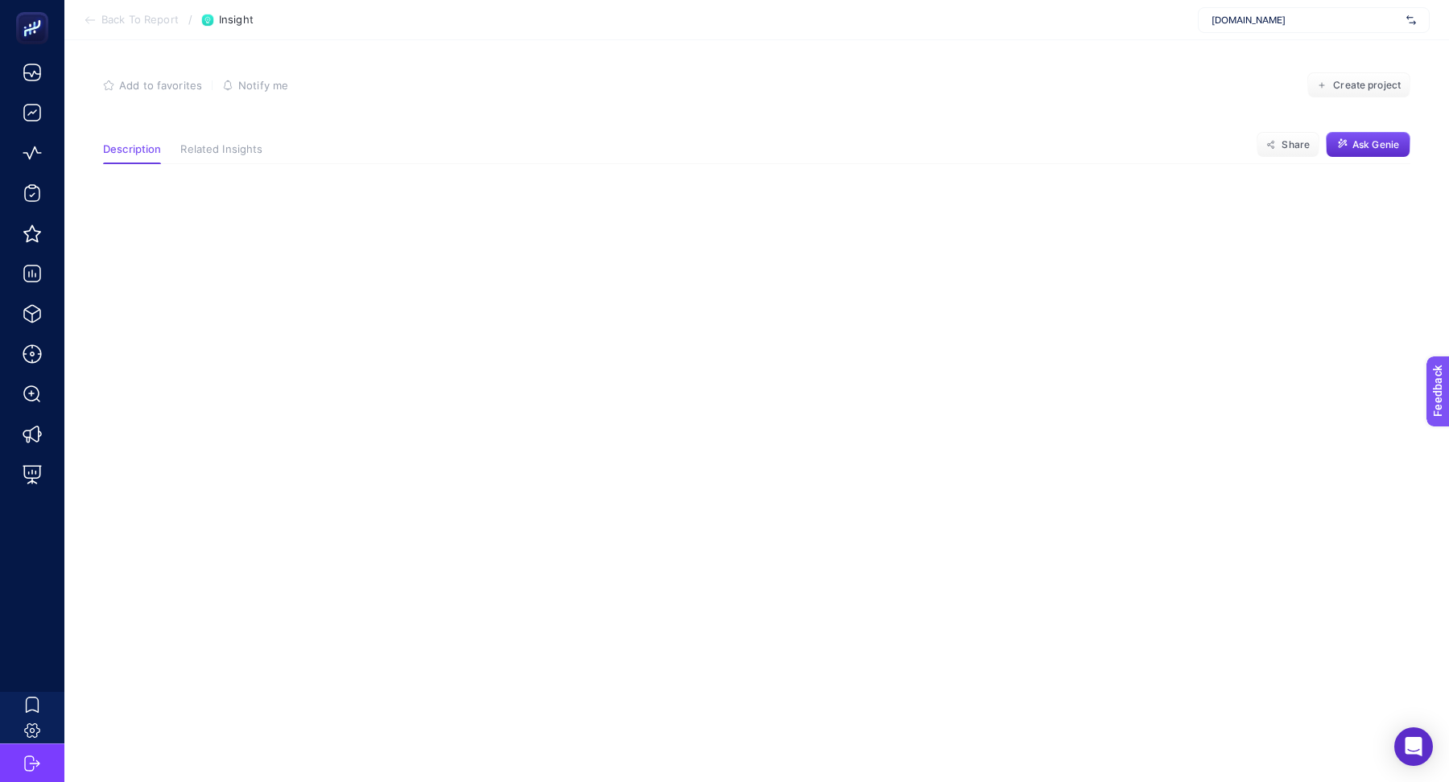
click at [484, 109] on section "Add to favorites false Notify me Create project" at bounding box center [756, 94] width 1307 height 45
click at [516, 124] on article "Add to favorites false Notify me Create project Description Related Insights Sh…" at bounding box center [756, 411] width 1385 height 742
click at [123, 20] on span "Back To Report" at bounding box center [139, 20] width 77 height 13
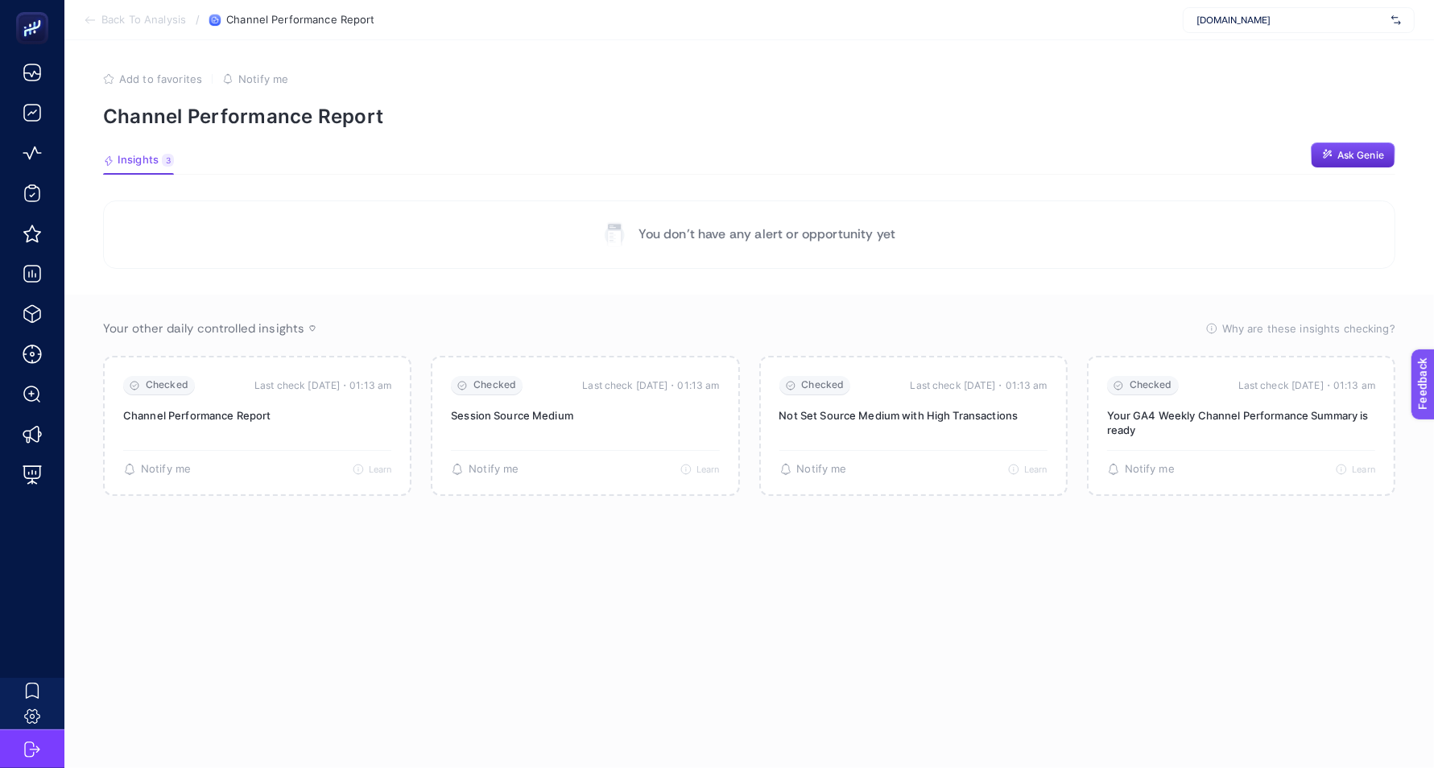
click at [1227, 19] on span "www.suwen.com.tr" at bounding box center [1290, 20] width 188 height 13
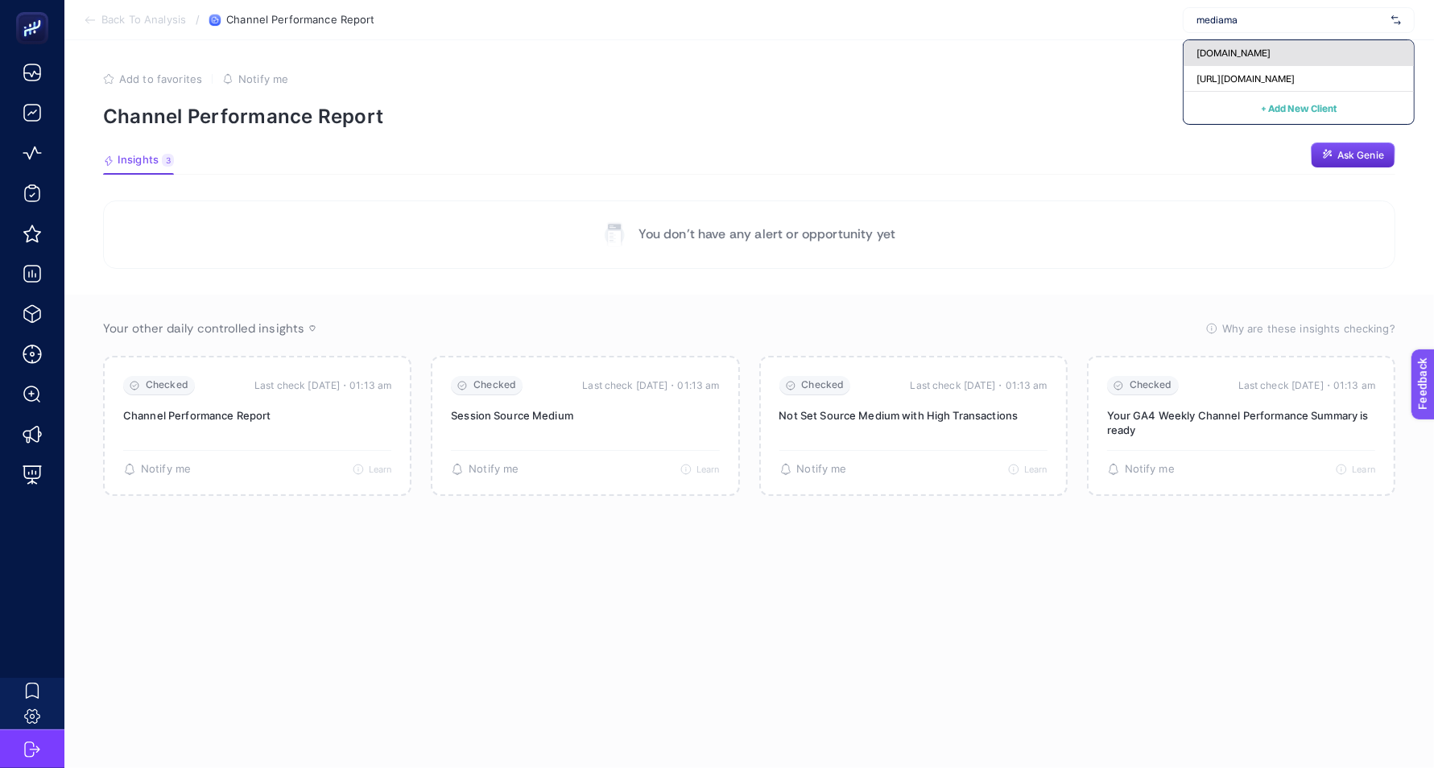
type input "mediama"
click at [1226, 60] on div "mediamarkt.com.tr" at bounding box center [1298, 53] width 230 height 26
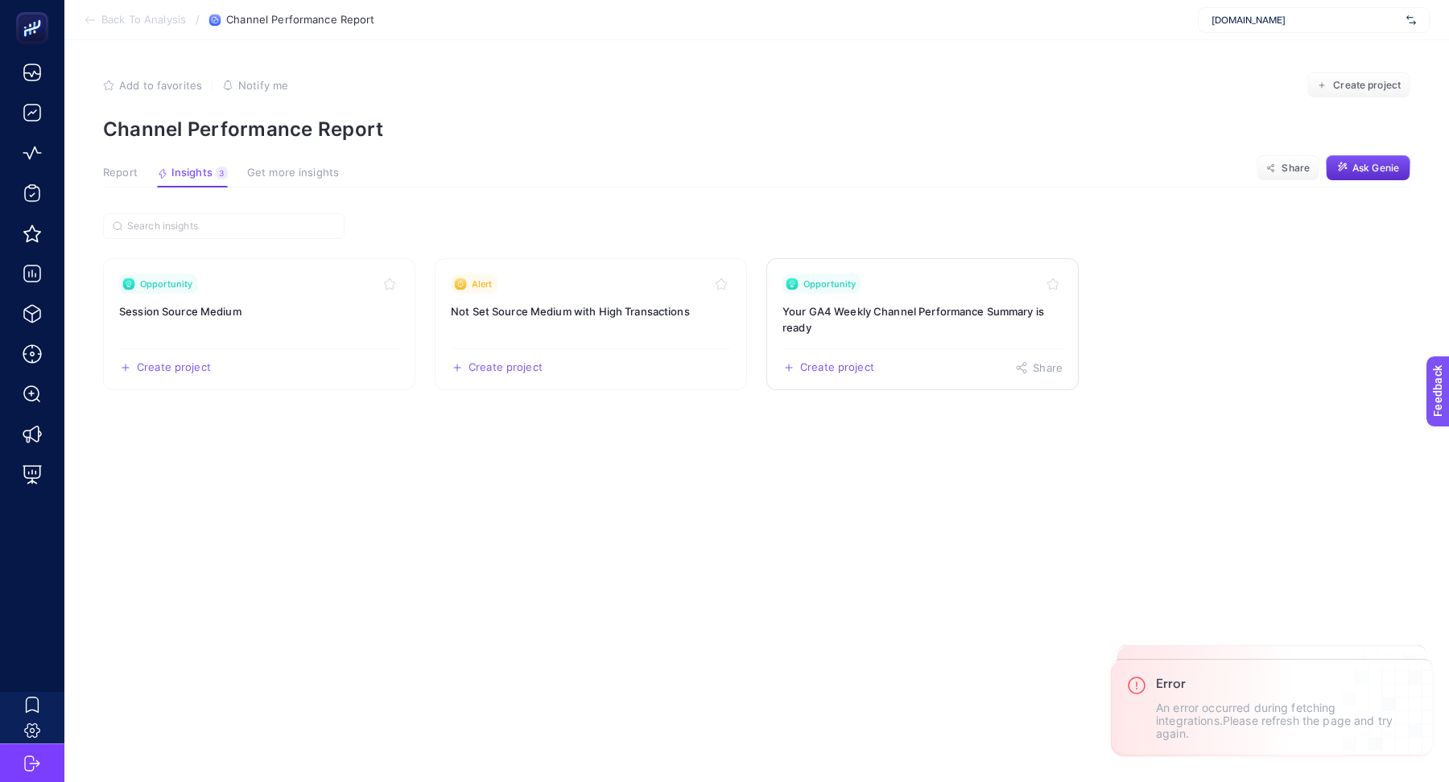
click at [939, 333] on h3 "Your GA4 Weekly Channel Performance Summary is ready" at bounding box center [922, 319] width 280 height 32
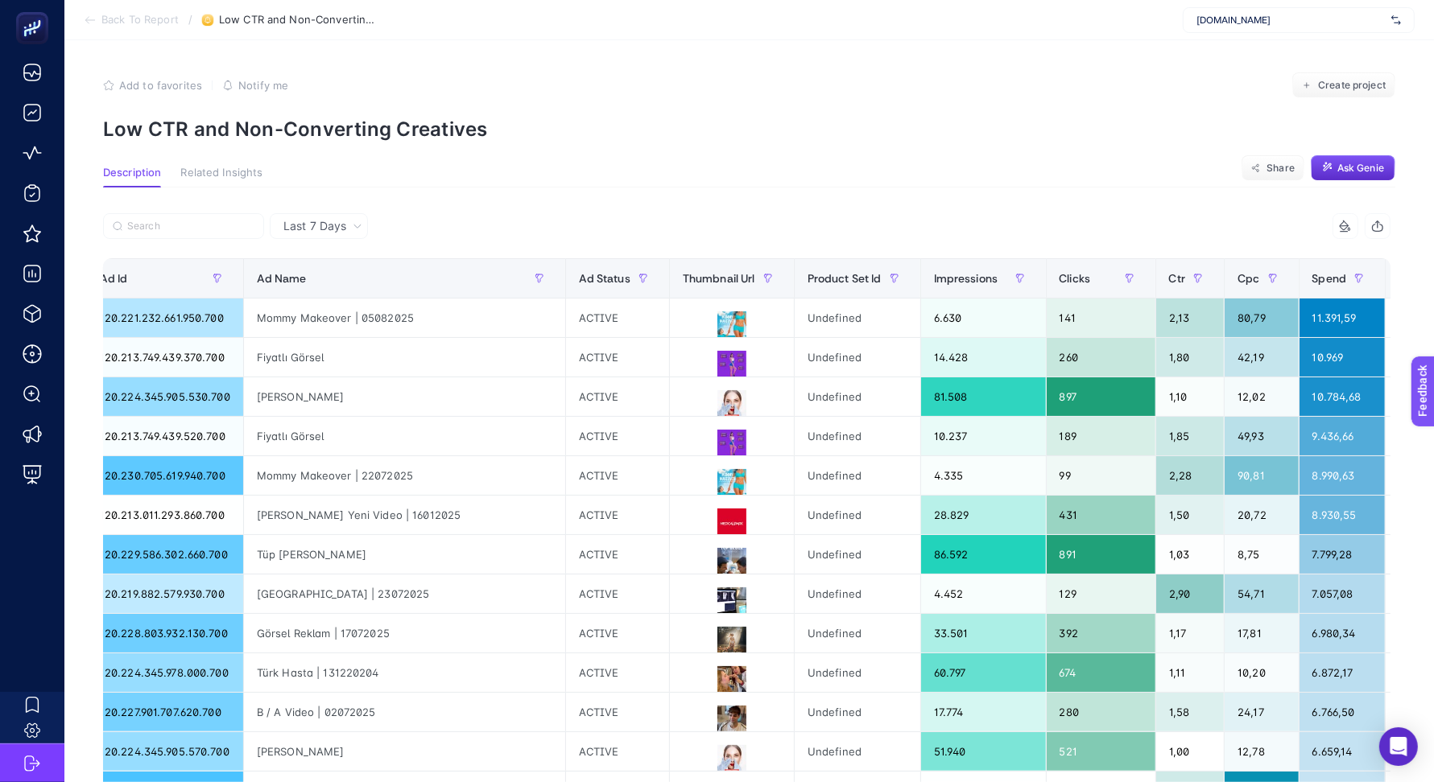
scroll to position [0, 1426]
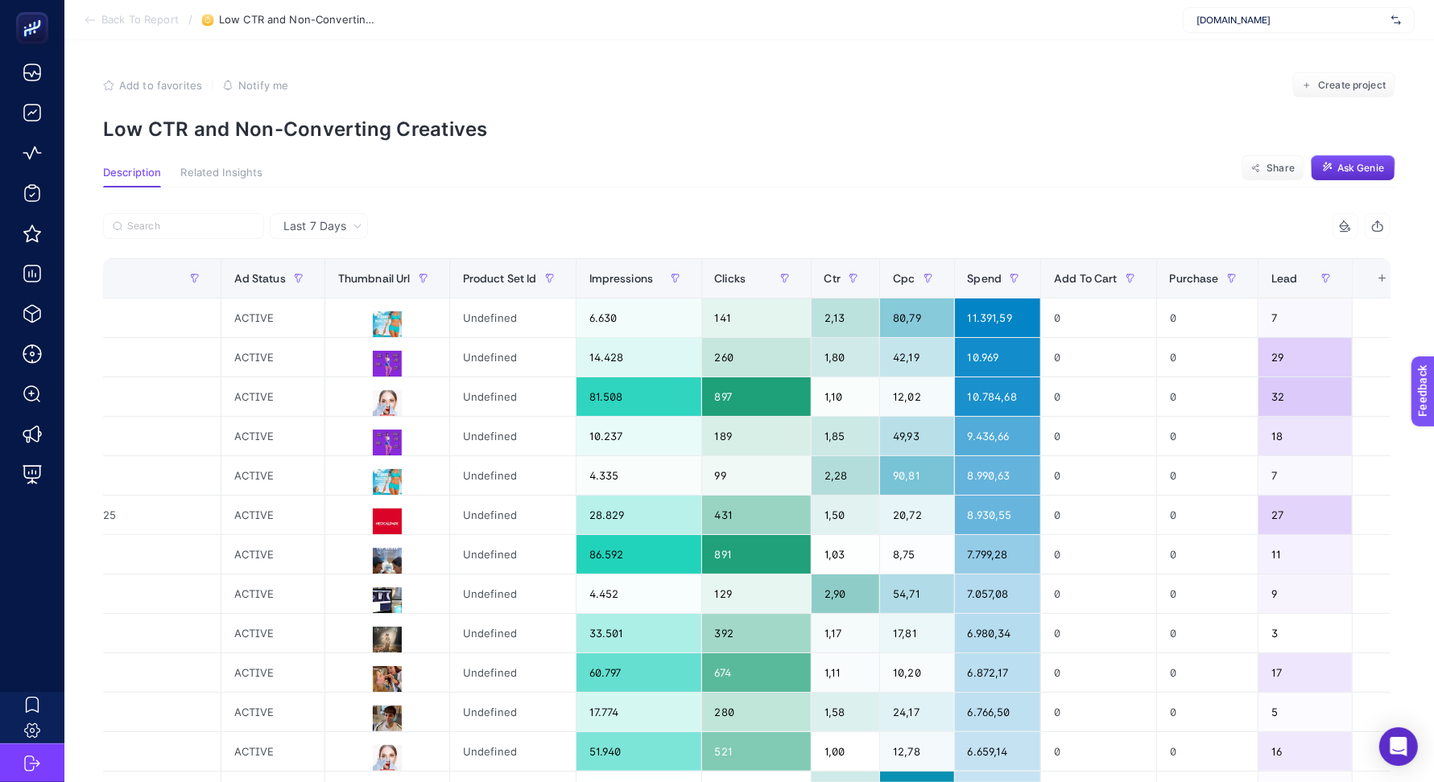
click at [957, 163] on article "Add to favorites false Notify me Create project Low CTR and Non-Converting Crea…" at bounding box center [748, 675] width 1369 height 1271
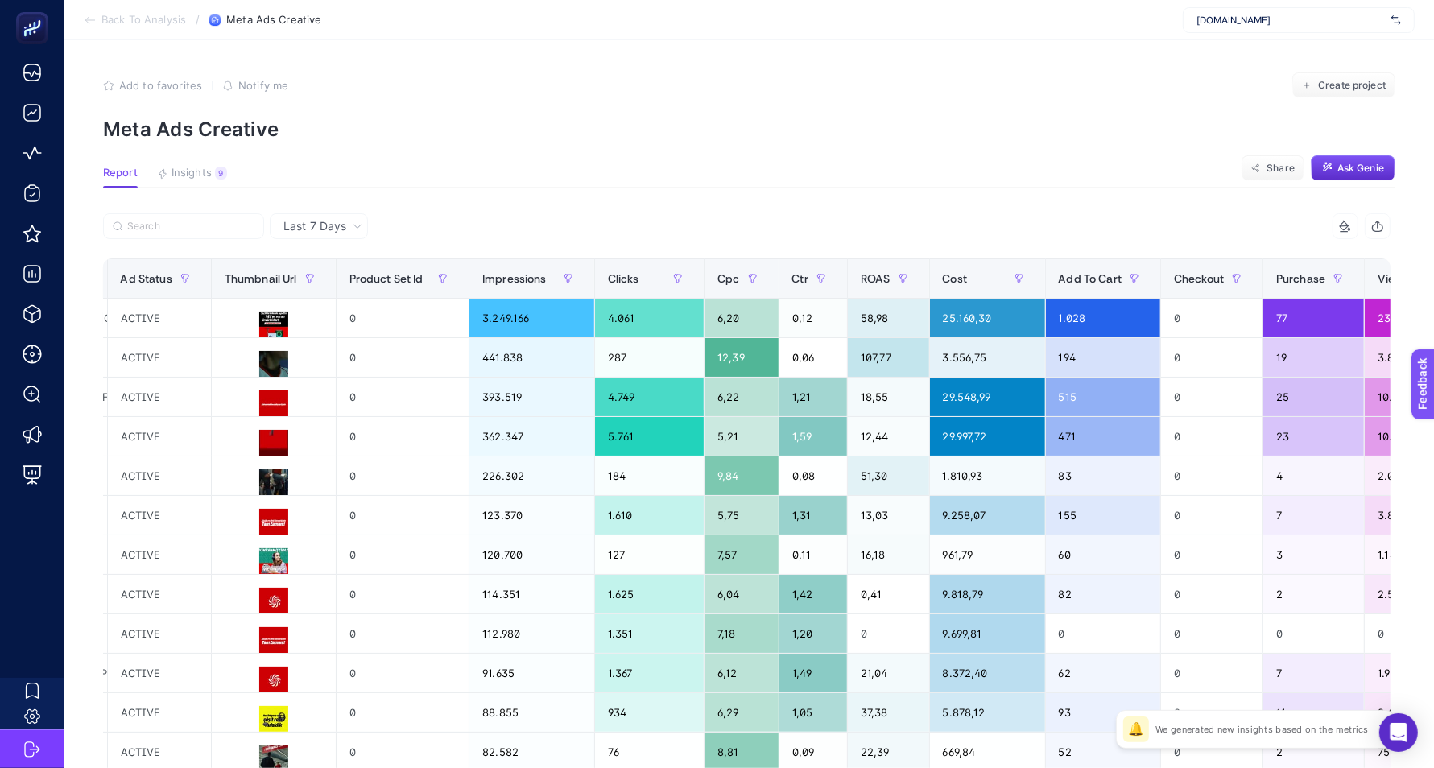
scroll to position [0, 1502]
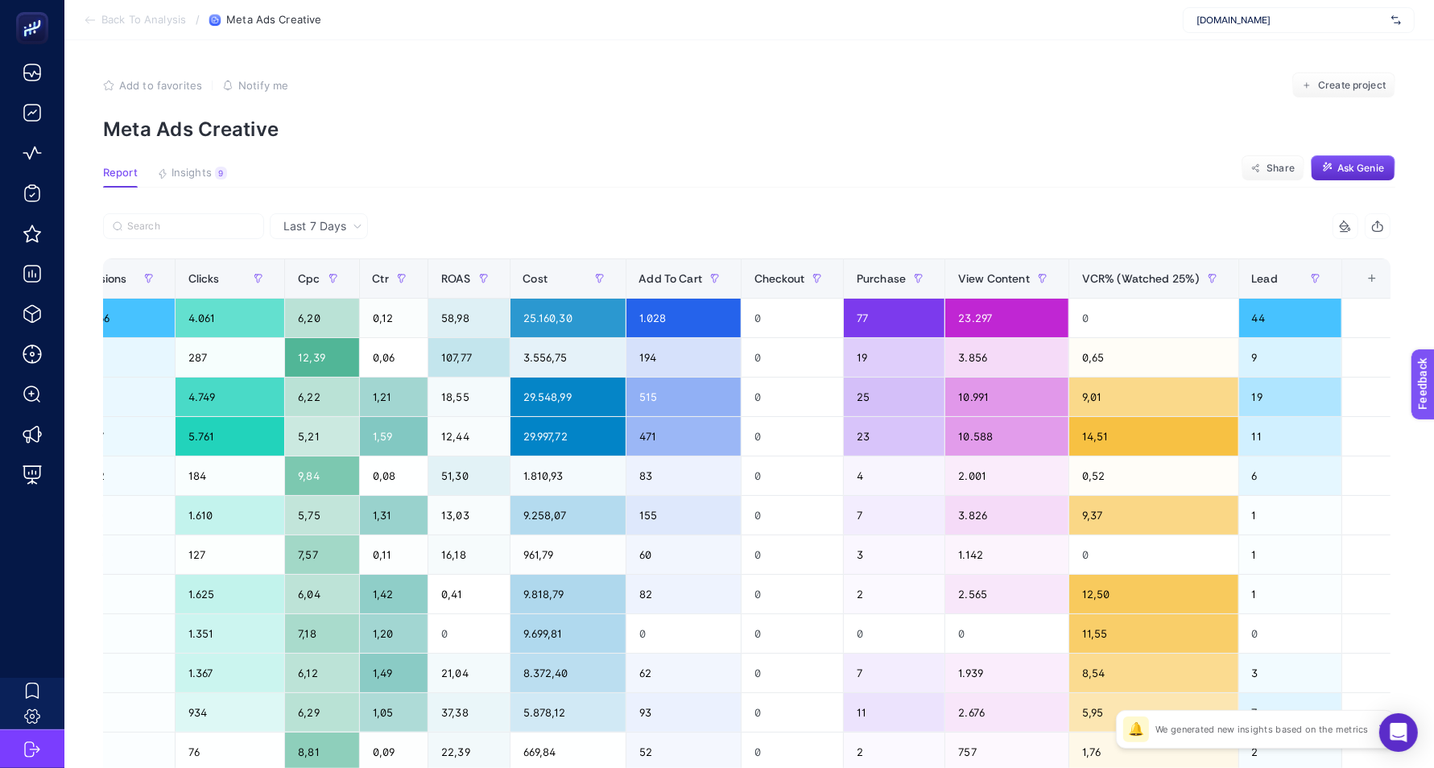
click at [361, 224] on icon at bounding box center [358, 226] width 10 height 10
drag, startPoint x: 514, startPoint y: 161, endPoint x: 289, endPoint y: 1, distance: 275.9
click at [514, 161] on article "Add to favorites false Notify me Create project Meta Ads Creative Report Insigh…" at bounding box center [748, 669] width 1369 height 1258
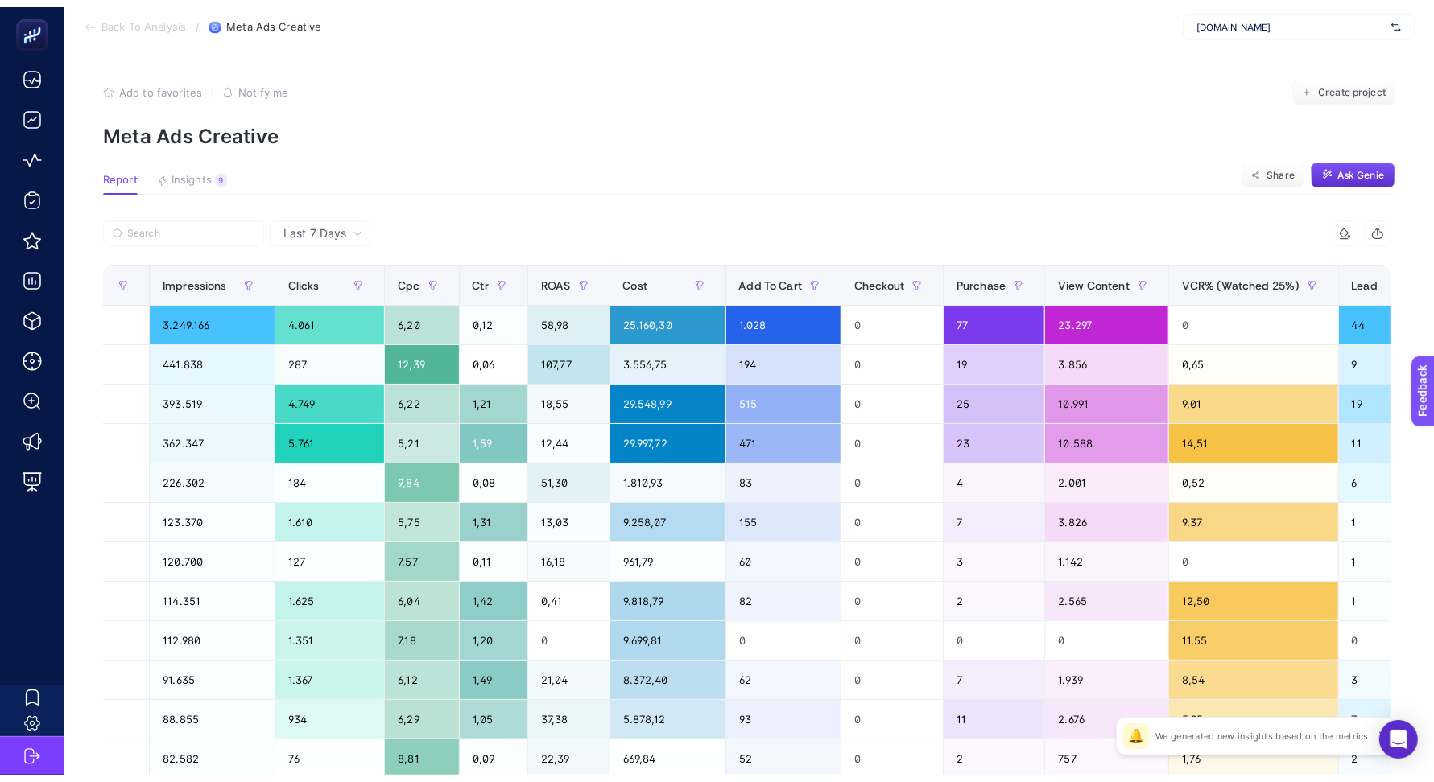
scroll to position [0, 1502]
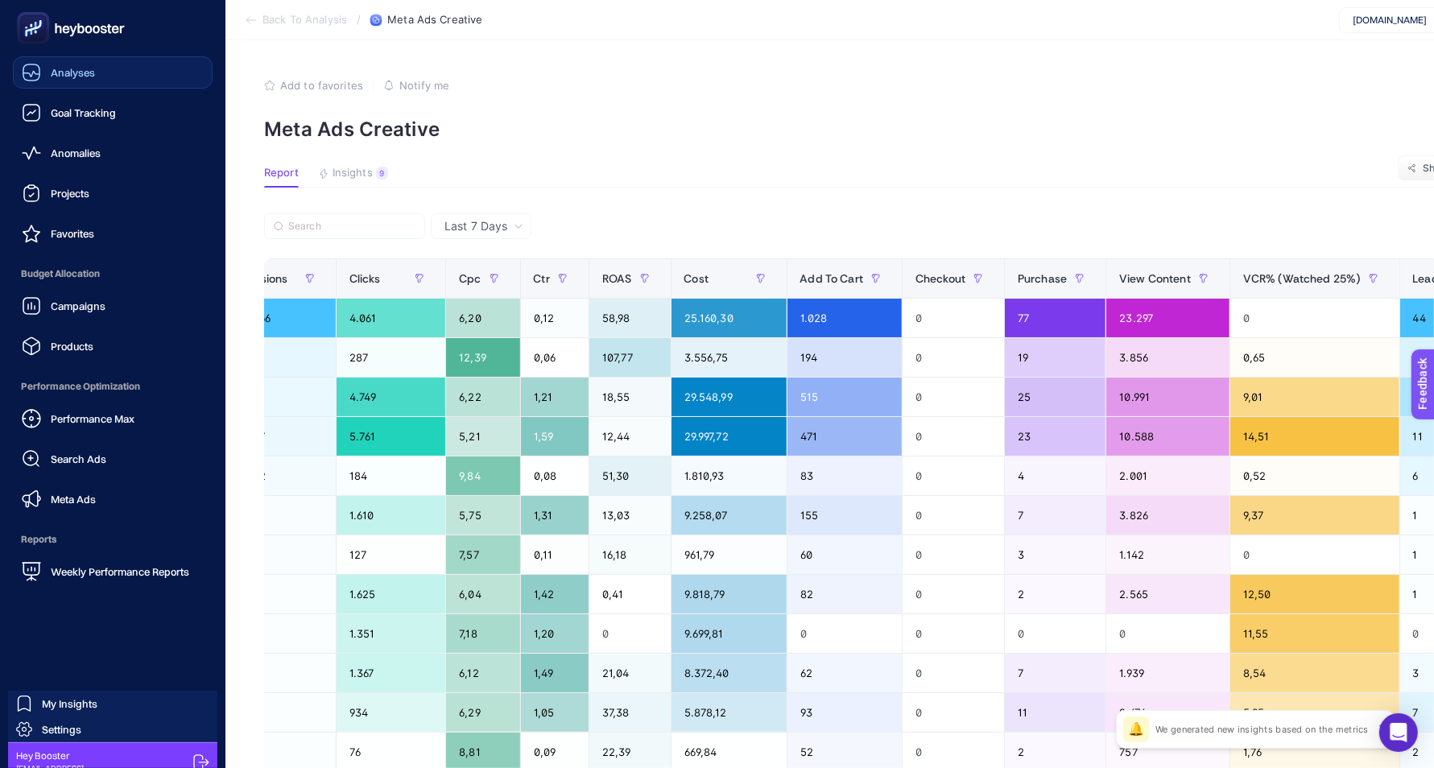
click at [73, 77] on span "Analyses" at bounding box center [73, 72] width 44 height 13
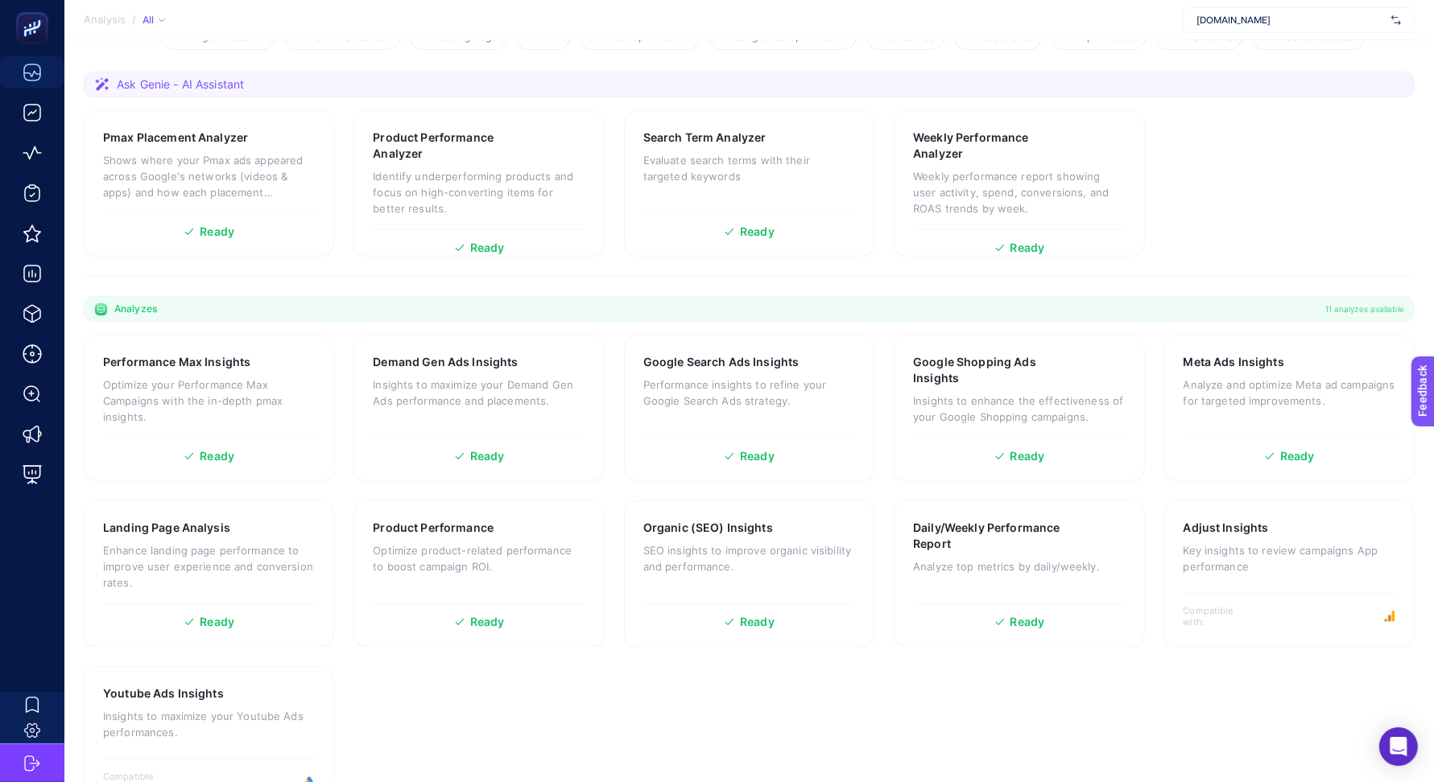
scroll to position [254, 0]
